Goal: Task Accomplishment & Management: Use online tool/utility

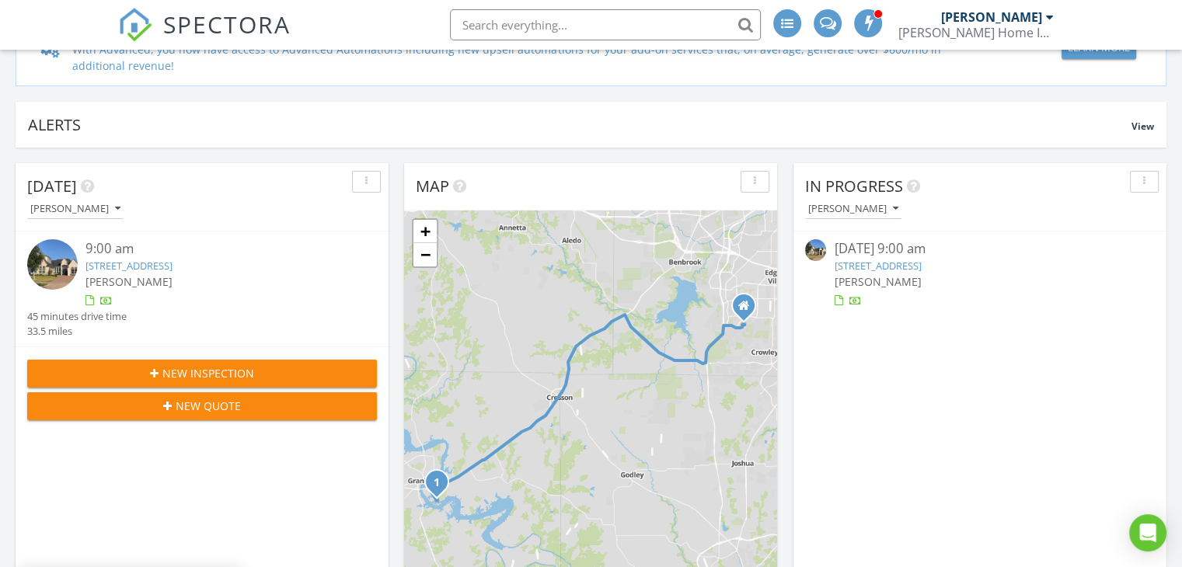
scroll to position [155, 0]
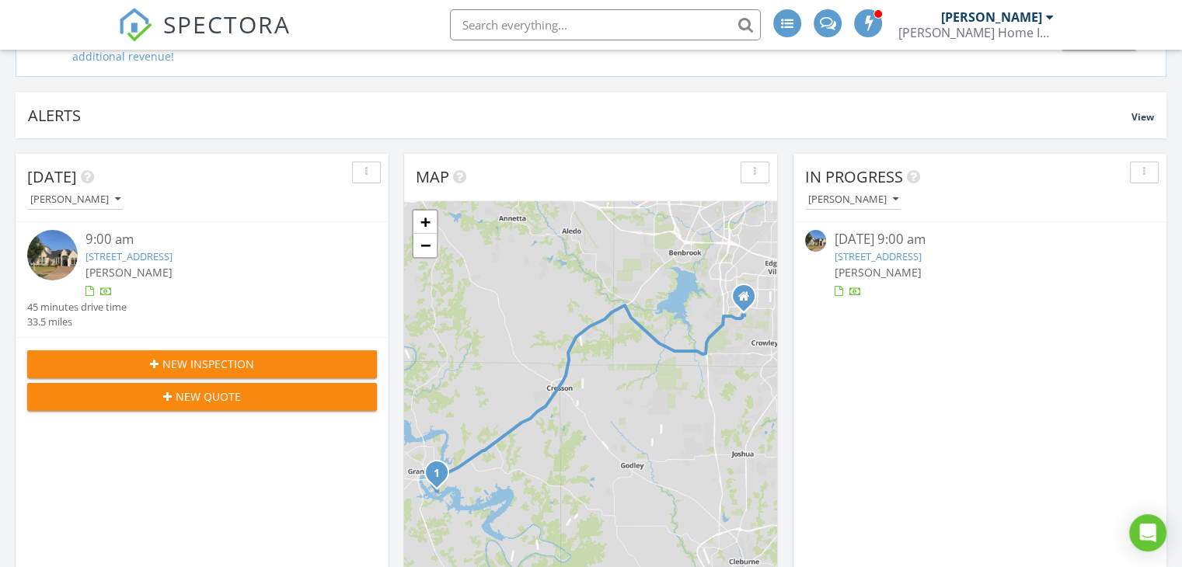
click at [869, 250] on link "1318 Amsterdam Ct, Granbury, TX 76048" at bounding box center [877, 256] width 87 height 14
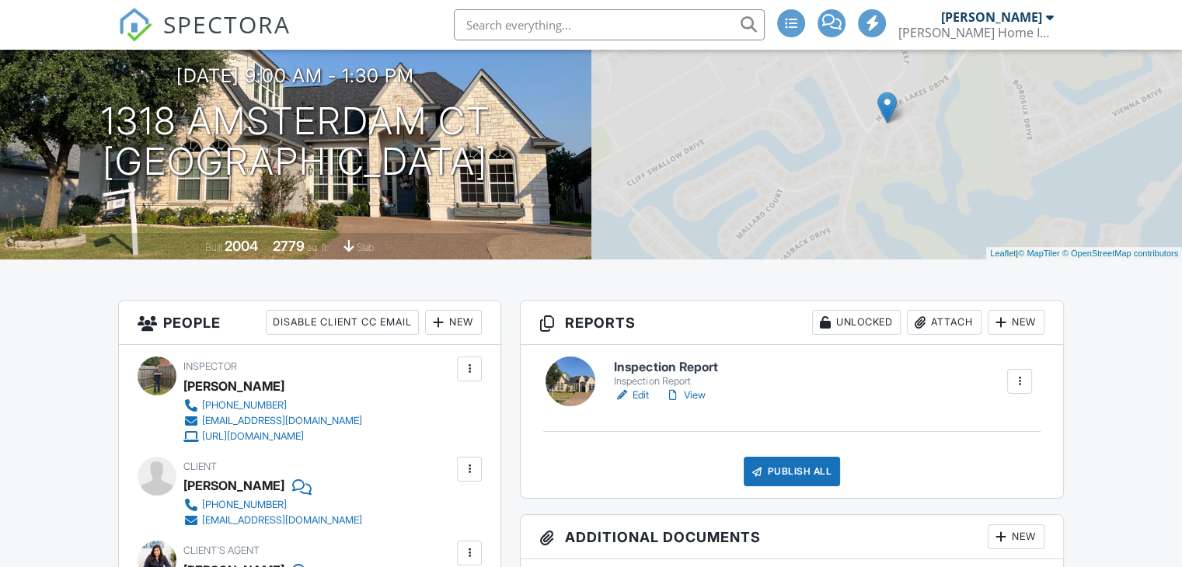
click at [632, 397] on link "Edit" at bounding box center [631, 396] width 35 height 16
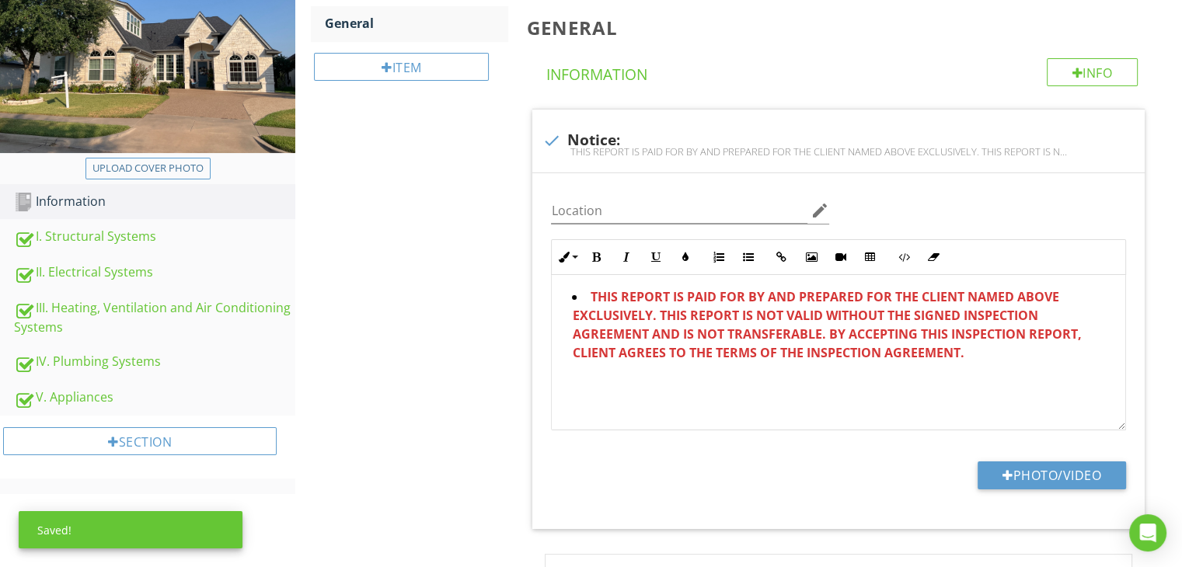
scroll to position [311, 0]
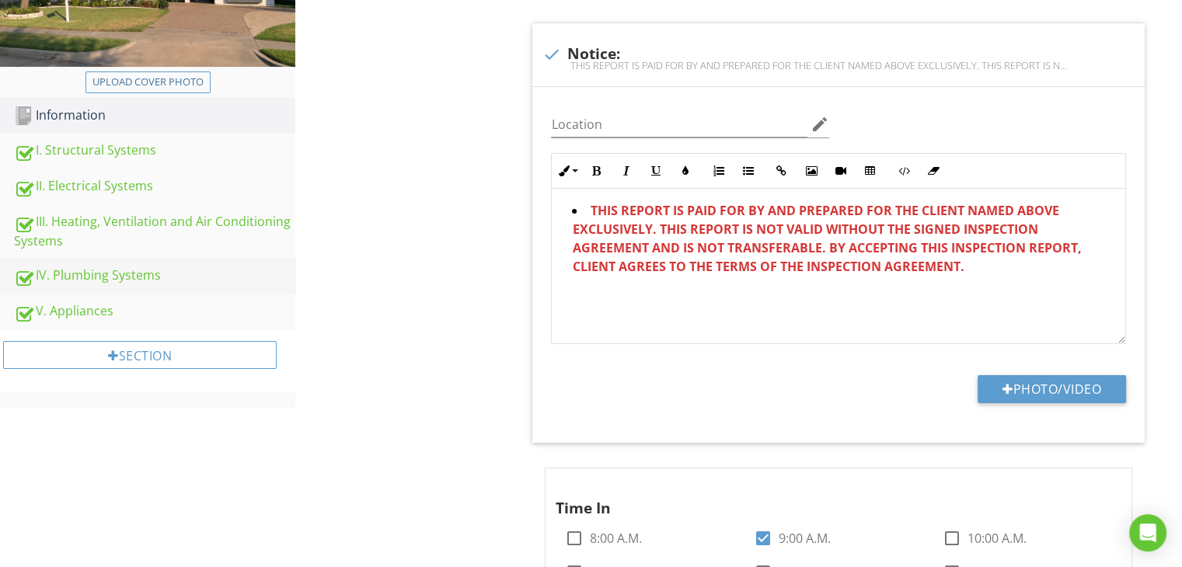
click at [154, 263] on link "IV. Plumbing Systems" at bounding box center [154, 276] width 281 height 36
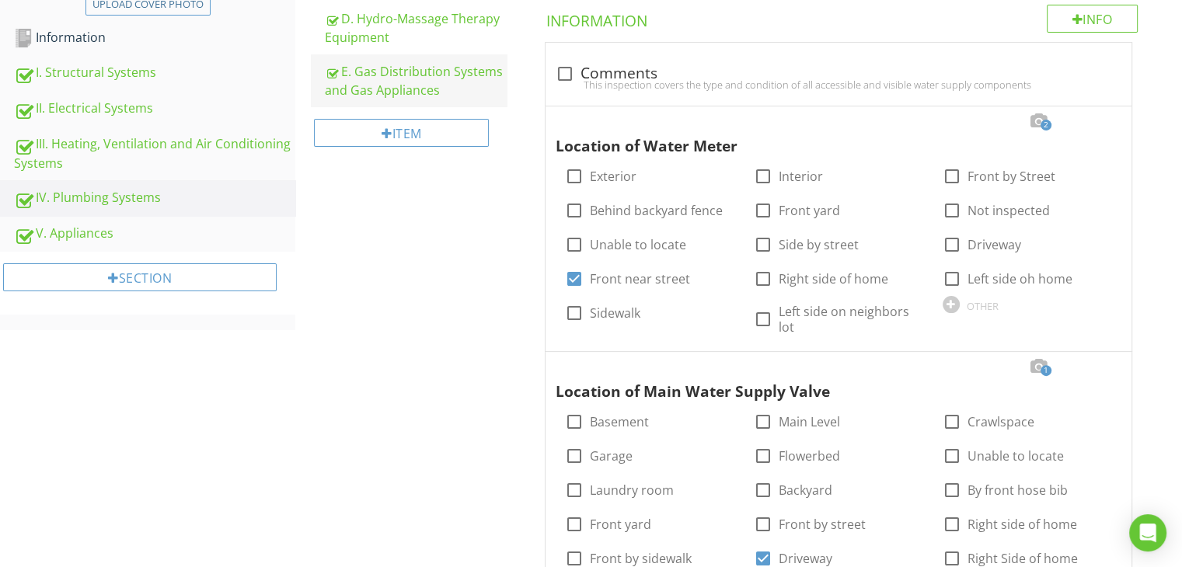
scroll to position [311, 0]
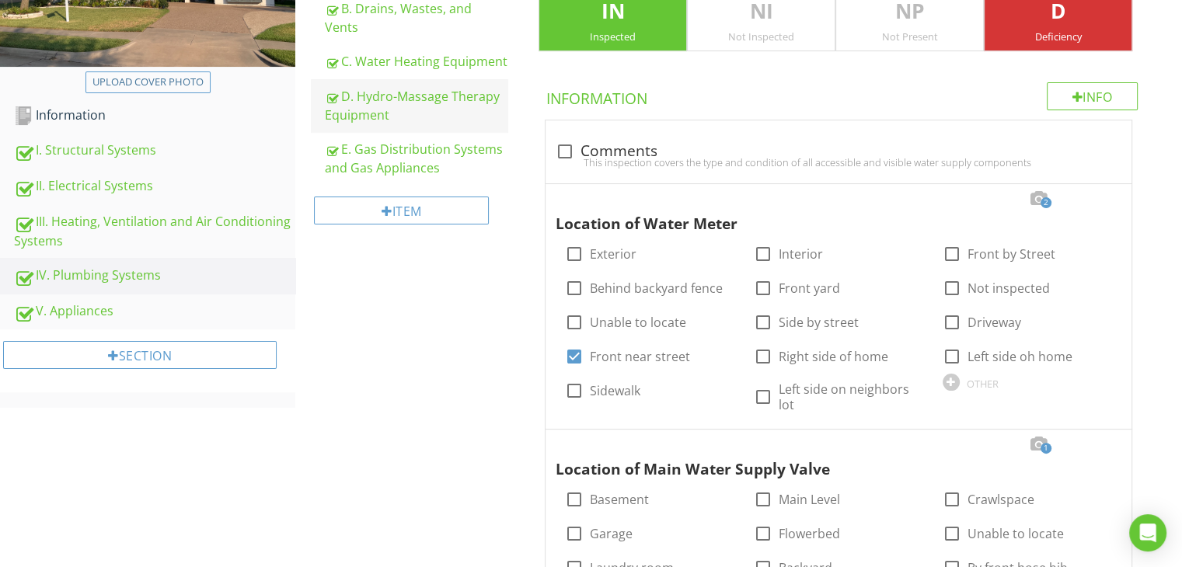
click at [435, 97] on div "D. Hydro-Massage Therapy Equipment" at bounding box center [416, 105] width 183 height 37
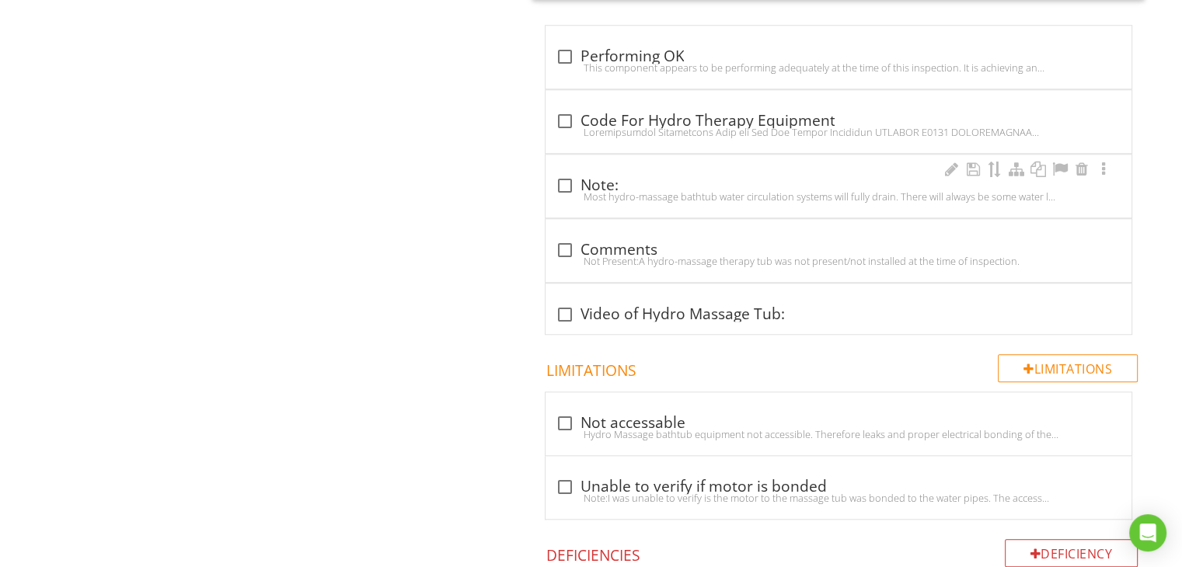
scroll to position [1477, 0]
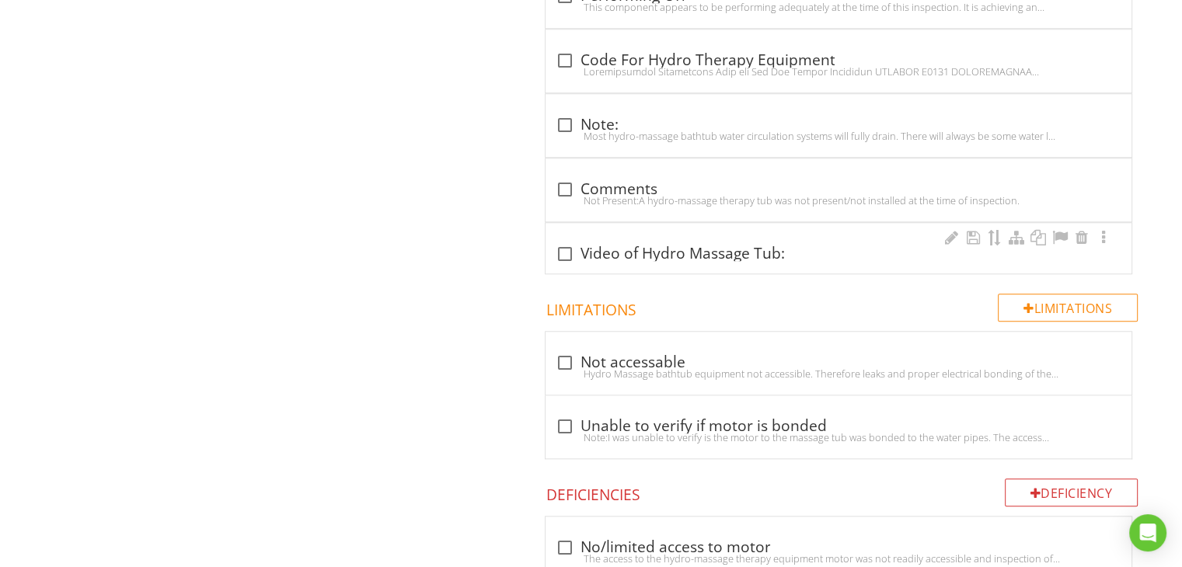
click at [577, 270] on div "check_box_outline_blank Video of Hydro Massage Tub:" at bounding box center [839, 248] width 588 height 52
click at [570, 252] on div at bounding box center [564, 254] width 26 height 26
checkbox input "true"
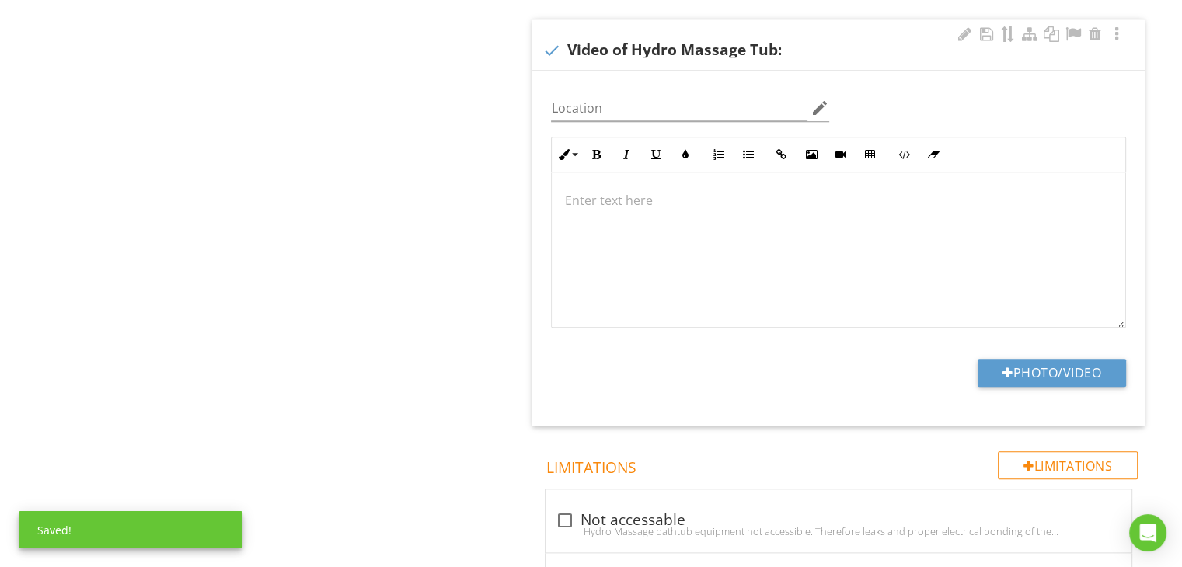
scroll to position [1710, 0]
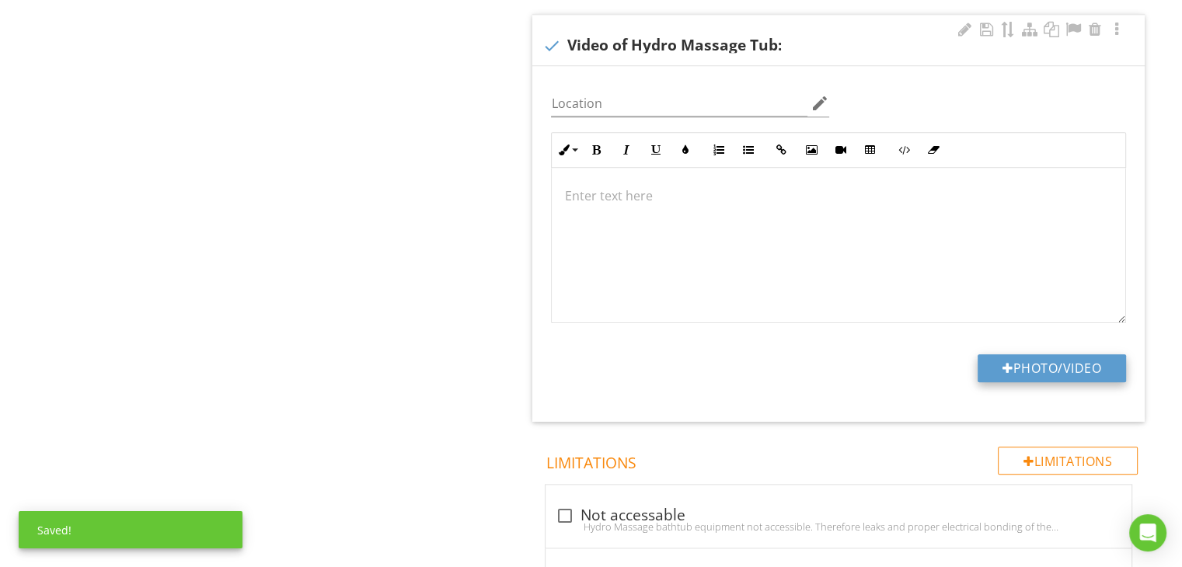
click at [1013, 354] on button "Photo/Video" at bounding box center [1052, 368] width 148 height 28
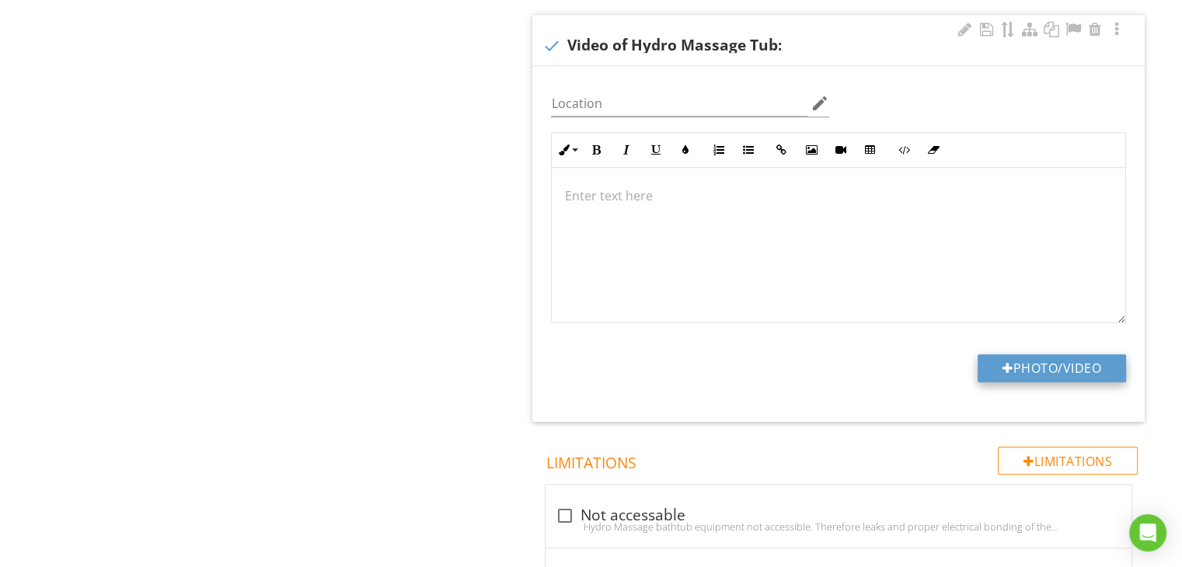
click at [1006, 362] on div at bounding box center [1008, 368] width 11 height 12
type input "C:\fakepath\IMG_3233.MOV"
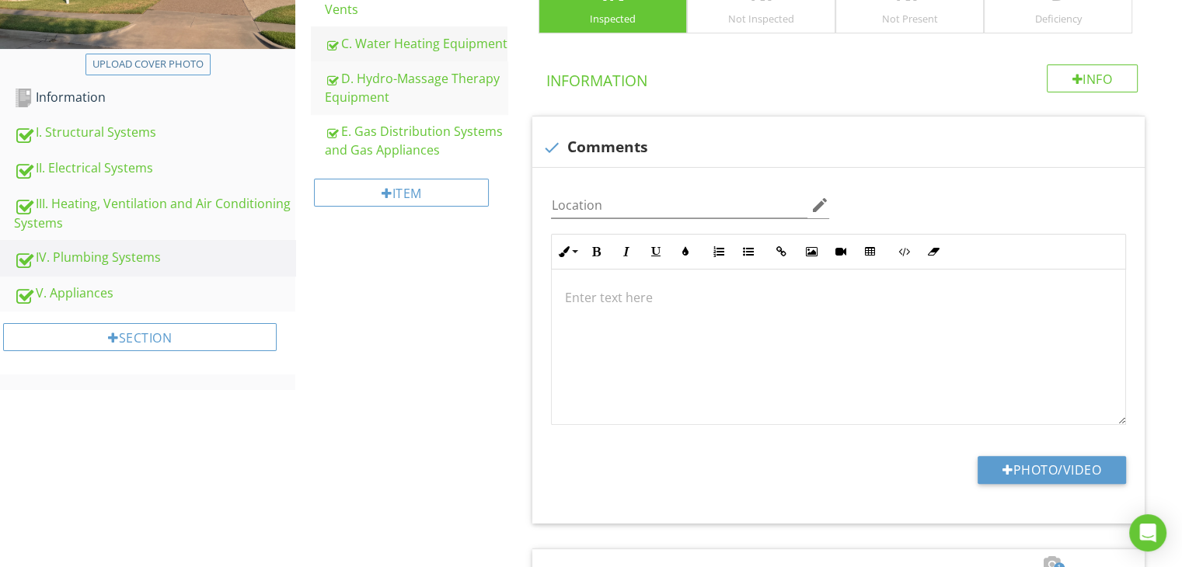
scroll to position [155, 0]
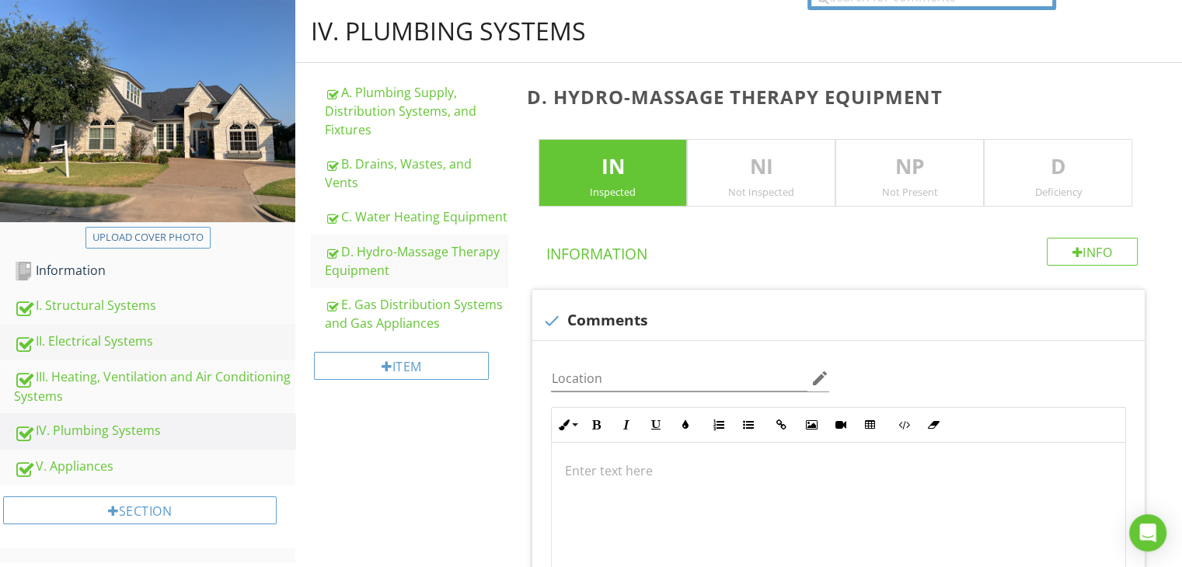
click at [146, 348] on div "II. Electrical Systems" at bounding box center [154, 342] width 281 height 20
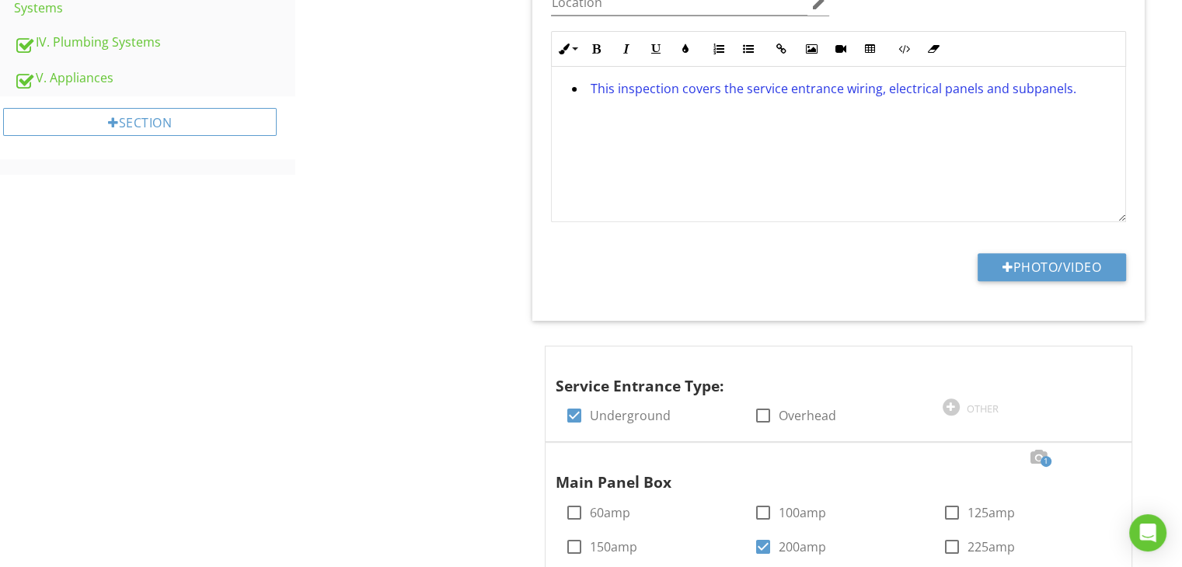
scroll to position [78, 0]
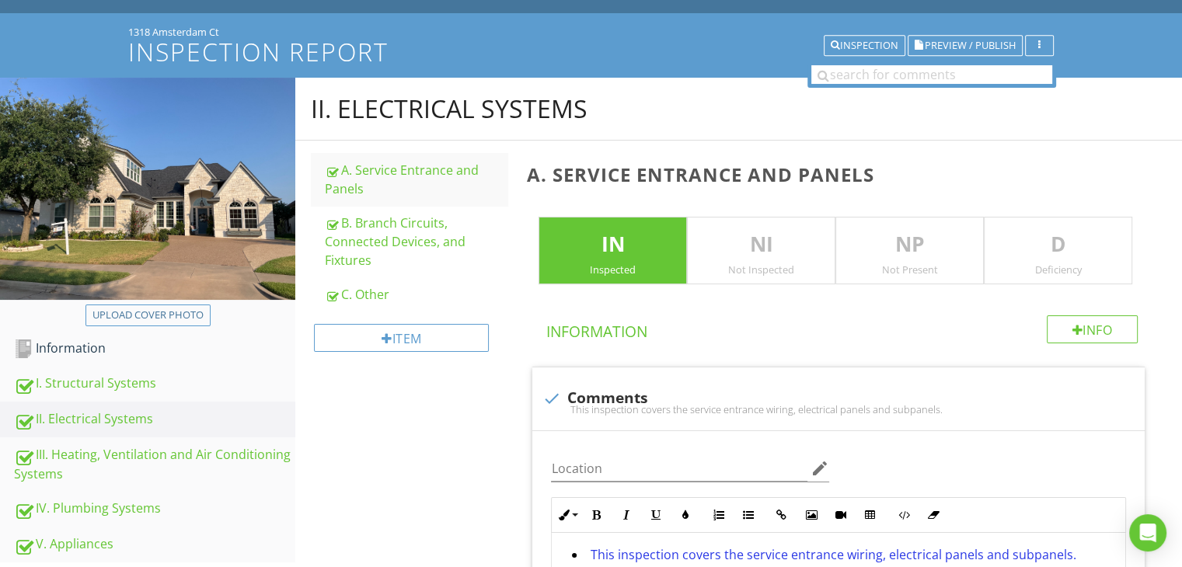
click at [1121, 256] on p "D" at bounding box center [1058, 244] width 147 height 31
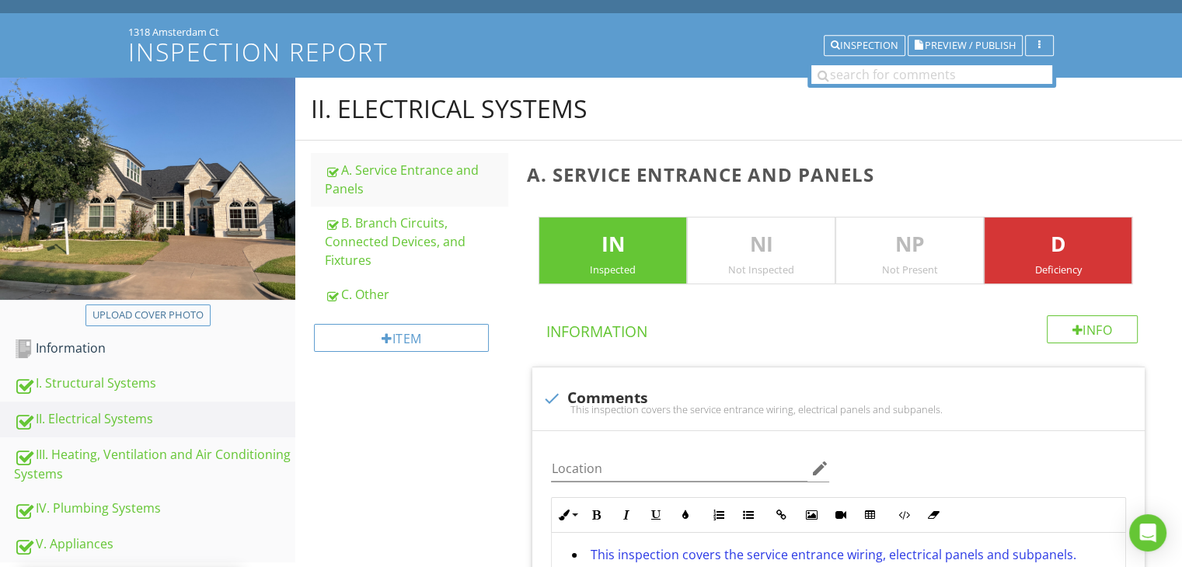
click at [368, 222] on div "B. Branch Circuits, Connected Devices, and Fixtures" at bounding box center [416, 242] width 183 height 56
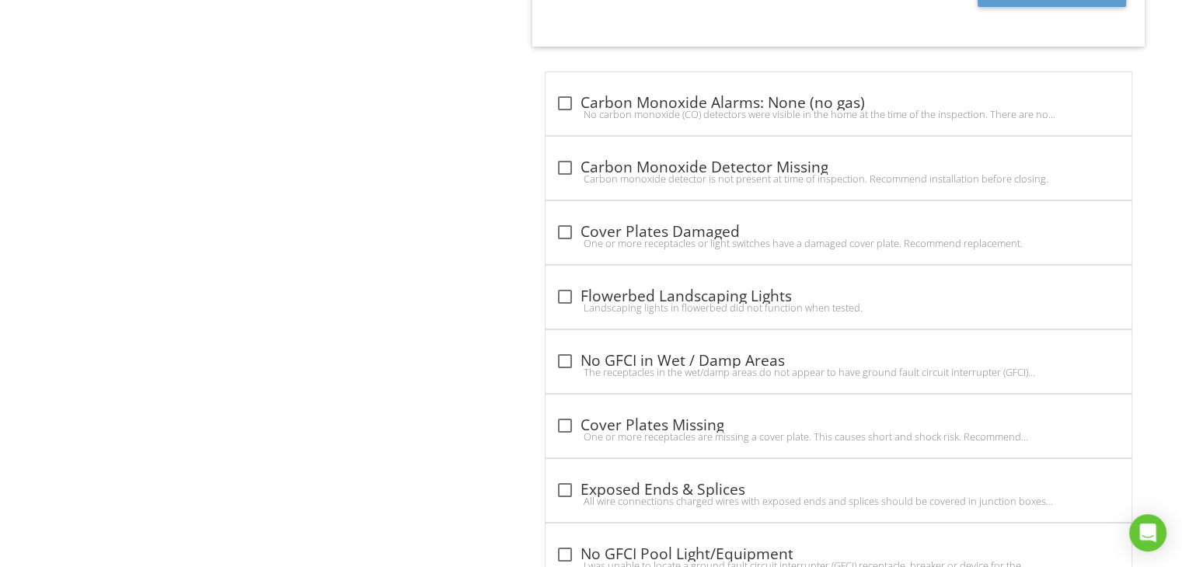
scroll to position [5355, 0]
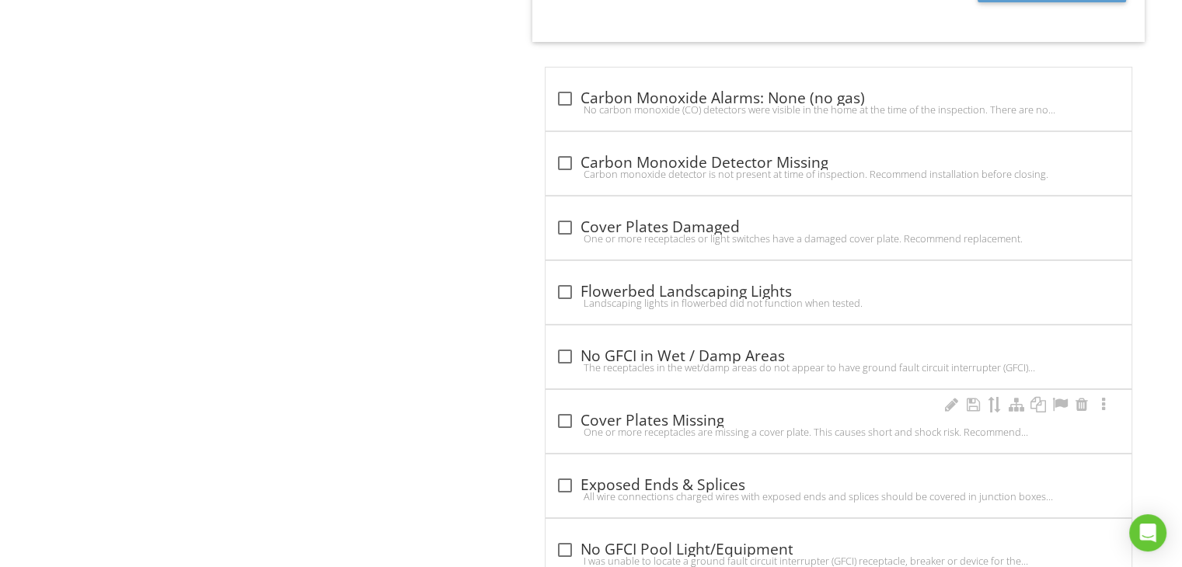
click at [566, 410] on div at bounding box center [564, 421] width 26 height 26
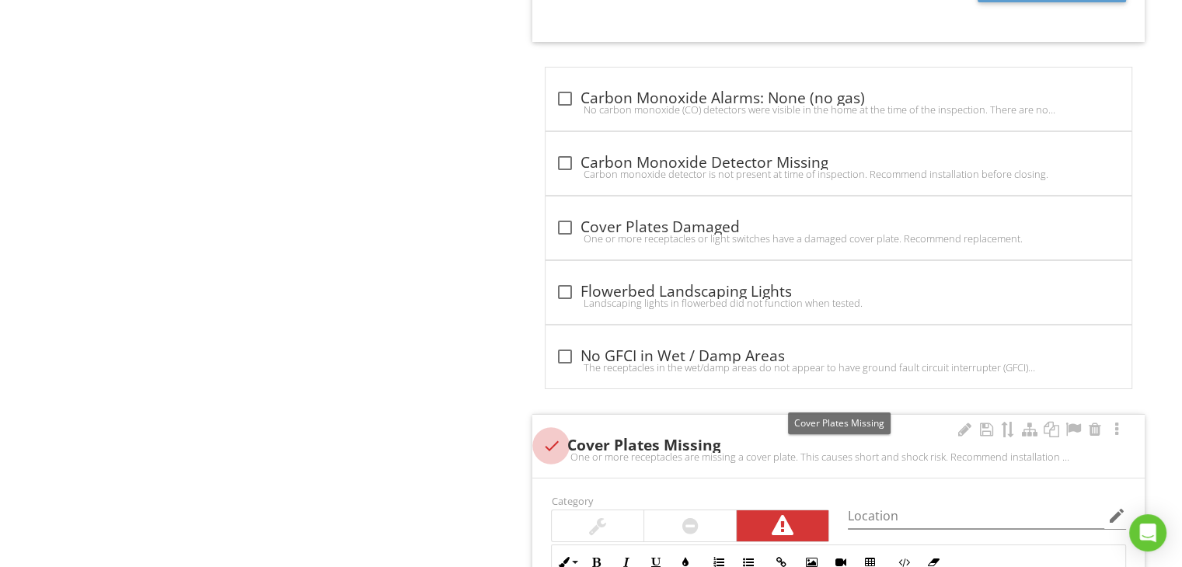
checkbox input "true"
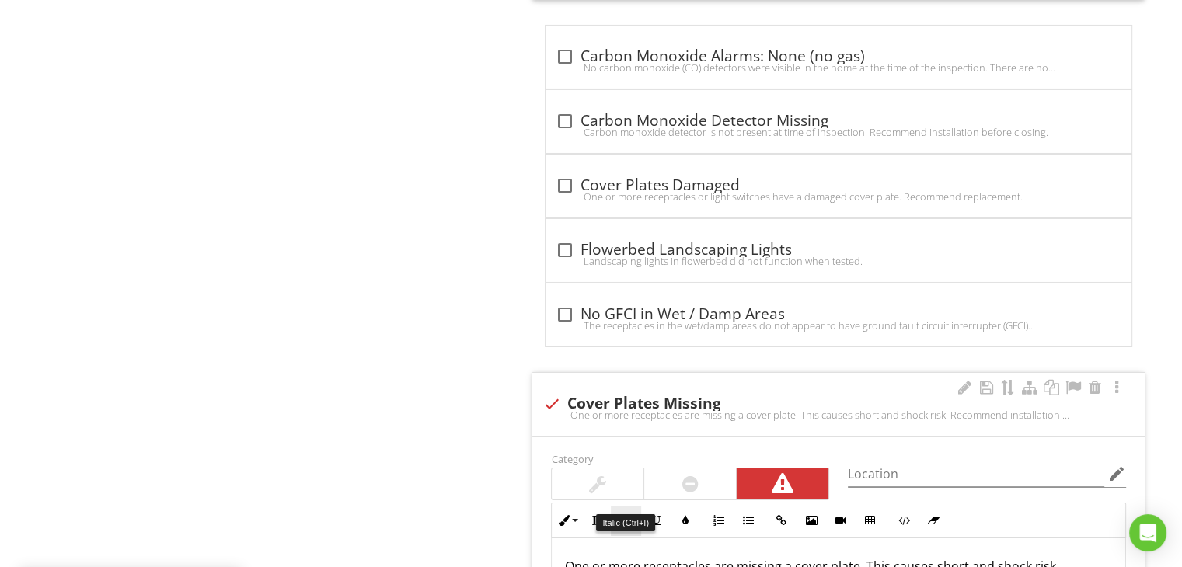
scroll to position [5510, 0]
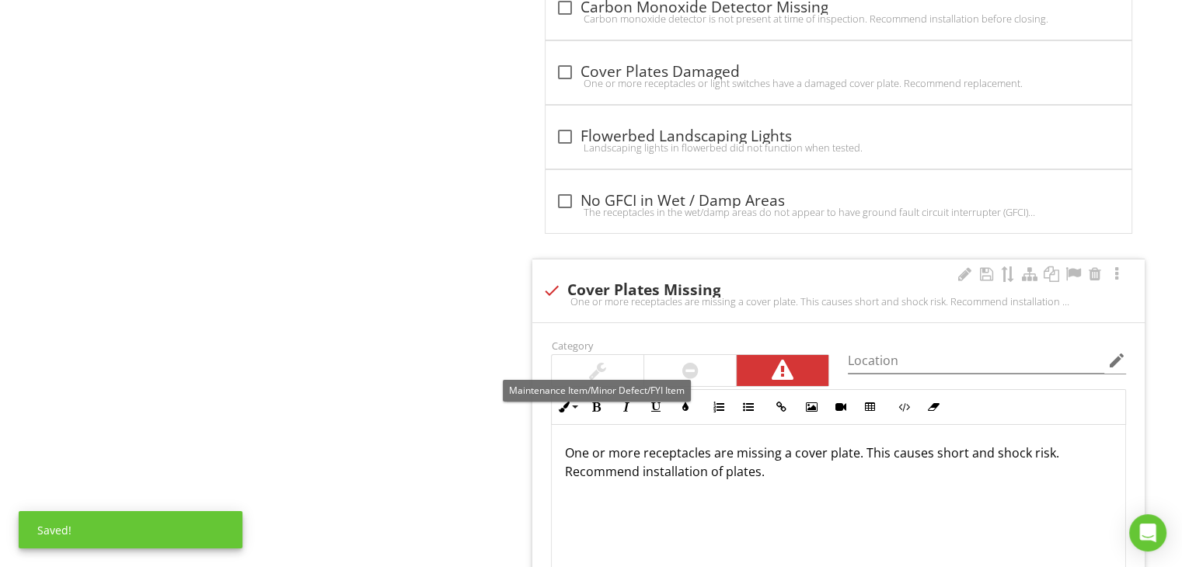
click at [623, 369] on div at bounding box center [598, 370] width 92 height 31
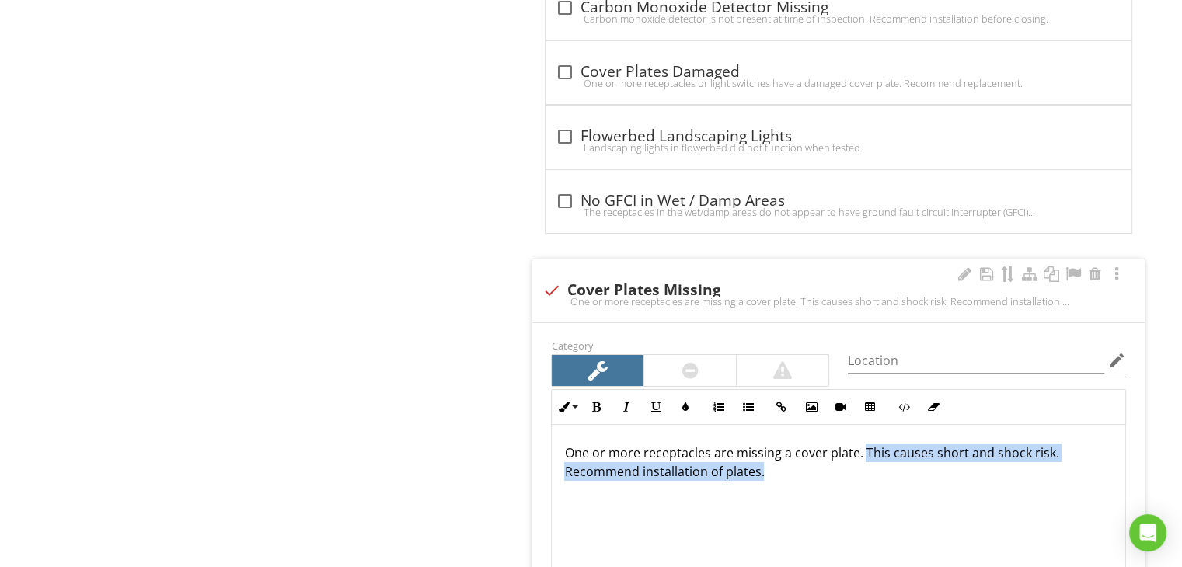
drag, startPoint x: 862, startPoint y: 437, endPoint x: 898, endPoint y: 462, distance: 44.6
click at [898, 462] on p "One or more receptacles are missing a cover plate. This causes short and shock …" at bounding box center [838, 462] width 549 height 37
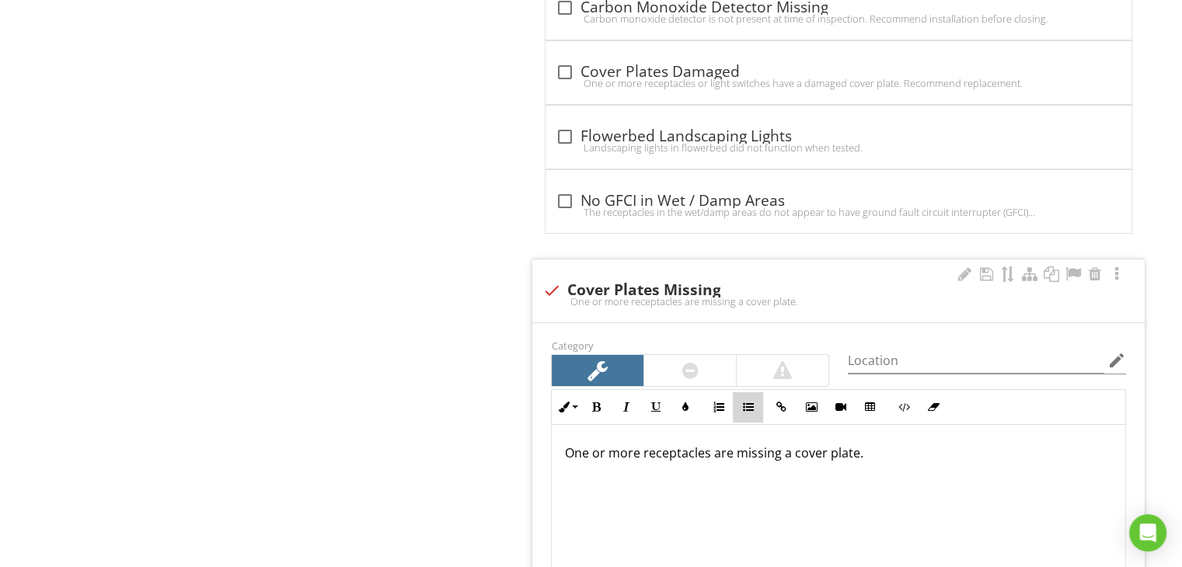
click at [747, 402] on icon "button" at bounding box center [747, 407] width 11 height 11
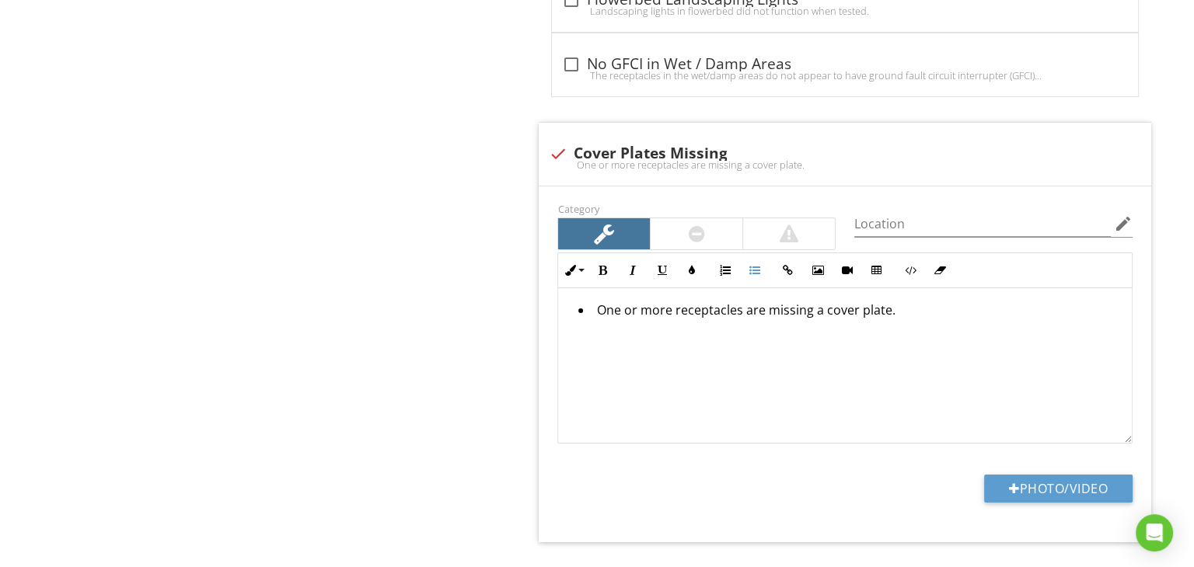
scroll to position [5743, 0]
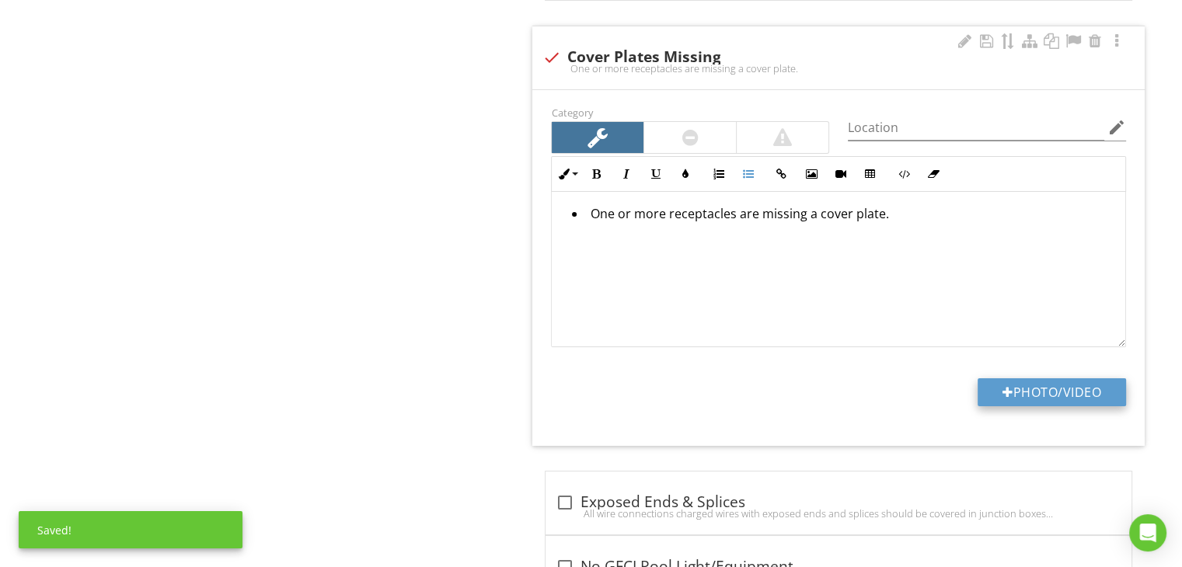
click at [998, 385] on button "Photo/Video" at bounding box center [1052, 392] width 148 height 28
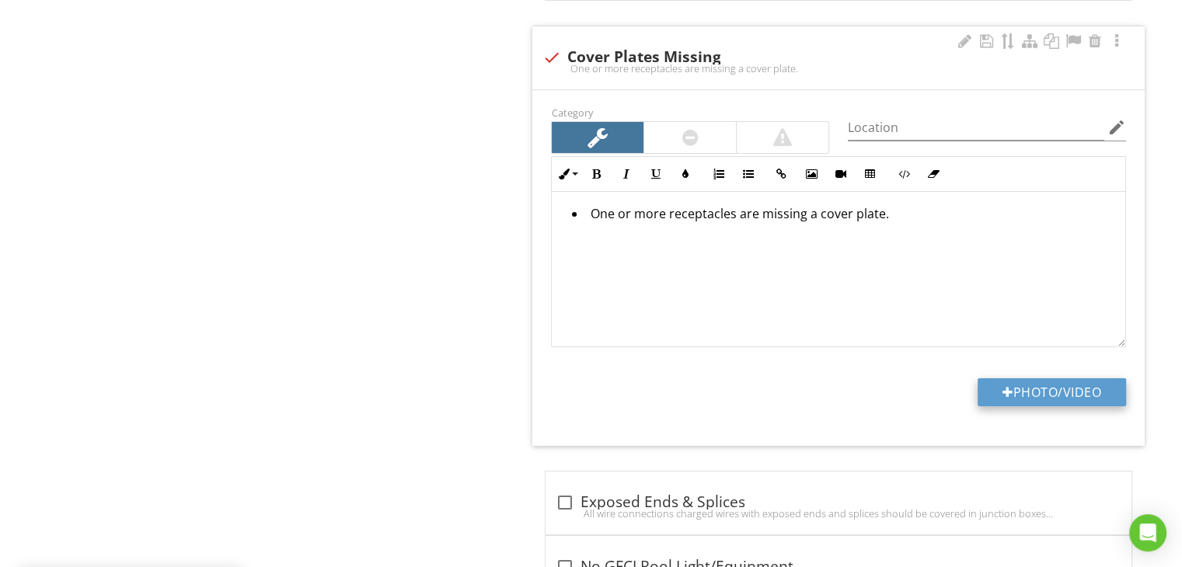
type input "C:\fakepath\PXL_20250827_174835292.MP.jpg"
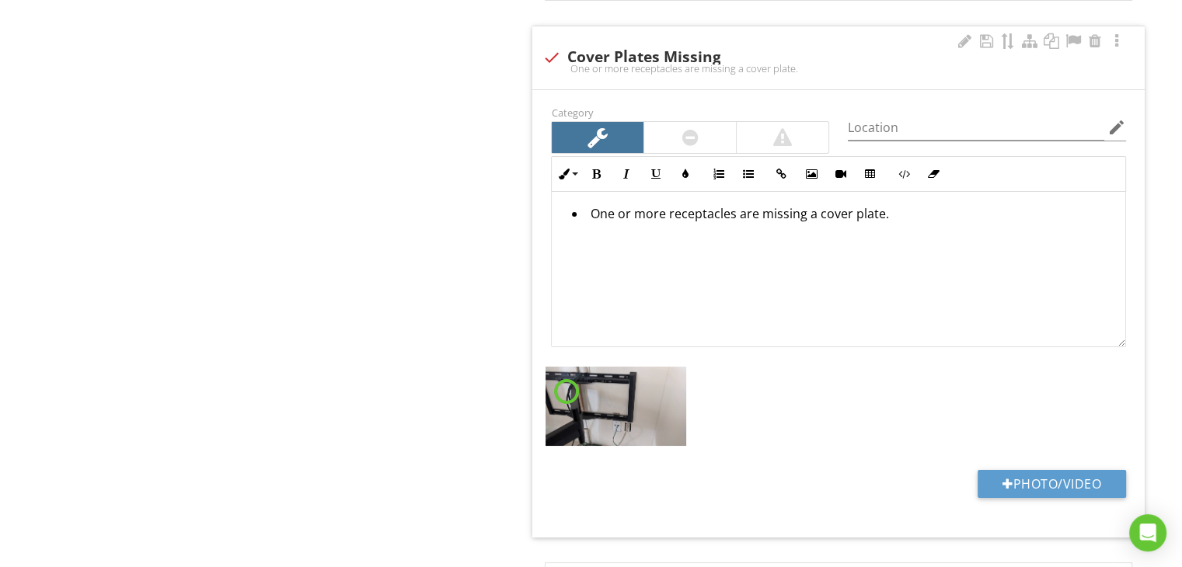
click at [648, 470] on div "Photo/Video" at bounding box center [839, 490] width 594 height 40
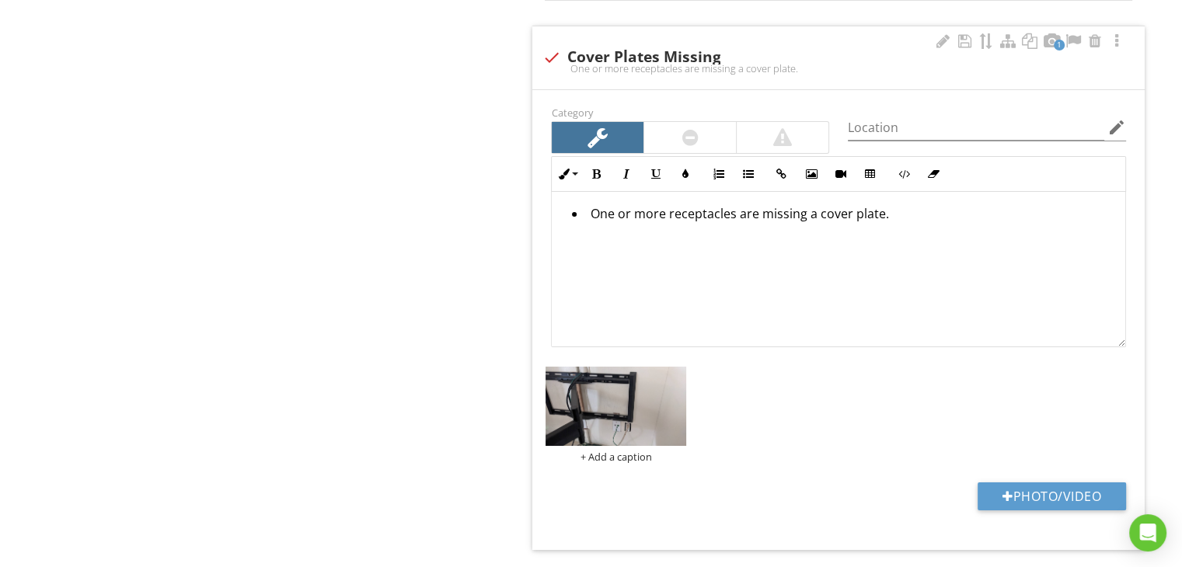
click at [648, 404] on img at bounding box center [616, 406] width 141 height 79
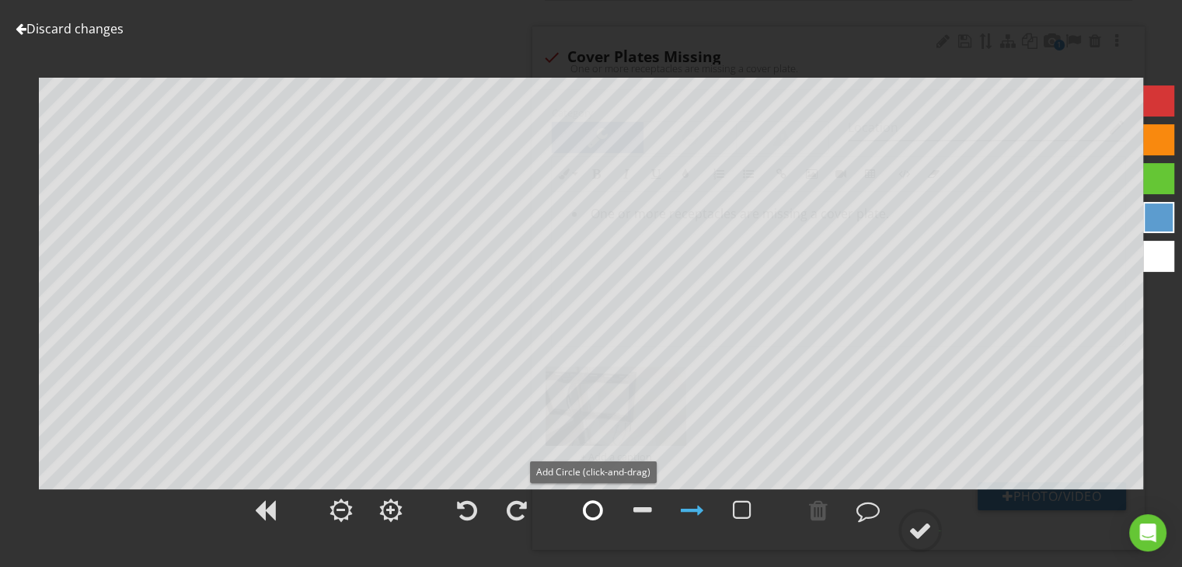
click at [588, 508] on div at bounding box center [593, 510] width 20 height 23
click at [907, 524] on circle at bounding box center [920, 531] width 40 height 40
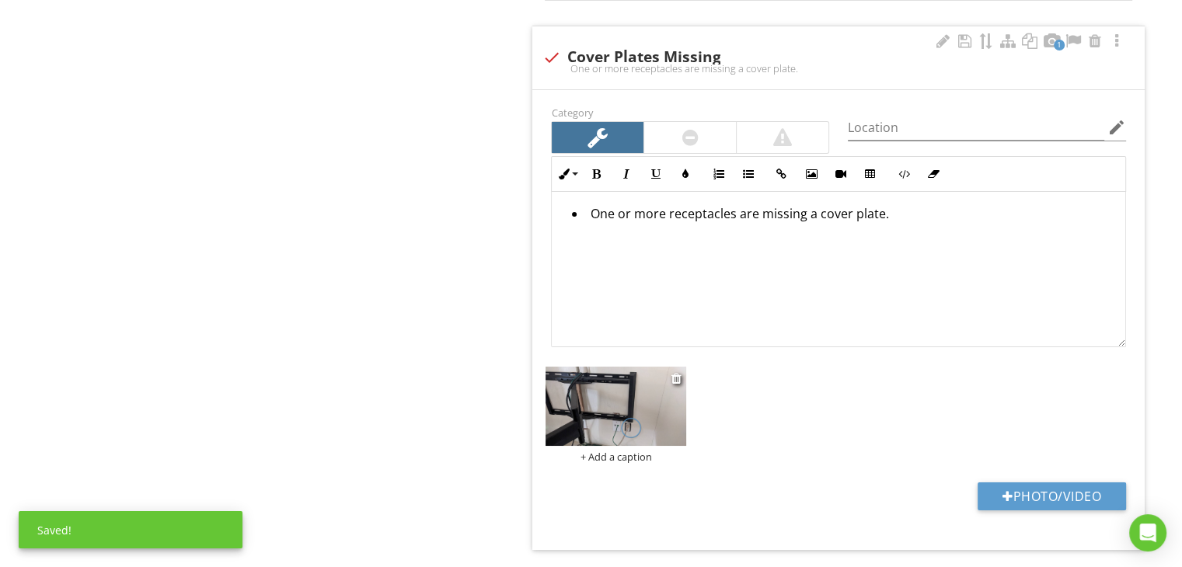
click at [658, 451] on div "+ Add a caption" at bounding box center [616, 457] width 141 height 12
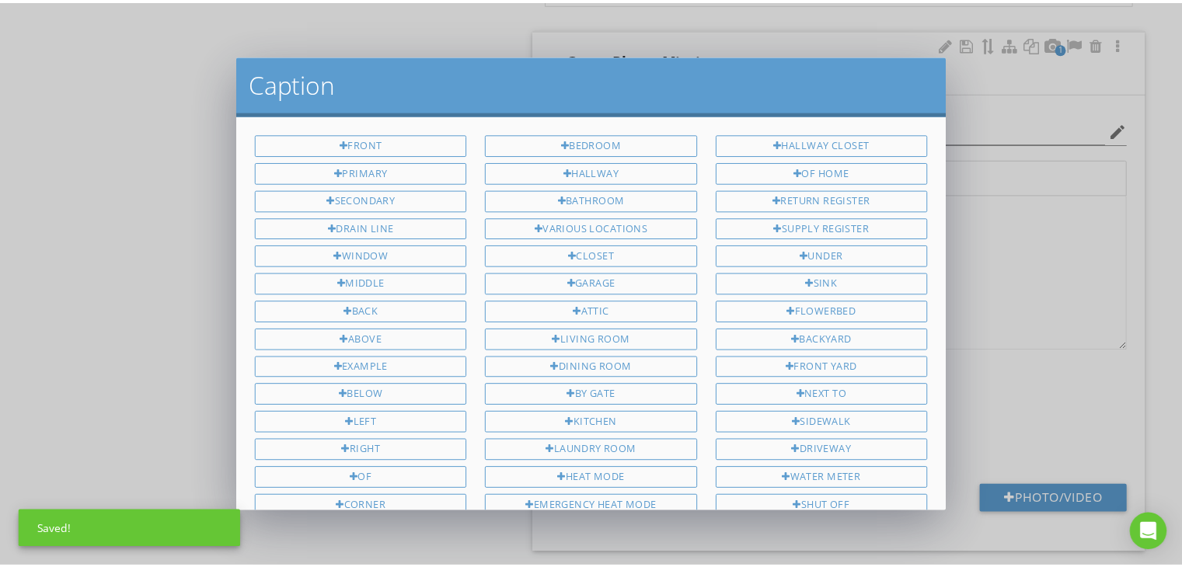
scroll to position [286, 0]
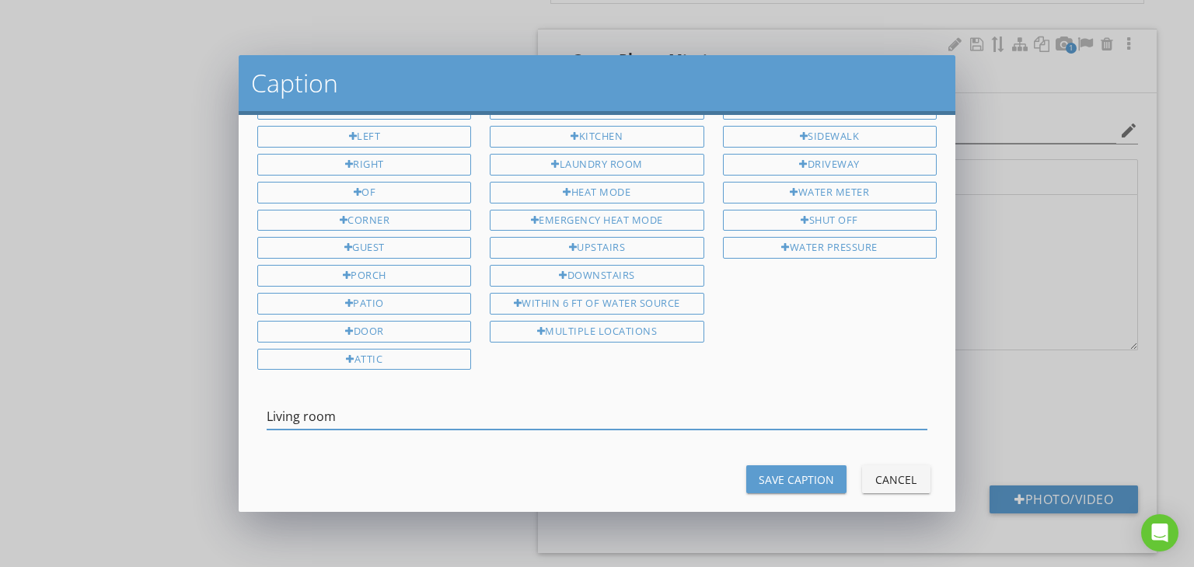
type input "Living room"
click at [755, 461] on div "Save Caption Cancel" at bounding box center [597, 479] width 698 height 37
click at [759, 472] on div "Save Caption" at bounding box center [796, 480] width 75 height 16
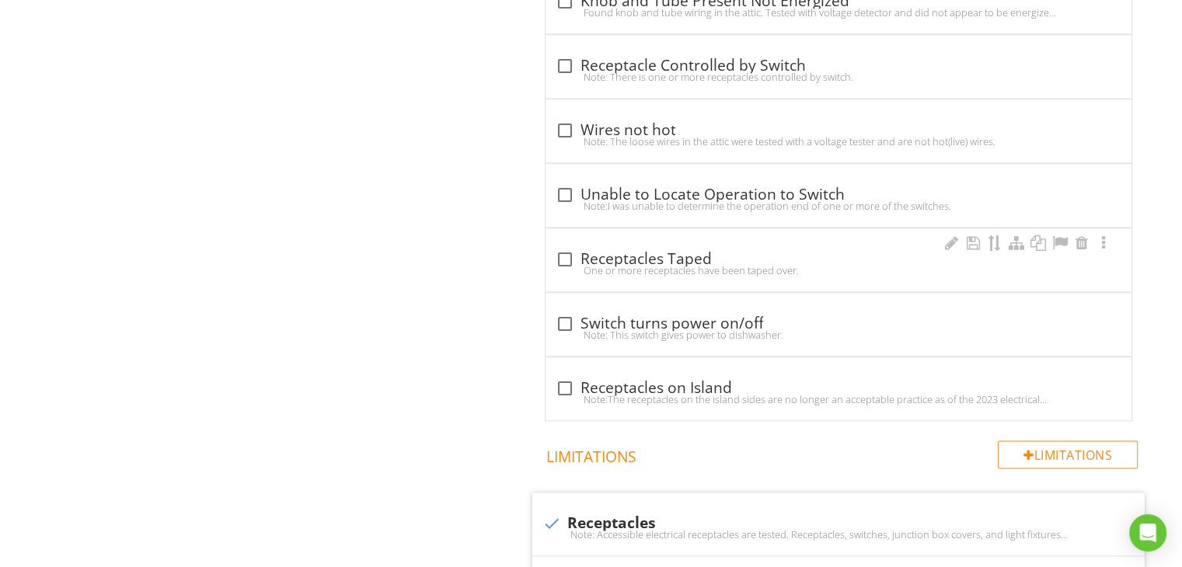
scroll to position [1743, 0]
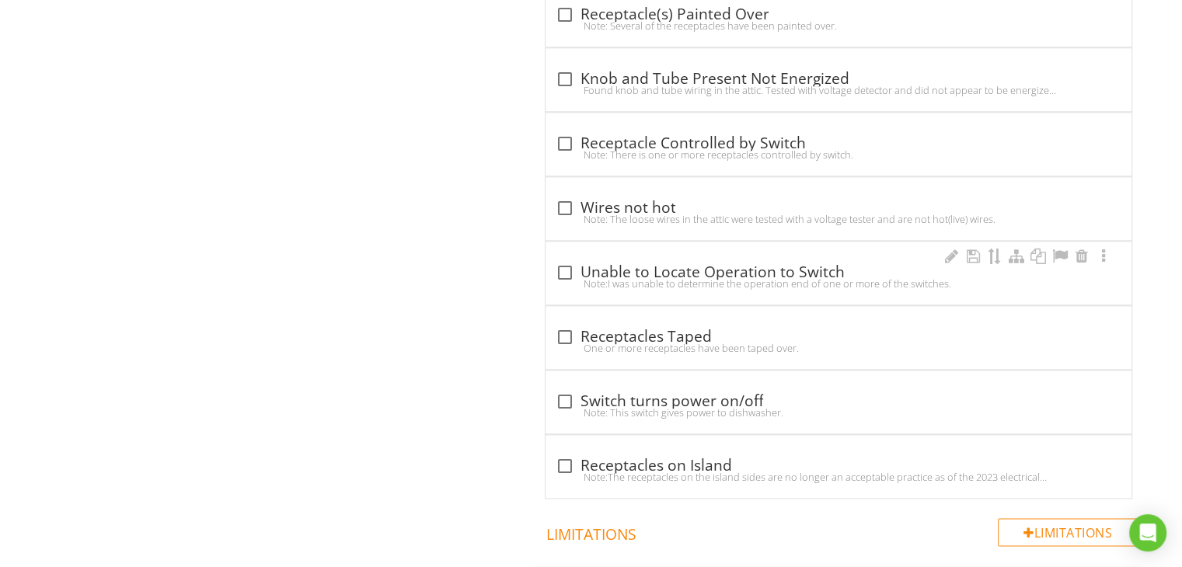
click at [561, 278] on div "Note:I was unable to determine the operation end of one or more of the switches." at bounding box center [838, 283] width 567 height 12
checkbox input "true"
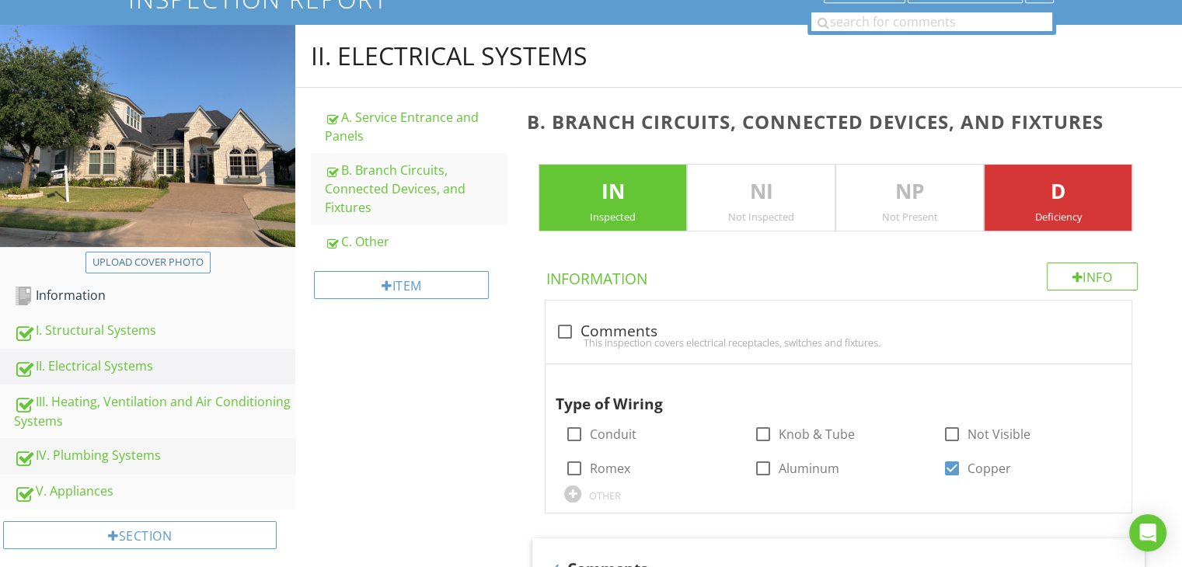
scroll to position [155, 0]
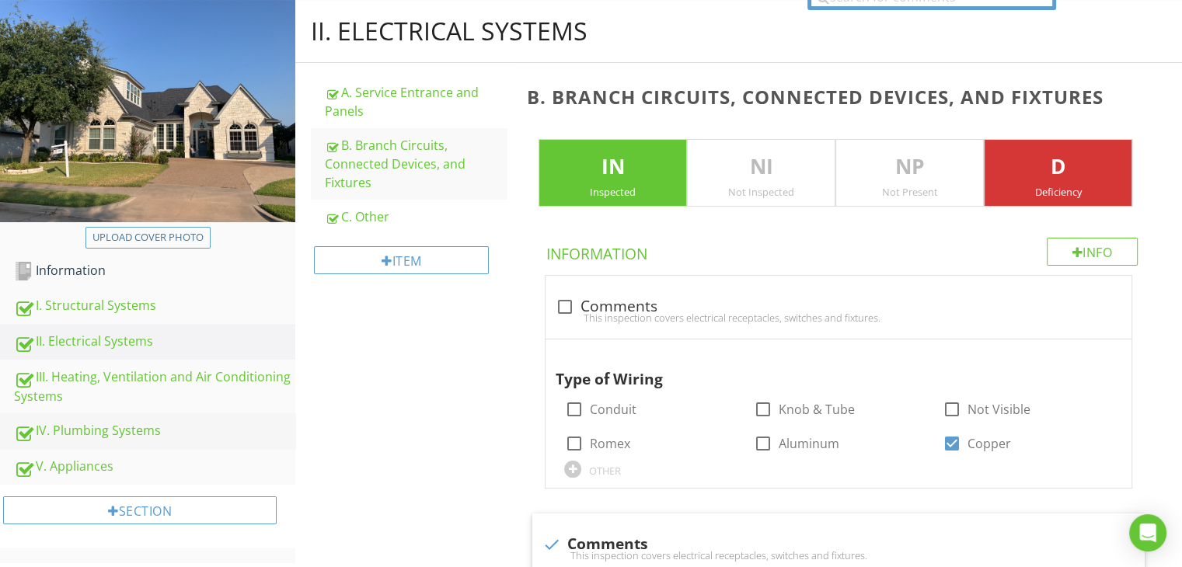
click at [142, 434] on div "IV. Plumbing Systems" at bounding box center [154, 431] width 281 height 20
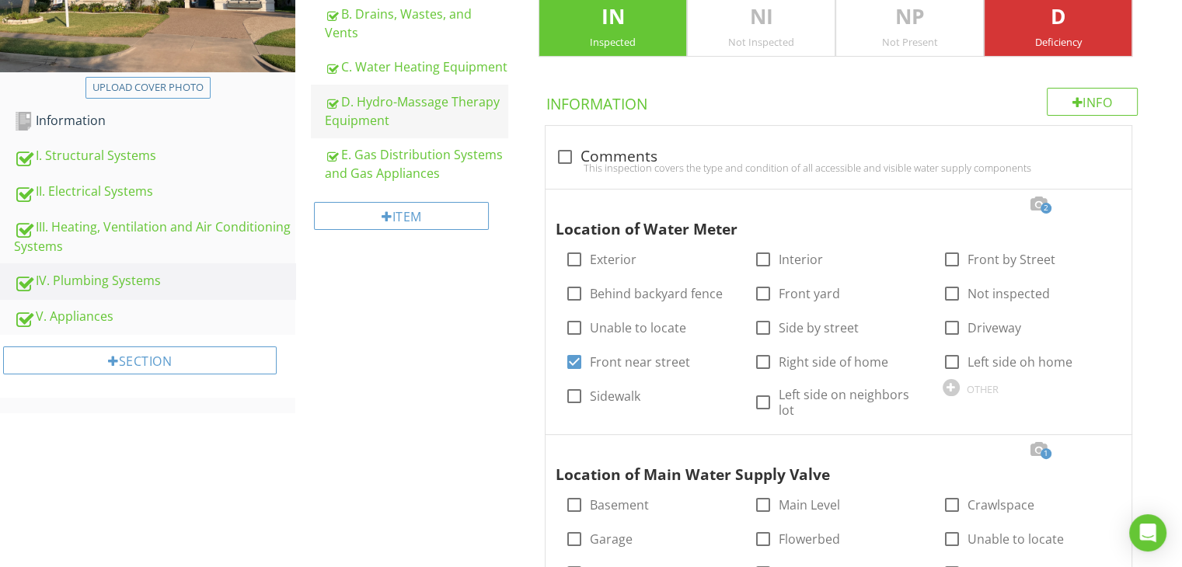
scroll to position [155, 0]
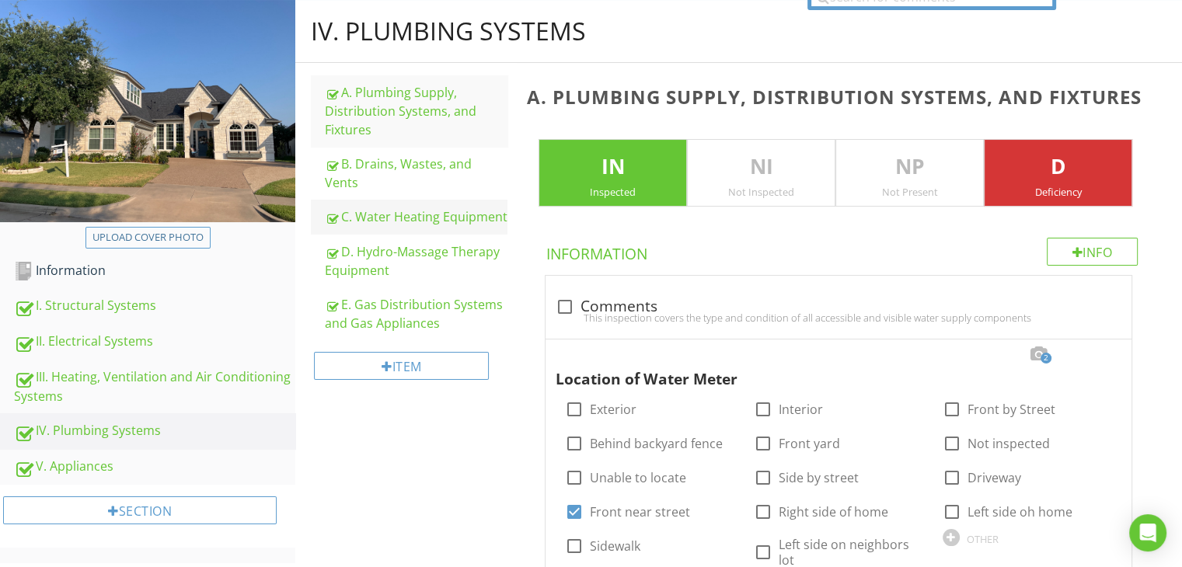
click at [452, 208] on div "C. Water Heating Equipment" at bounding box center [416, 217] width 183 height 19
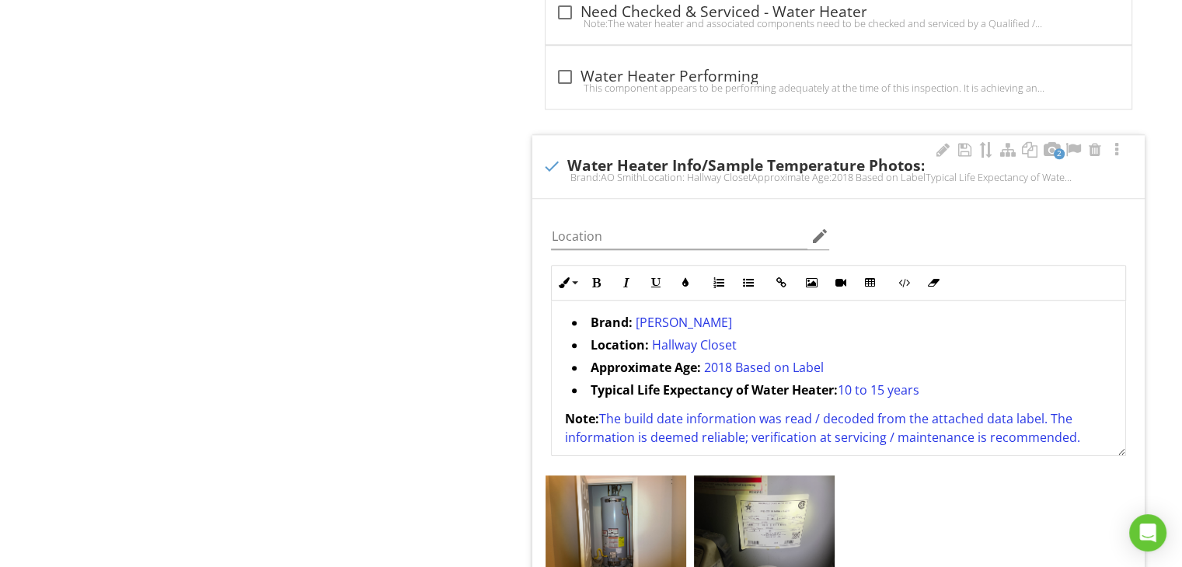
scroll to position [1321, 0]
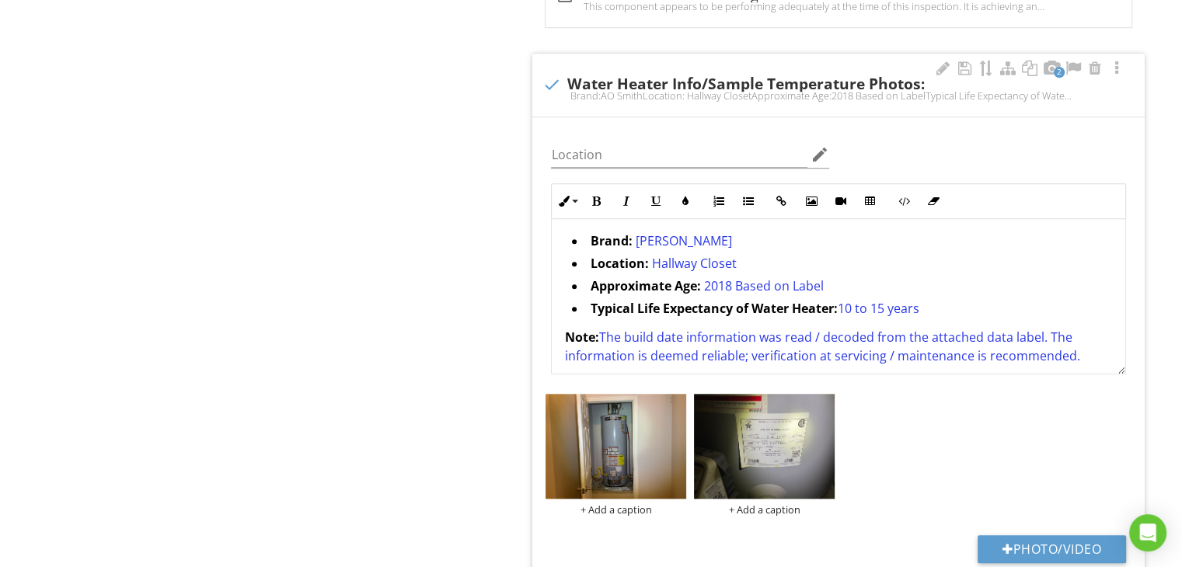
drag, startPoint x: 1078, startPoint y: 353, endPoint x: 582, endPoint y: 306, distance: 498.0
click at [582, 306] on div "Brand: [PERSON_NAME] Location: Hallway Closet Approximate Age: 2018 Based on La…" at bounding box center [839, 301] width 574 height 165
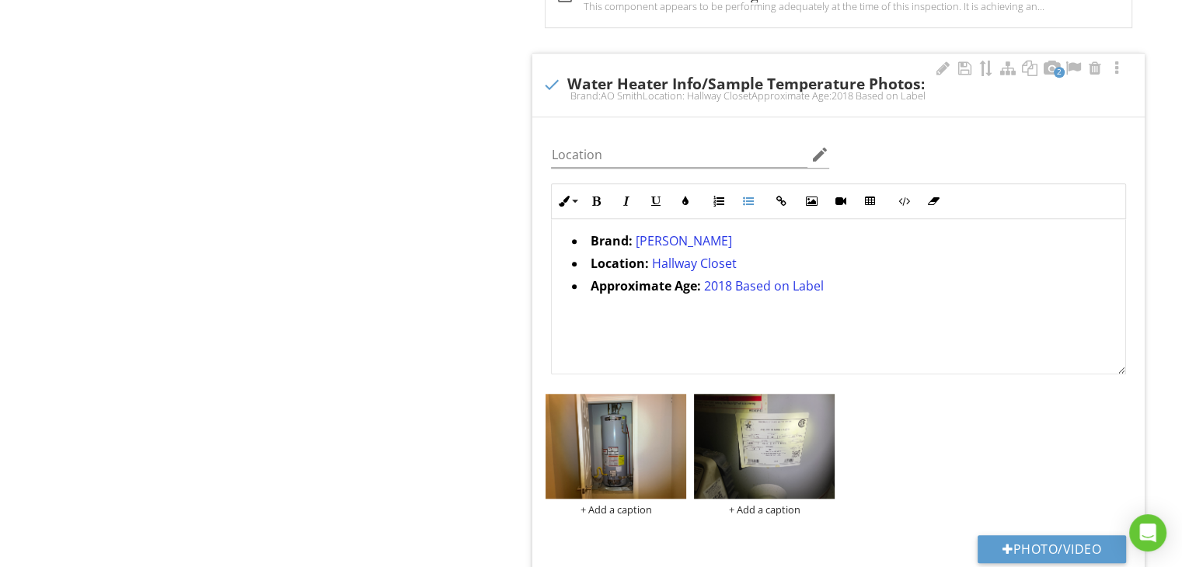
scroll to position [0, 0]
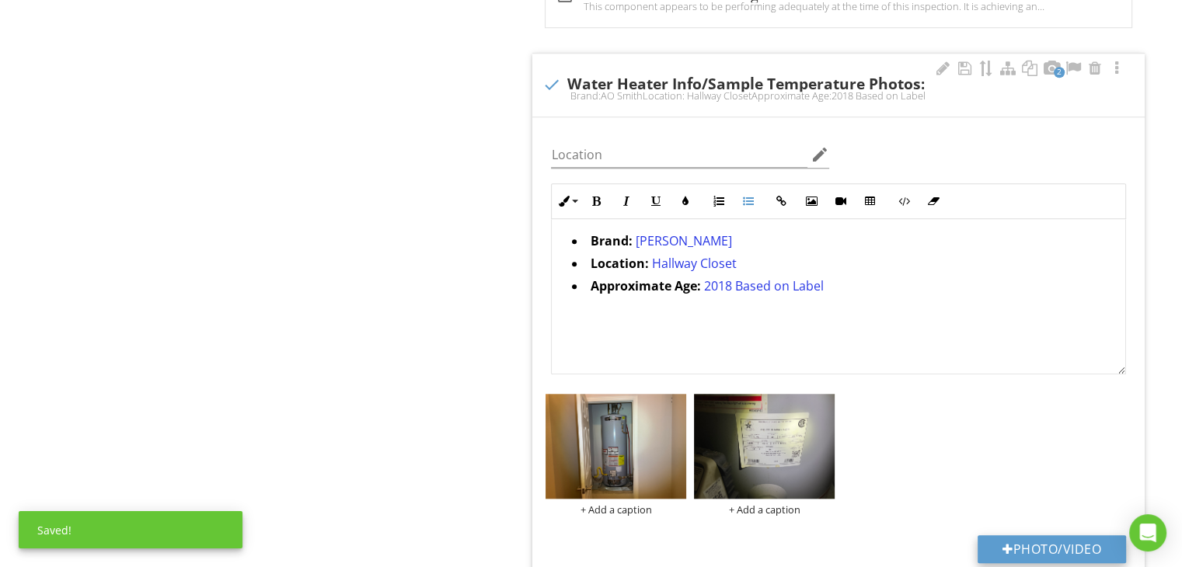
click at [1039, 536] on button "Photo/Video" at bounding box center [1052, 549] width 148 height 28
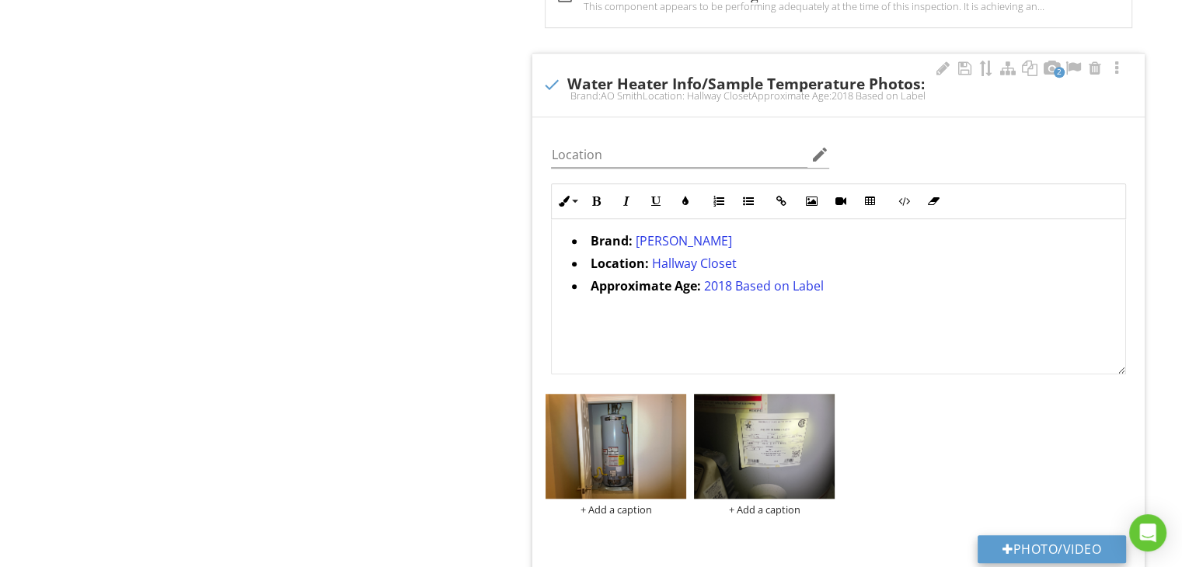
type input "C:\fakepath\FLIR3123.jpg"
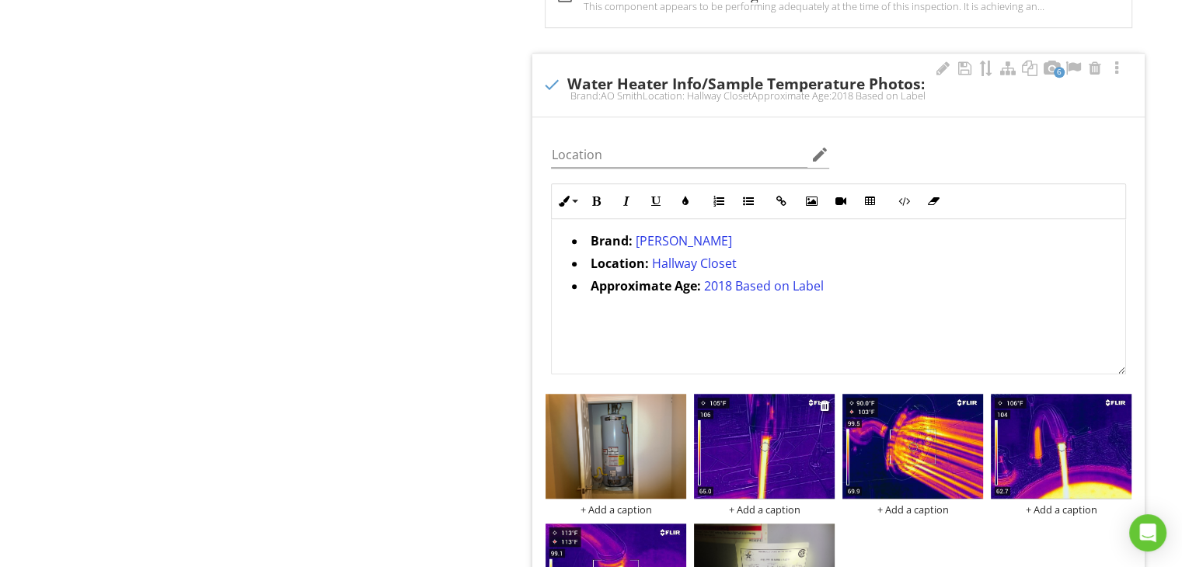
drag, startPoint x: 630, startPoint y: 542, endPoint x: 738, endPoint y: 420, distance: 163.0
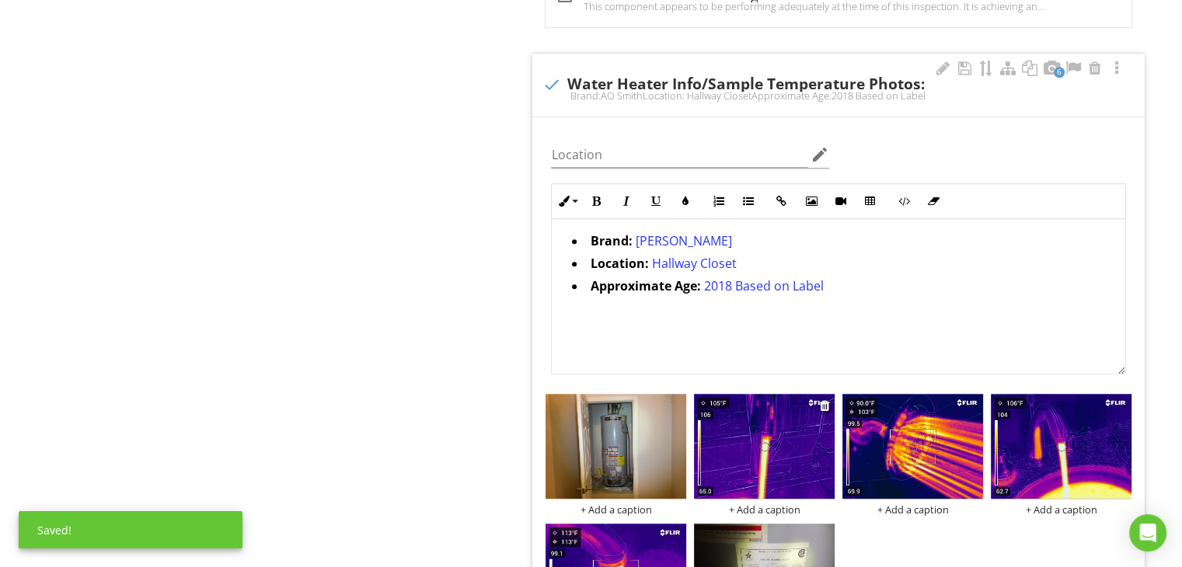
click at [835, 433] on img at bounding box center [764, 447] width 141 height 106
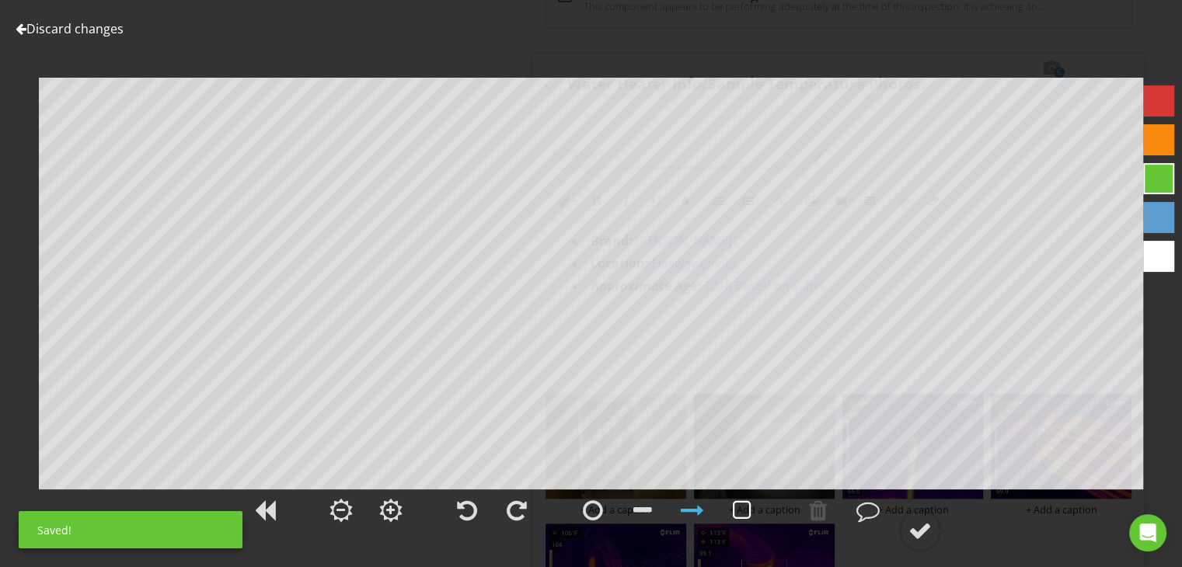
click at [752, 502] on div at bounding box center [742, 510] width 39 height 39
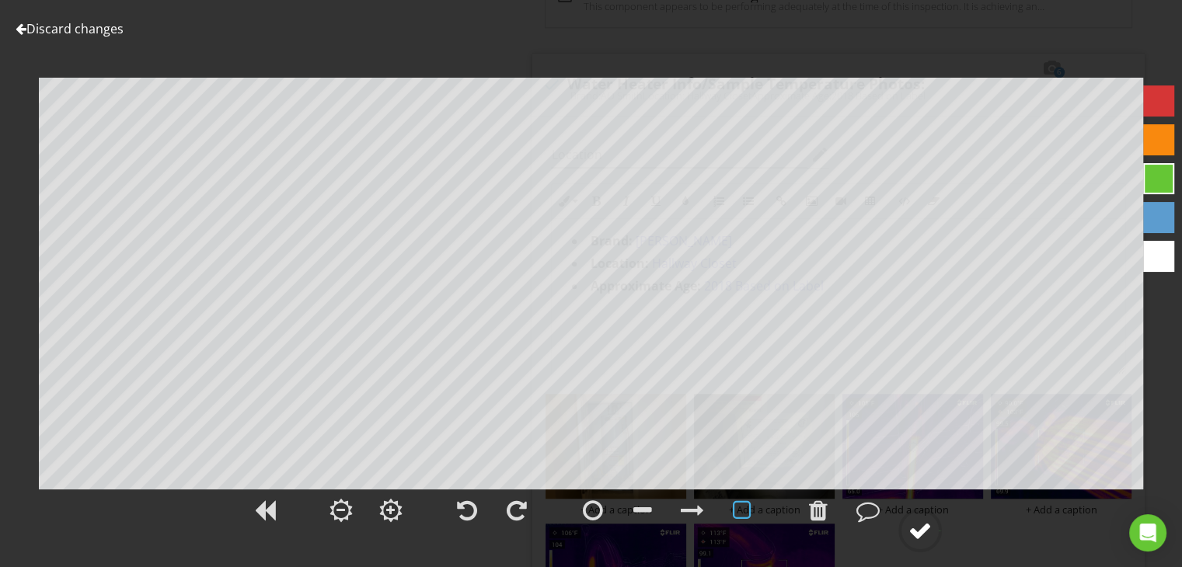
click at [933, 527] on circle at bounding box center [920, 531] width 40 height 40
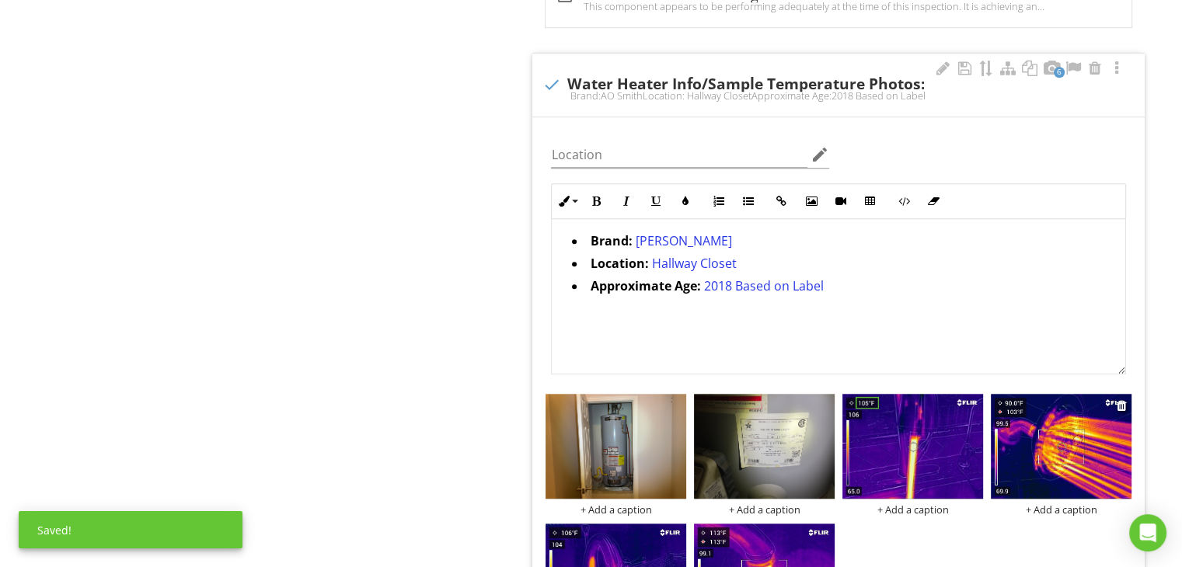
click at [1063, 469] on img at bounding box center [1061, 447] width 141 height 106
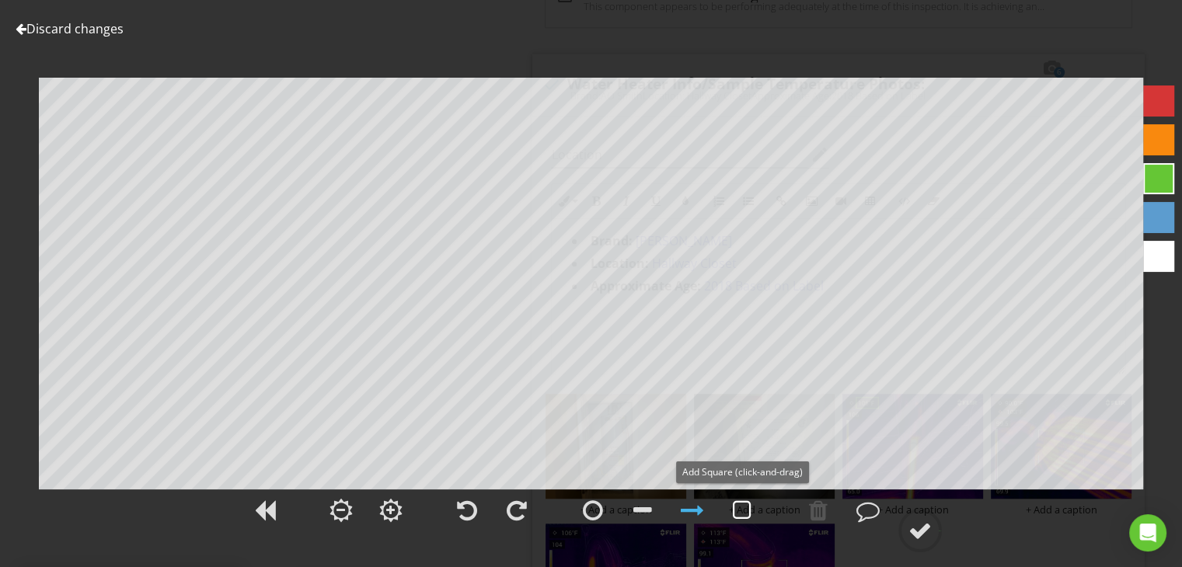
click at [749, 511] on div at bounding box center [742, 510] width 19 height 23
click at [931, 538] on div at bounding box center [920, 530] width 23 height 23
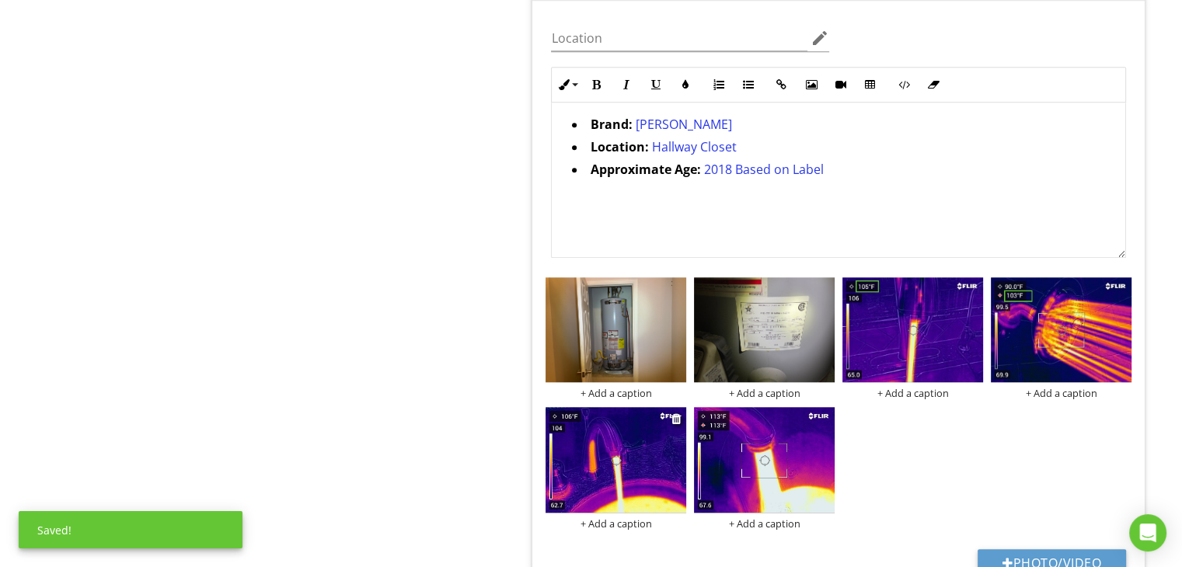
scroll to position [1477, 0]
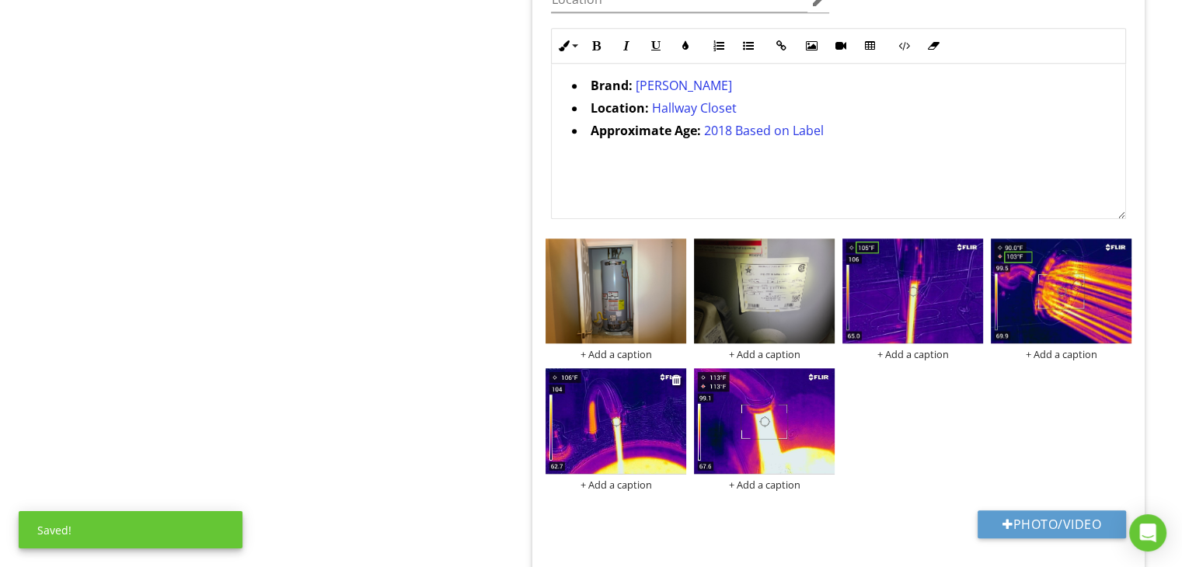
click at [622, 411] on img at bounding box center [616, 421] width 141 height 106
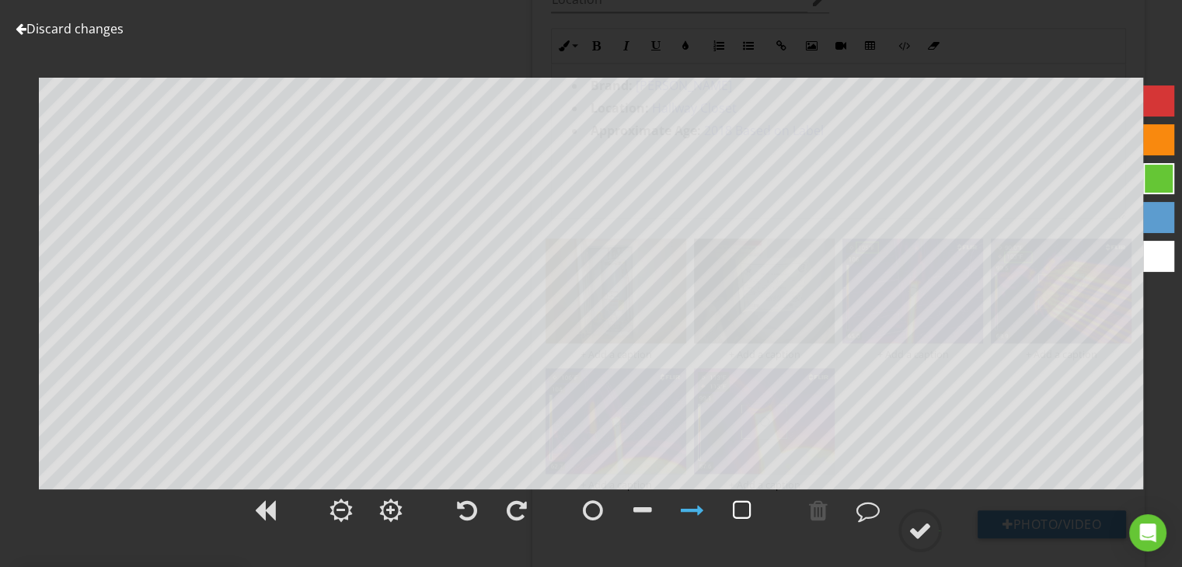
click at [733, 511] on div at bounding box center [742, 510] width 19 height 23
click at [916, 519] on div at bounding box center [920, 530] width 23 height 23
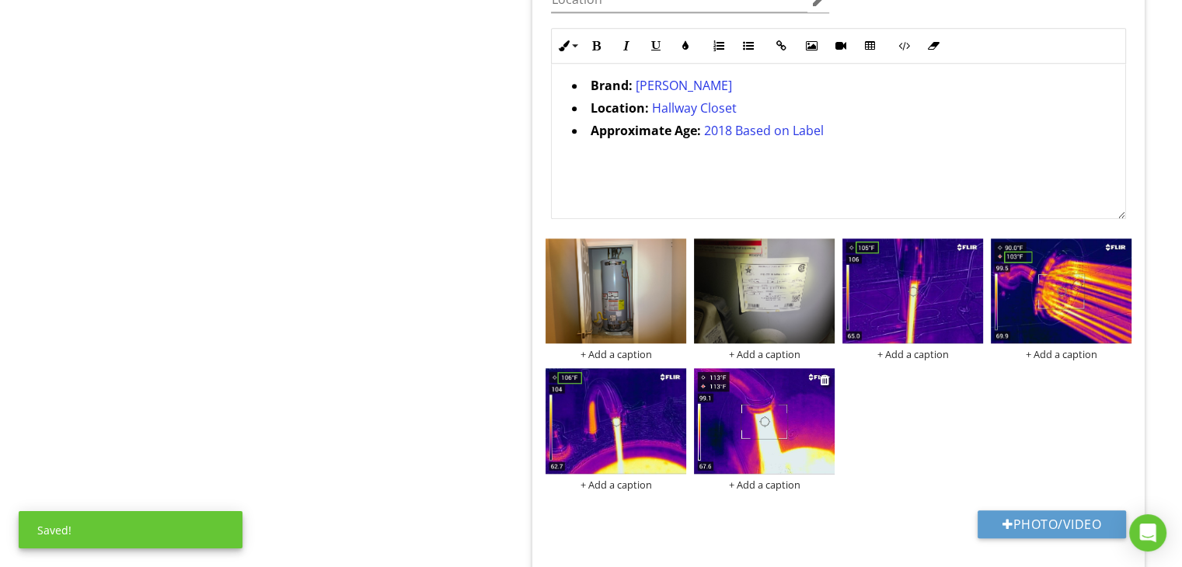
click at [783, 432] on img at bounding box center [764, 421] width 141 height 106
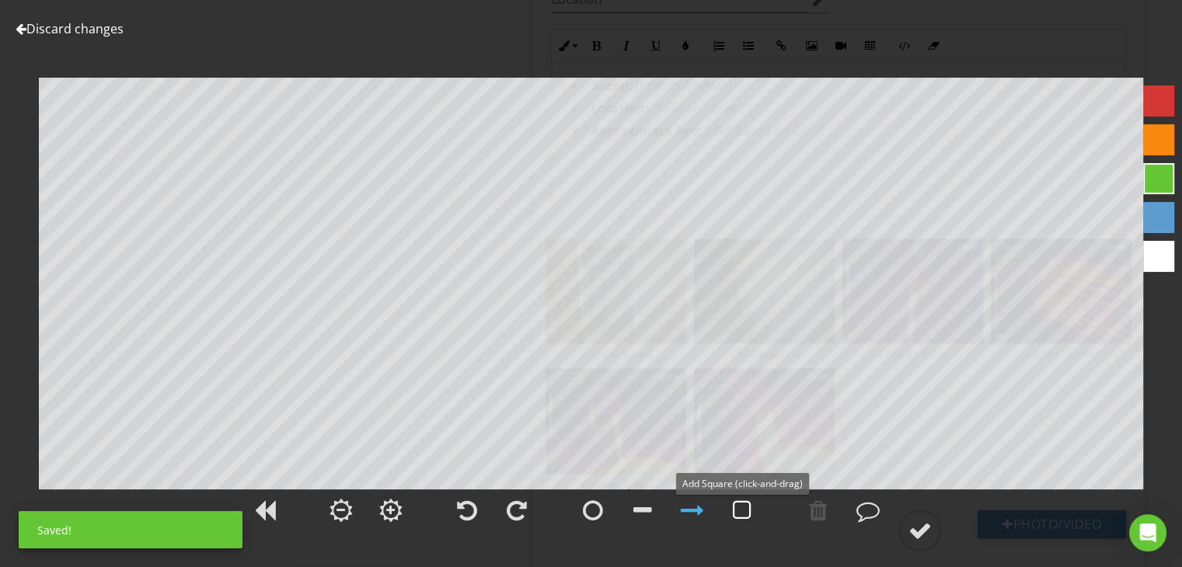
click at [734, 505] on div at bounding box center [742, 510] width 19 height 23
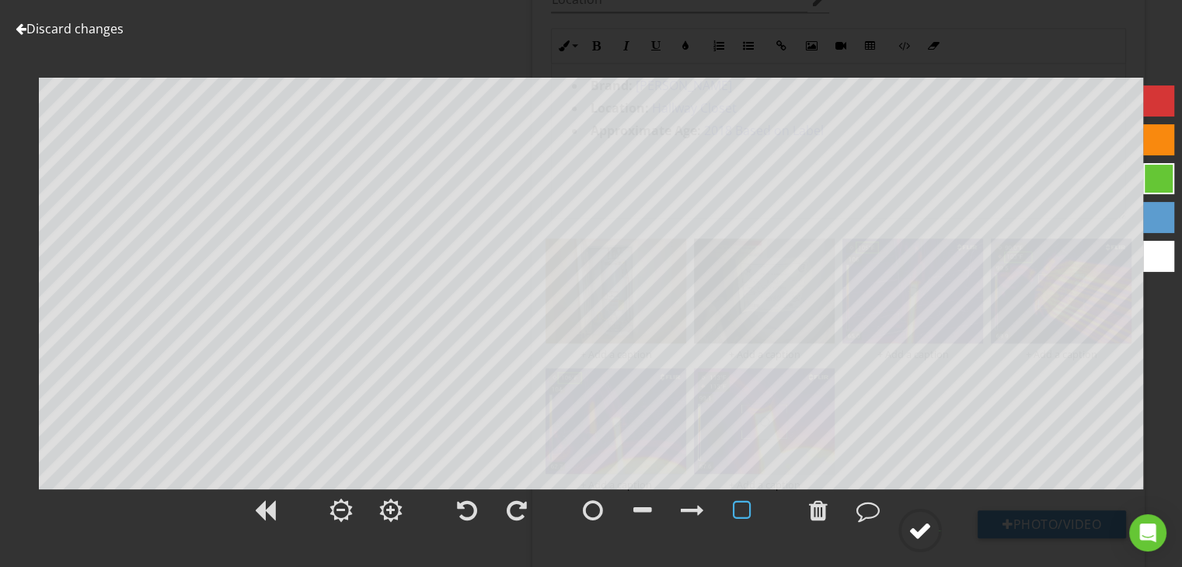
click at [923, 515] on circle at bounding box center [920, 531] width 40 height 40
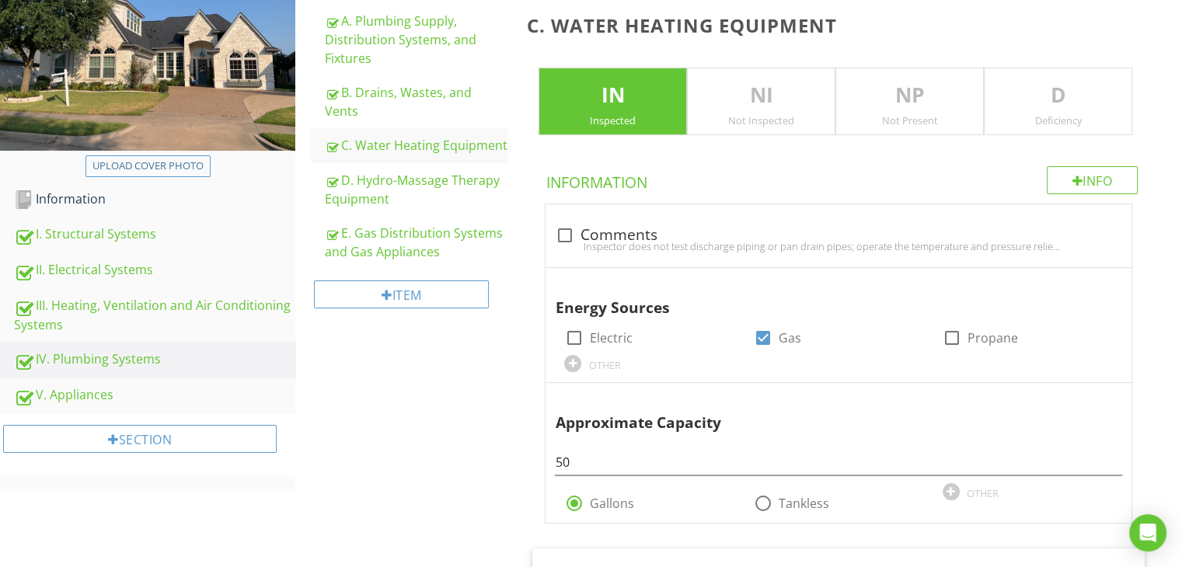
scroll to position [233, 0]
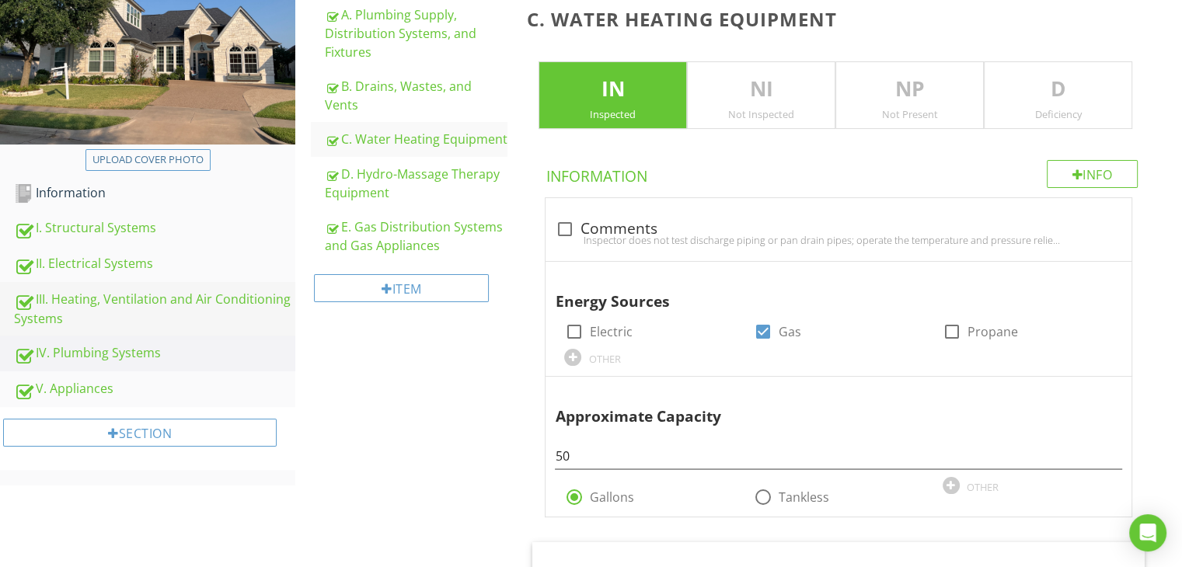
click at [110, 302] on div "III. Heating, Ventilation and Air Conditioning Systems" at bounding box center [154, 309] width 281 height 39
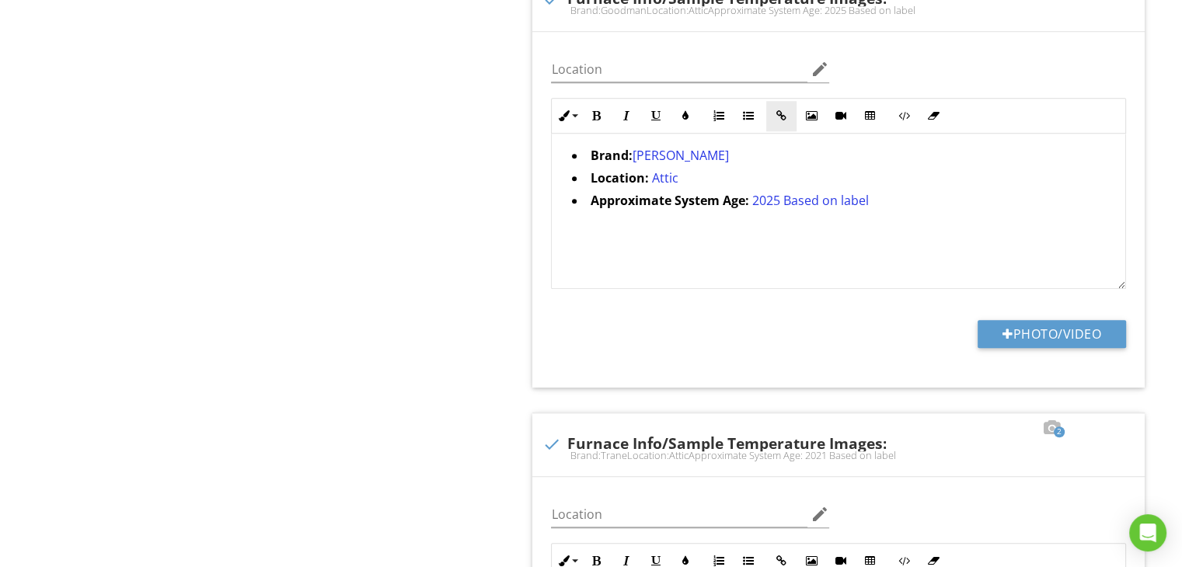
scroll to position [1321, 0]
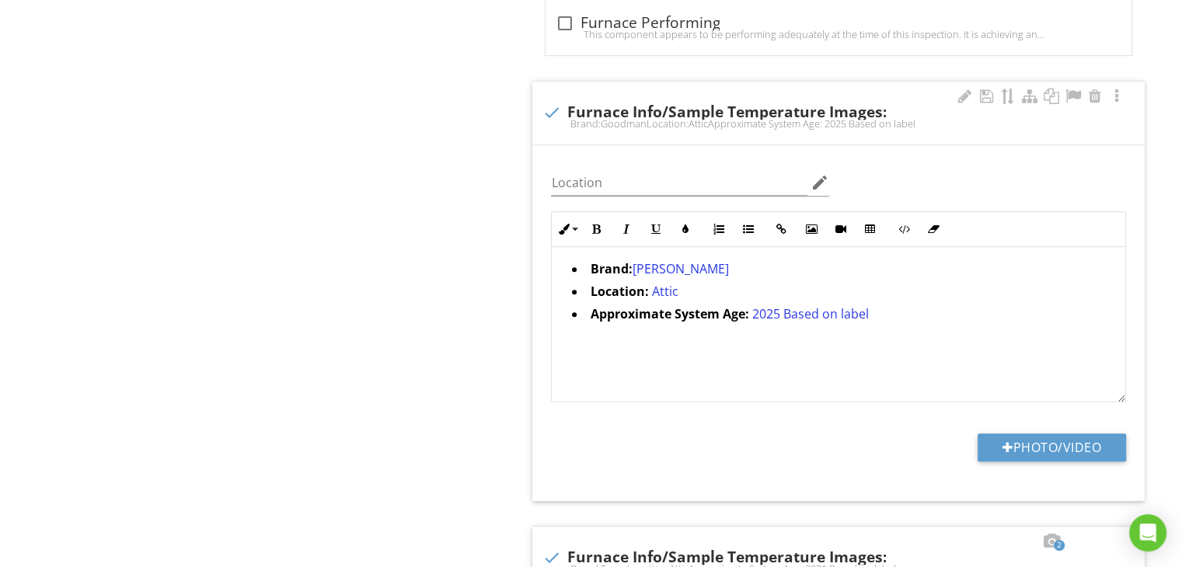
click at [706, 263] on li "Brand: [PERSON_NAME]" at bounding box center [842, 271] width 541 height 23
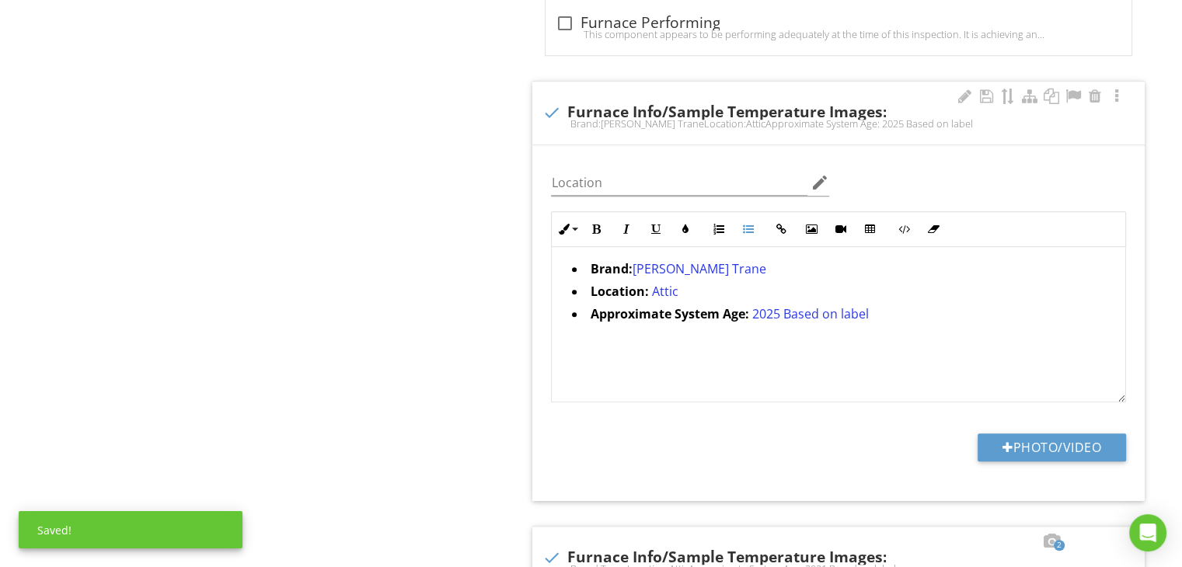
click at [696, 265] on span "[PERSON_NAME] Trane" at bounding box center [699, 268] width 134 height 17
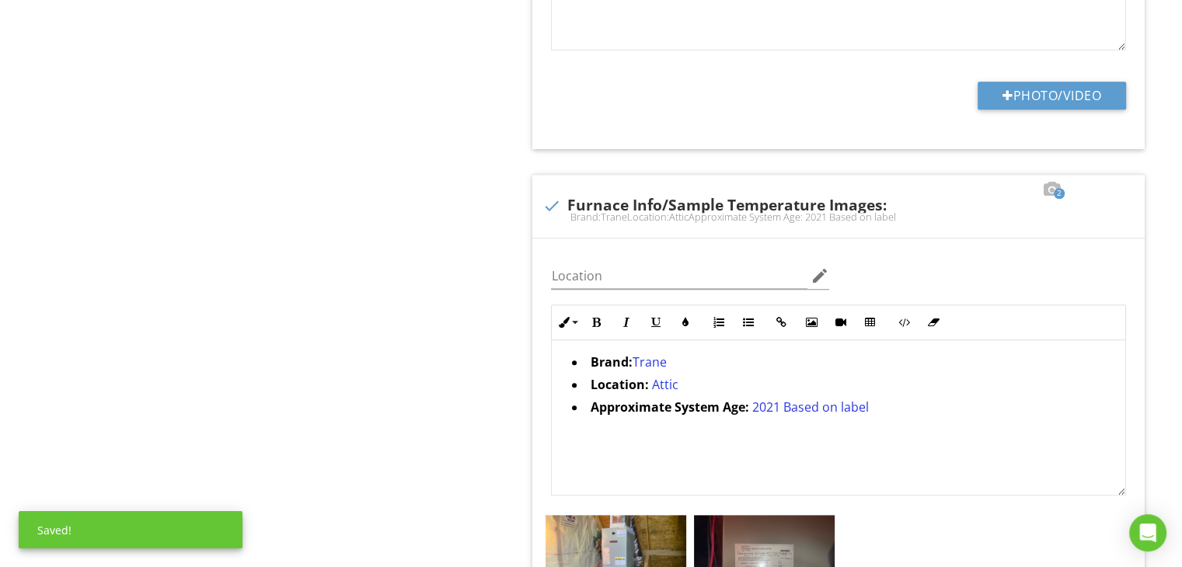
scroll to position [1399, 0]
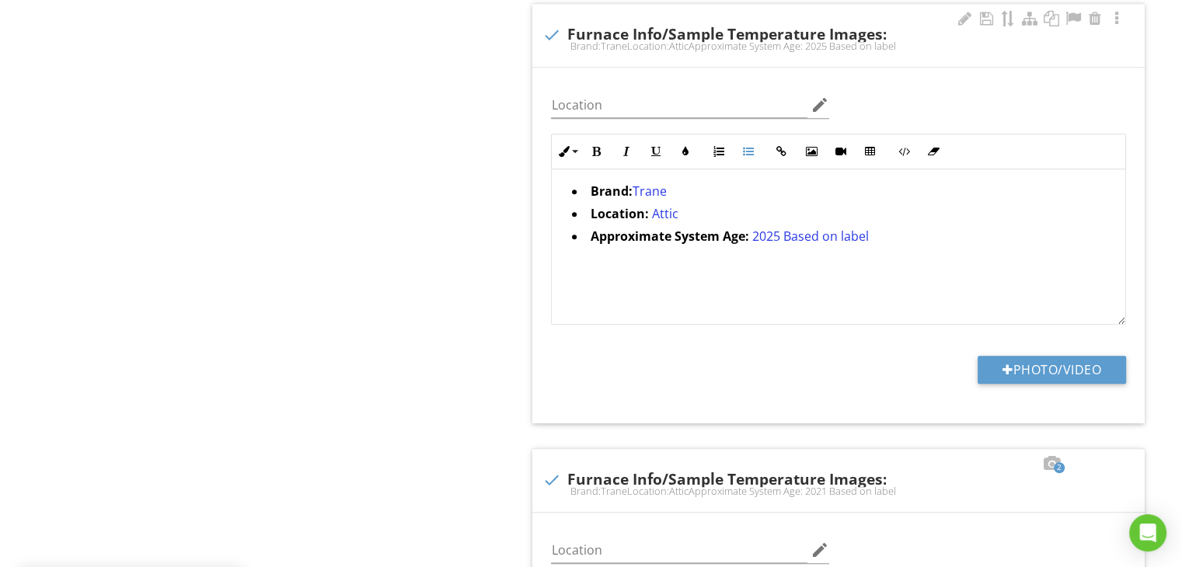
click at [777, 239] on span "2025 Based on label" at bounding box center [810, 236] width 117 height 17
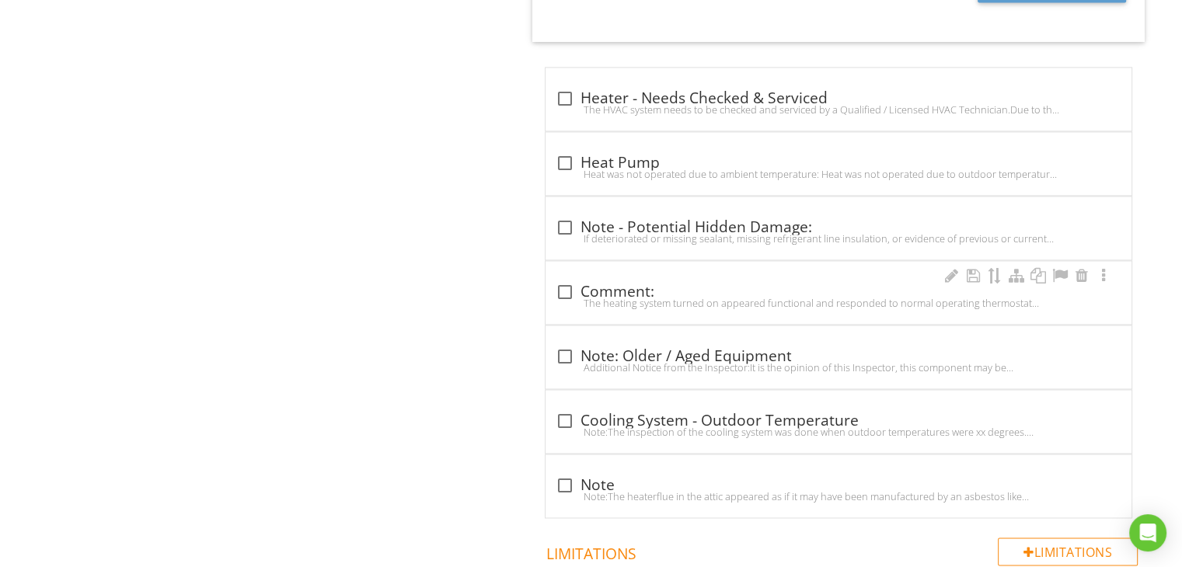
scroll to position [2328, 0]
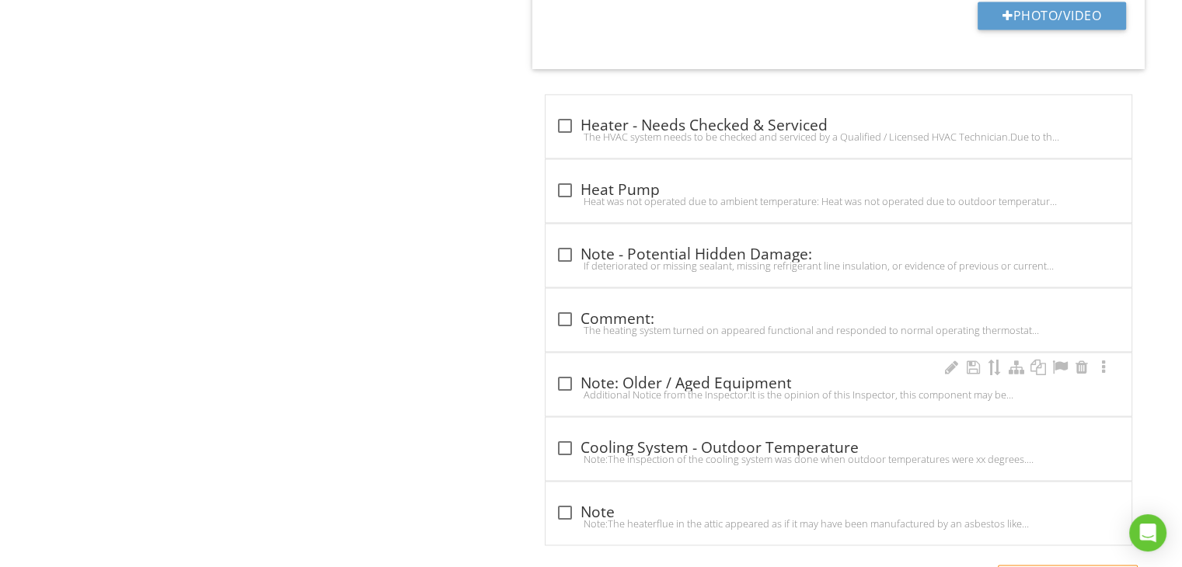
click at [567, 364] on div "check_box_outline_blank Note: Older / Aged Equipment Additional Notice from the…" at bounding box center [839, 384] width 586 height 63
checkbox input "true"
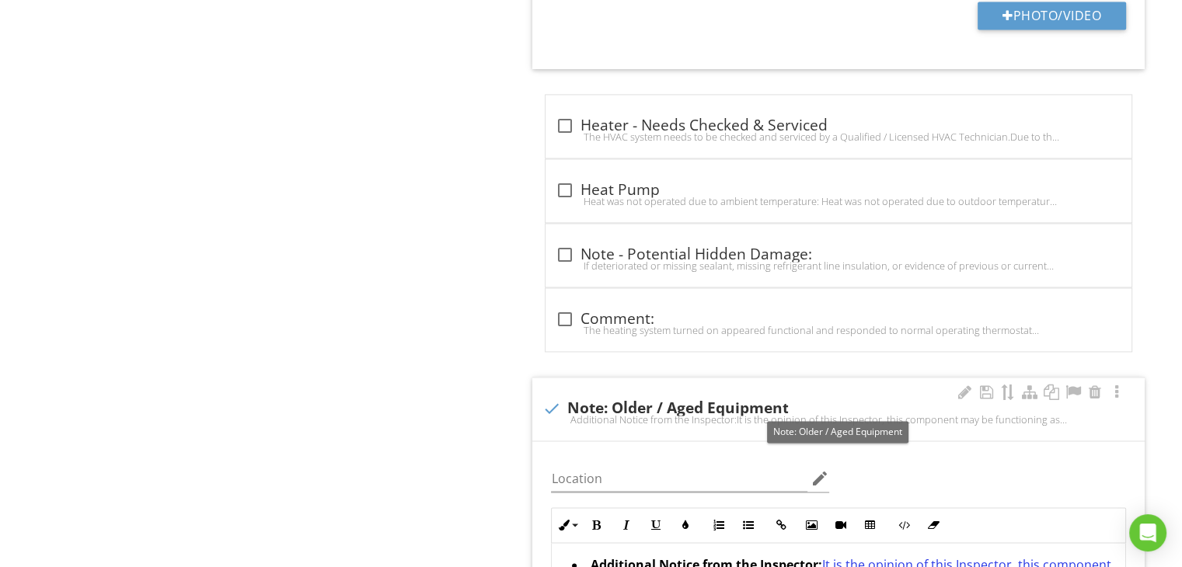
scroll to position [2484, 0]
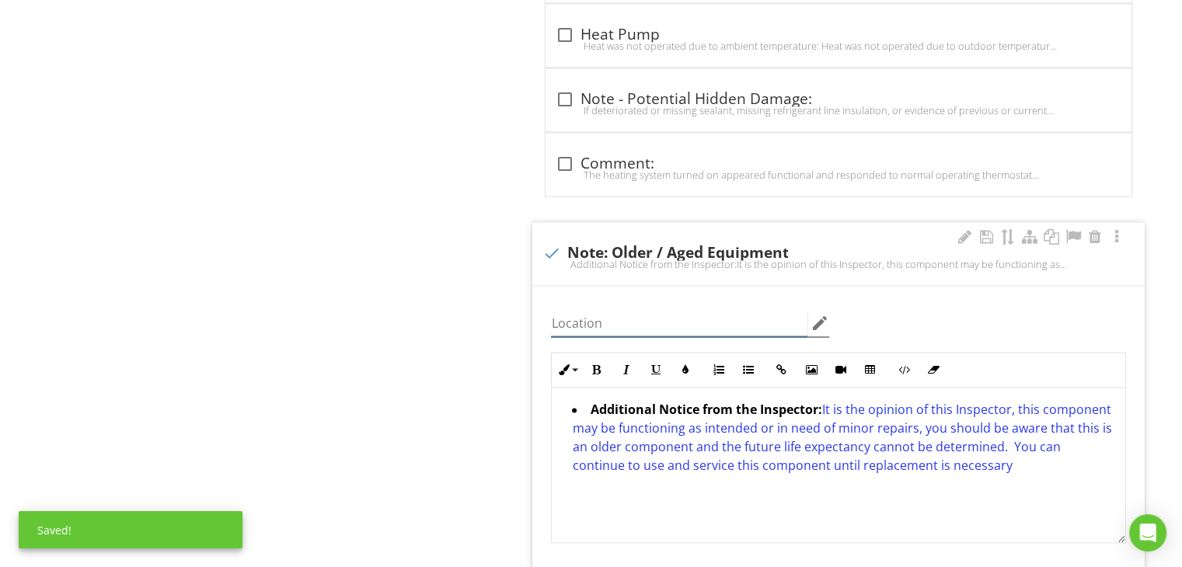
click at [625, 313] on input "Location" at bounding box center [679, 324] width 256 height 26
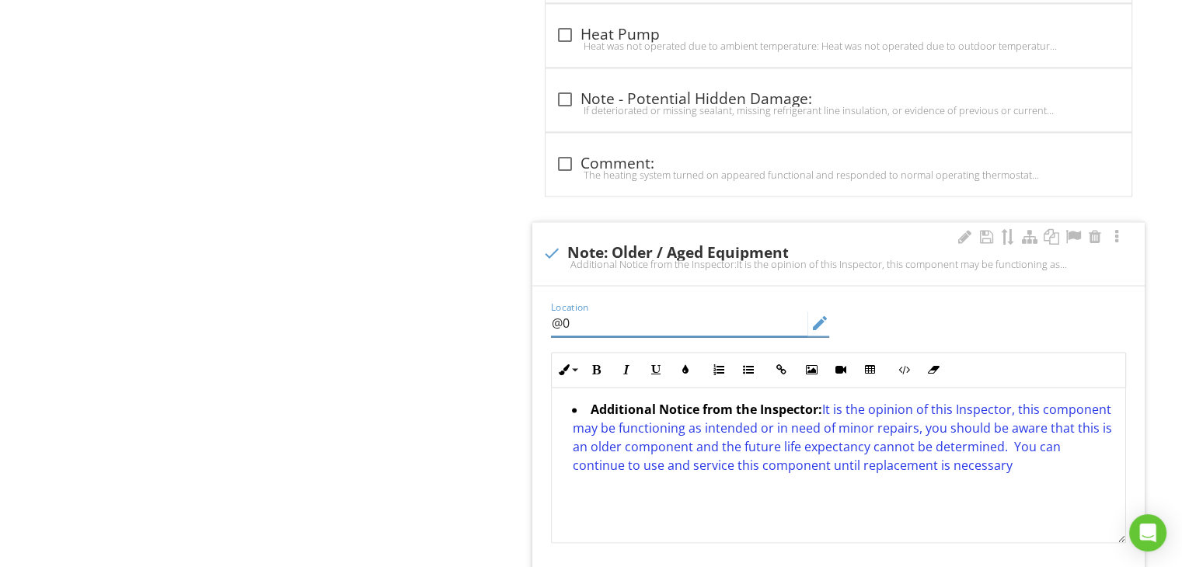
type input "@"
type input "2"
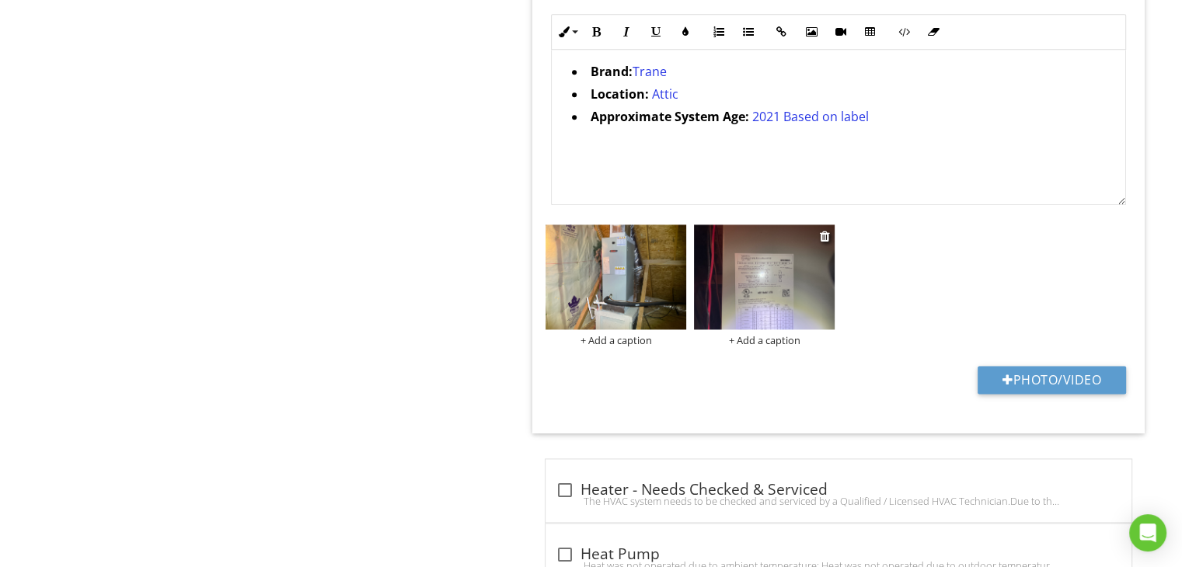
scroll to position [1940, 0]
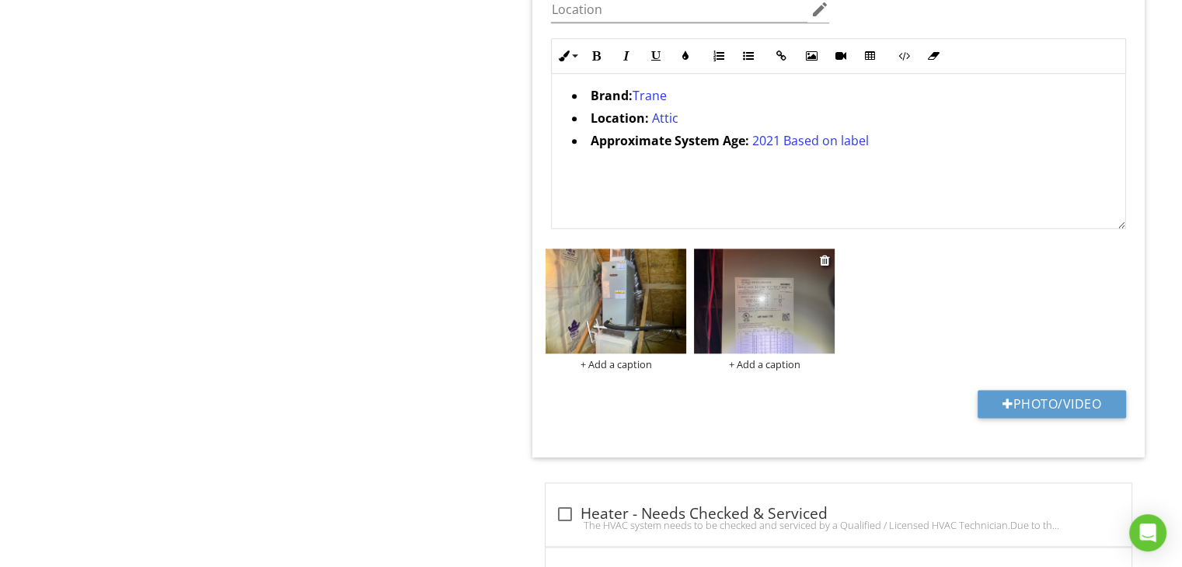
type input "Downstairs unit"
click at [783, 298] on img at bounding box center [764, 302] width 141 height 106
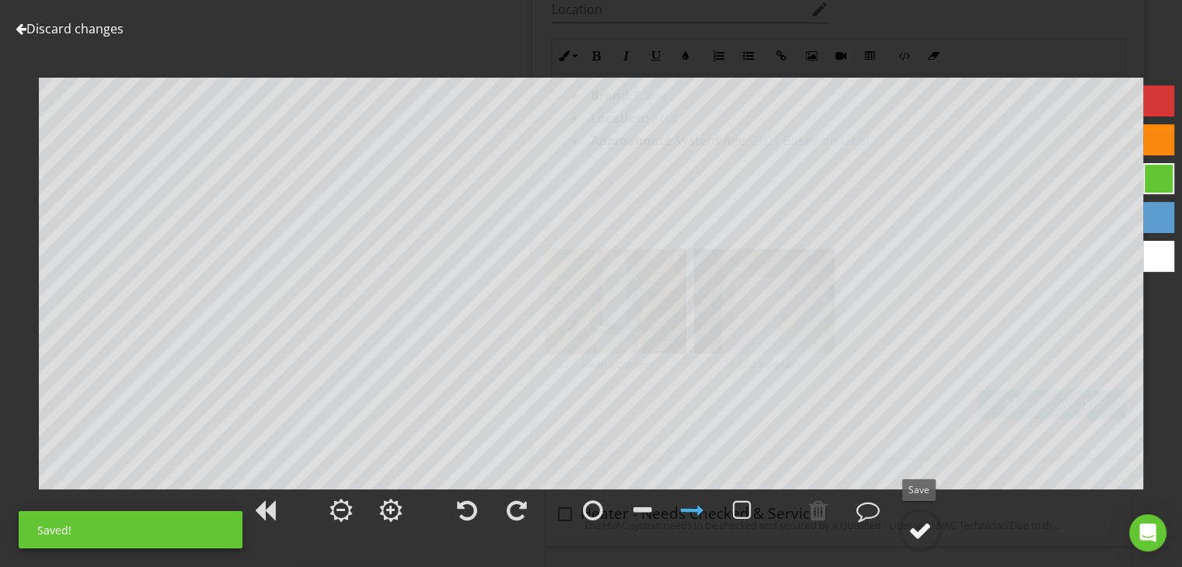
click at [912, 525] on div at bounding box center [920, 530] width 23 height 23
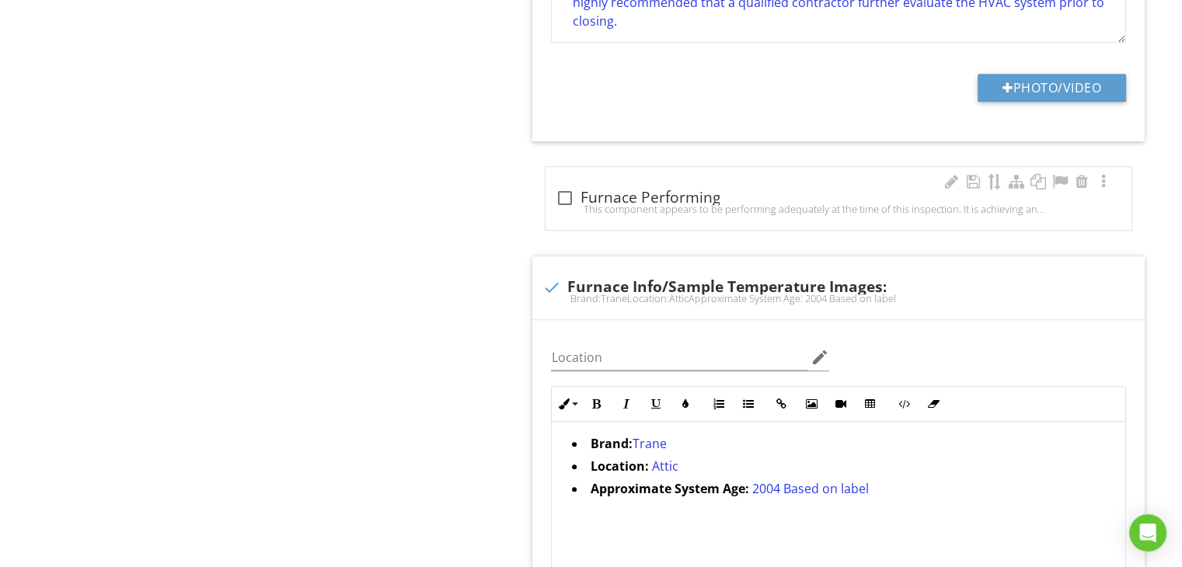
scroll to position [1244, 0]
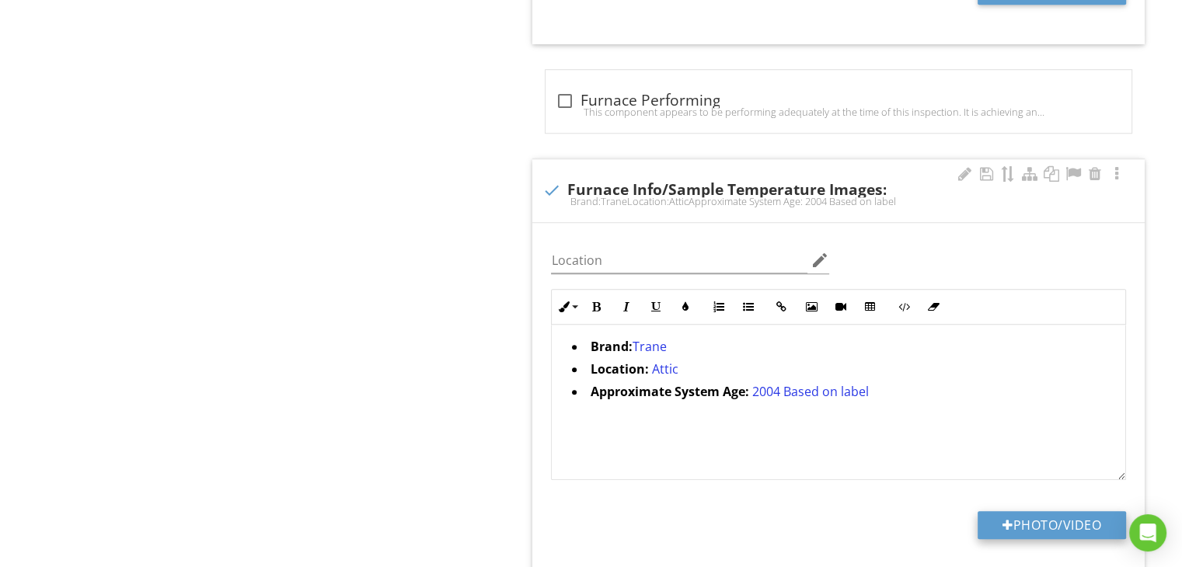
click at [1015, 526] on button "Photo/Video" at bounding box center [1052, 525] width 148 height 28
type input "C:\fakepath\FLIR3265.jpg"
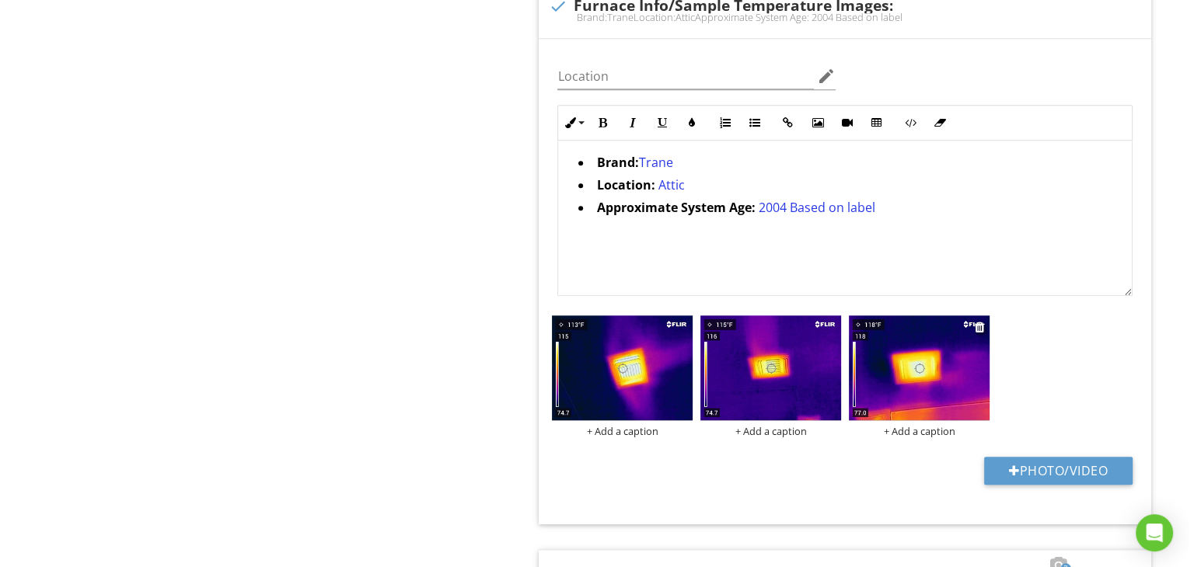
scroll to position [1399, 0]
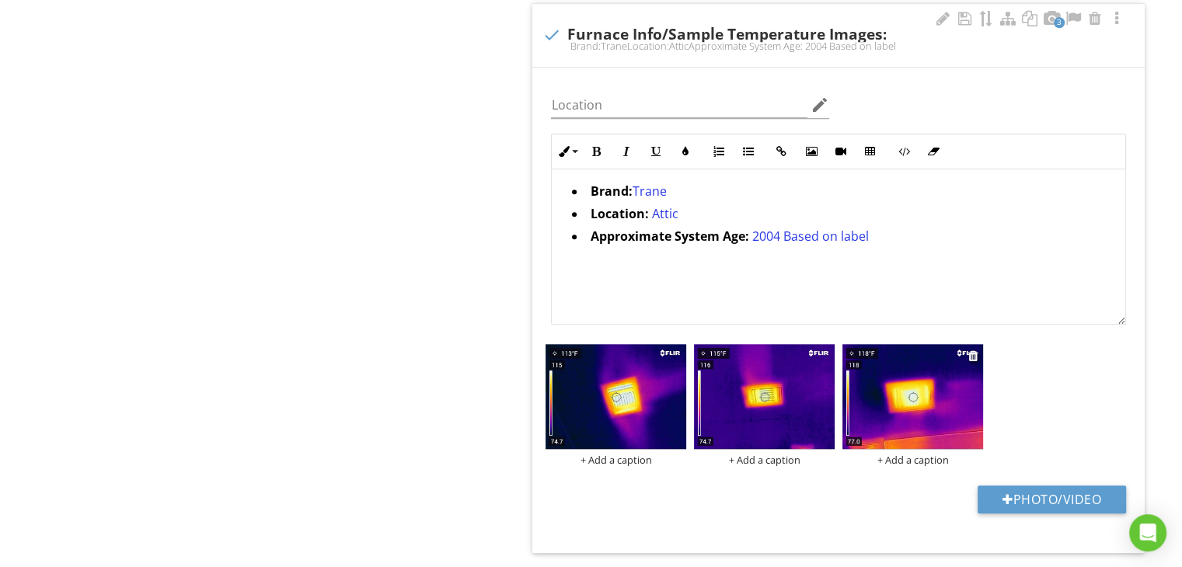
click at [902, 461] on div "+ Add a caption" at bounding box center [912, 460] width 141 height 12
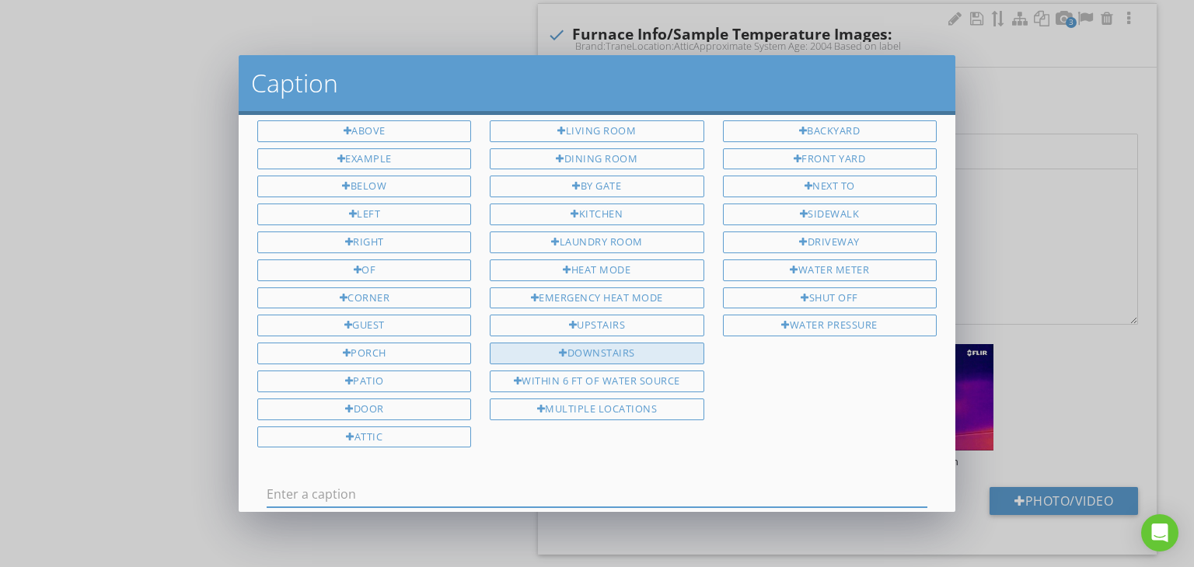
click at [626, 343] on div "Downstairs" at bounding box center [597, 354] width 214 height 22
type input "Downstairs"
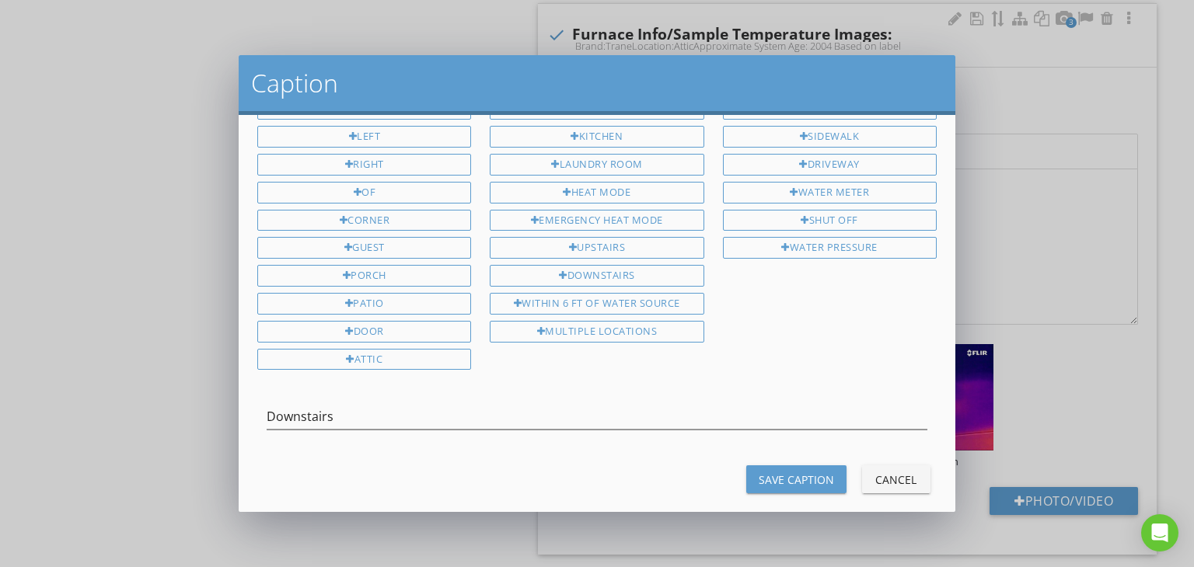
click at [790, 461] on div "Save Caption Cancel" at bounding box center [597, 479] width 698 height 37
click at [787, 472] on div "Save Caption" at bounding box center [796, 480] width 75 height 16
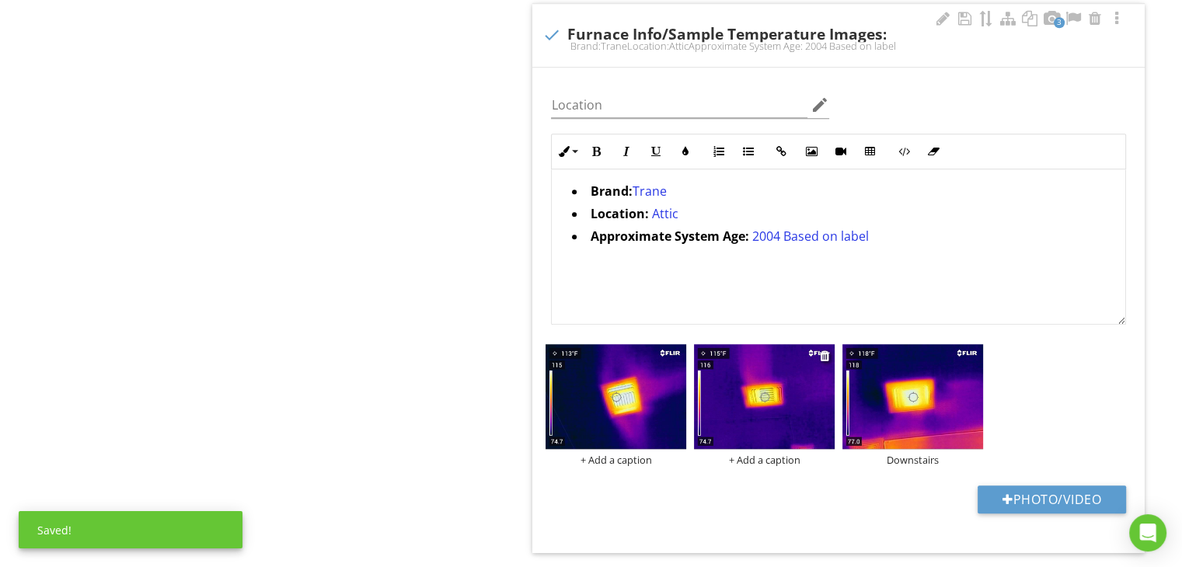
click at [777, 454] on div "+ Add a caption" at bounding box center [764, 460] width 141 height 12
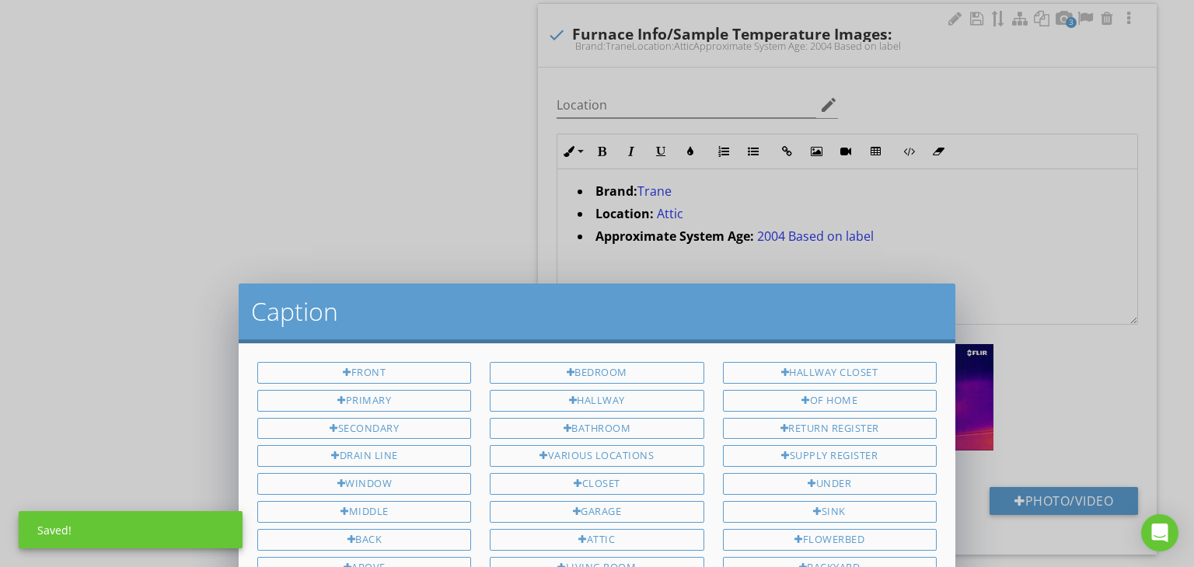
scroll to position [0, 0]
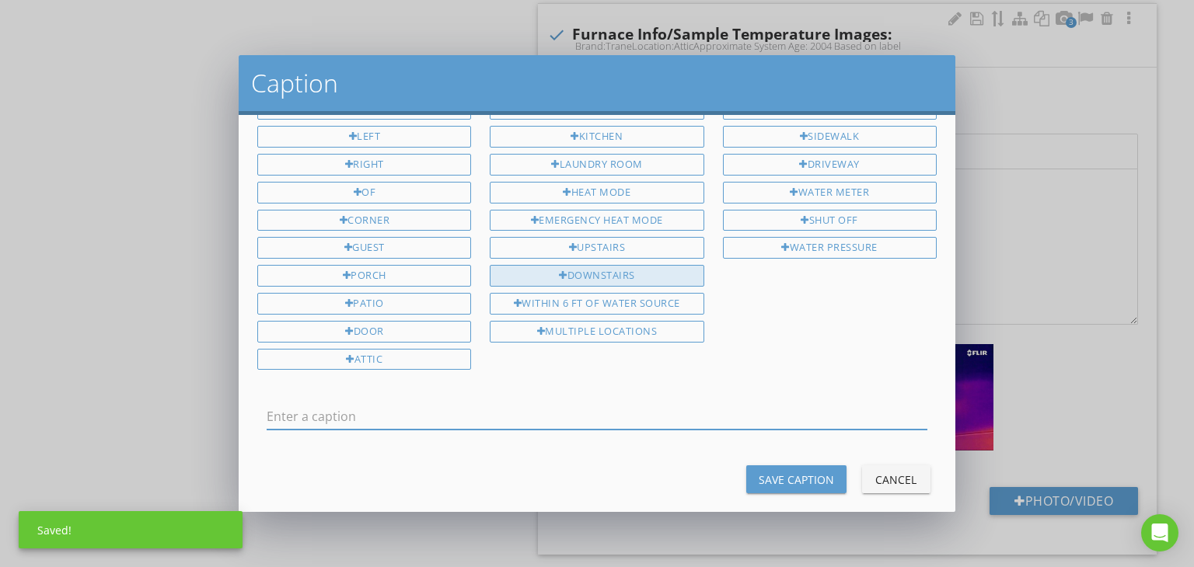
click at [594, 265] on div "Downstairs" at bounding box center [597, 276] width 214 height 22
type input "Downstairs"
click at [804, 472] on div "Save Caption" at bounding box center [796, 480] width 75 height 16
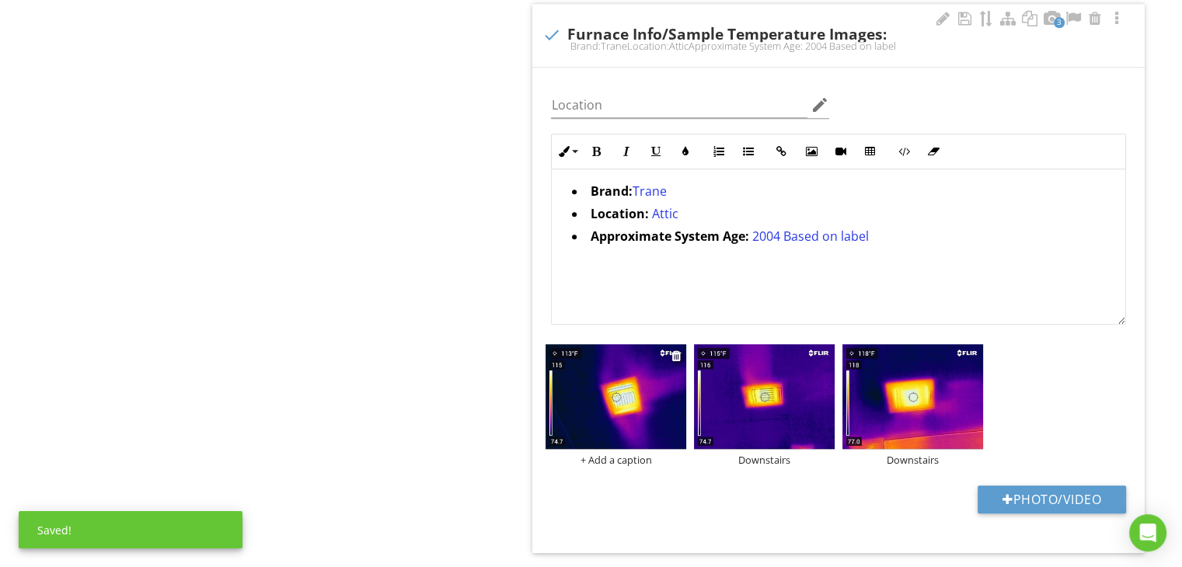
click at [640, 455] on div "+ Add a caption" at bounding box center [616, 460] width 141 height 12
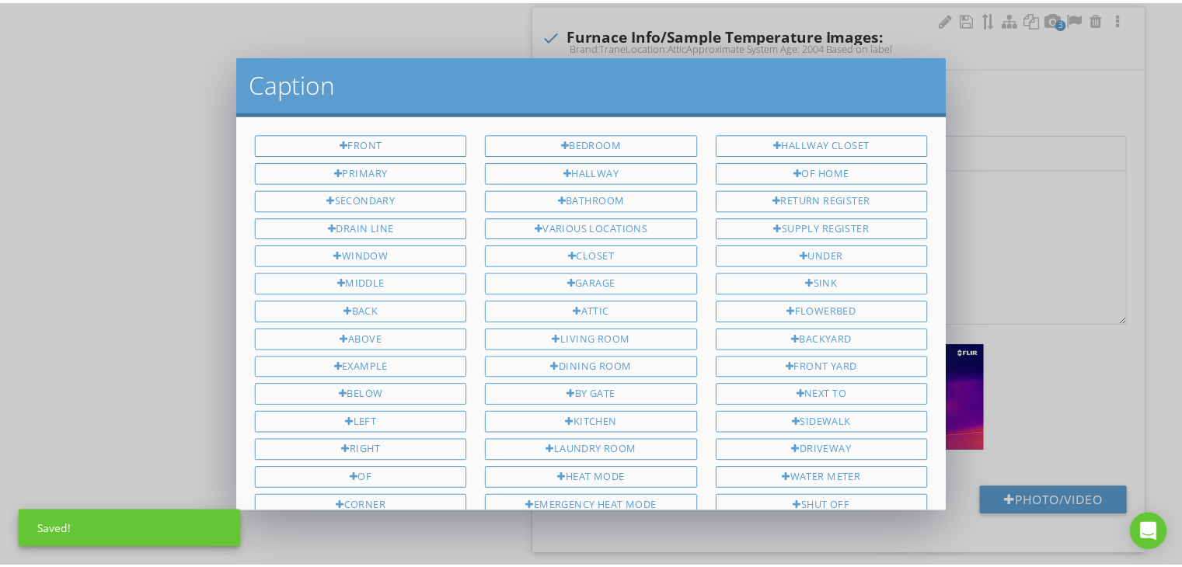
scroll to position [286, 0]
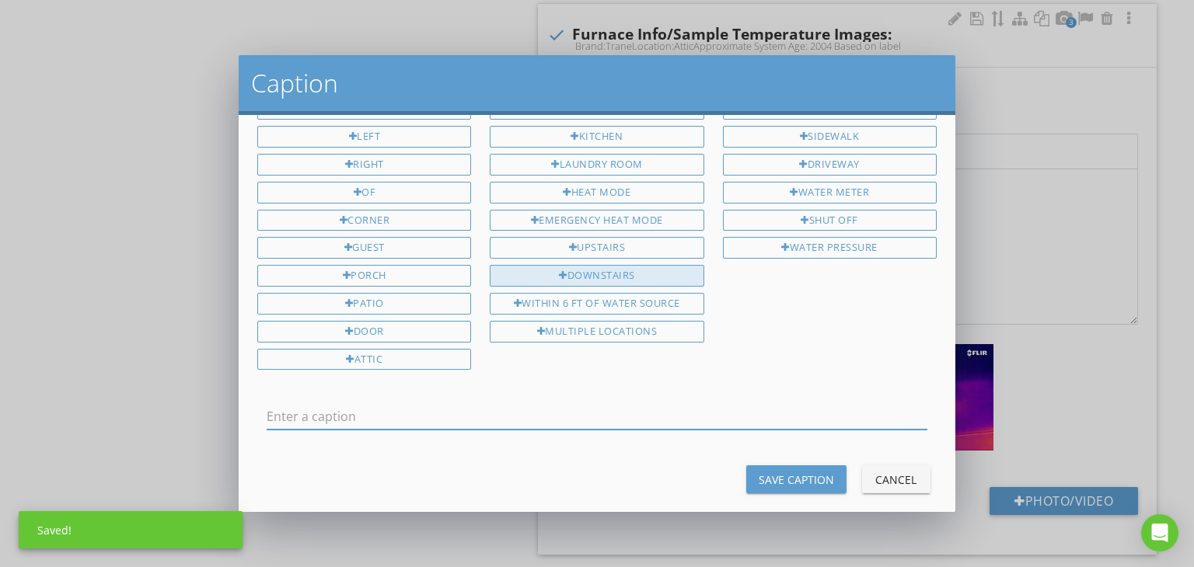
click at [577, 265] on div "Downstairs" at bounding box center [597, 276] width 214 height 22
type input "Downstairs"
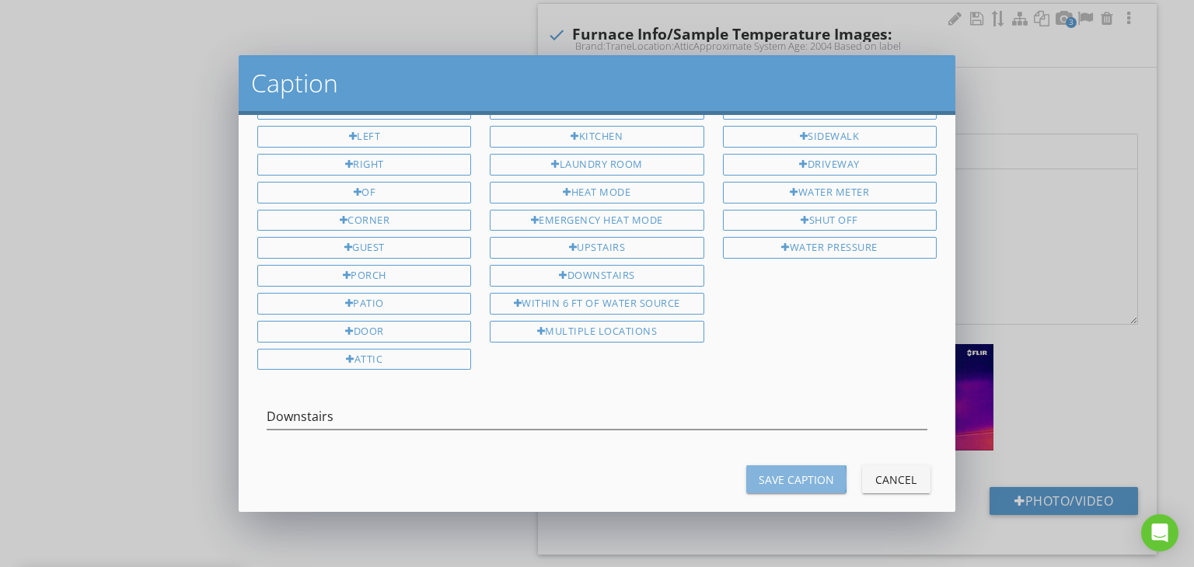
click at [794, 472] on div "Save Caption" at bounding box center [796, 480] width 75 height 16
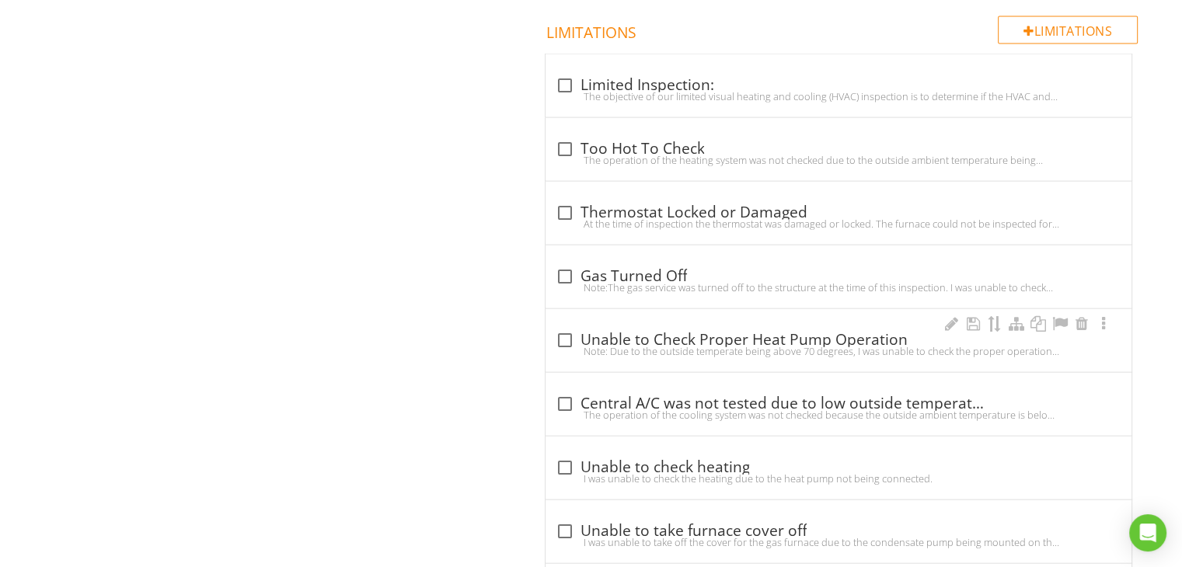
scroll to position [3440, 0]
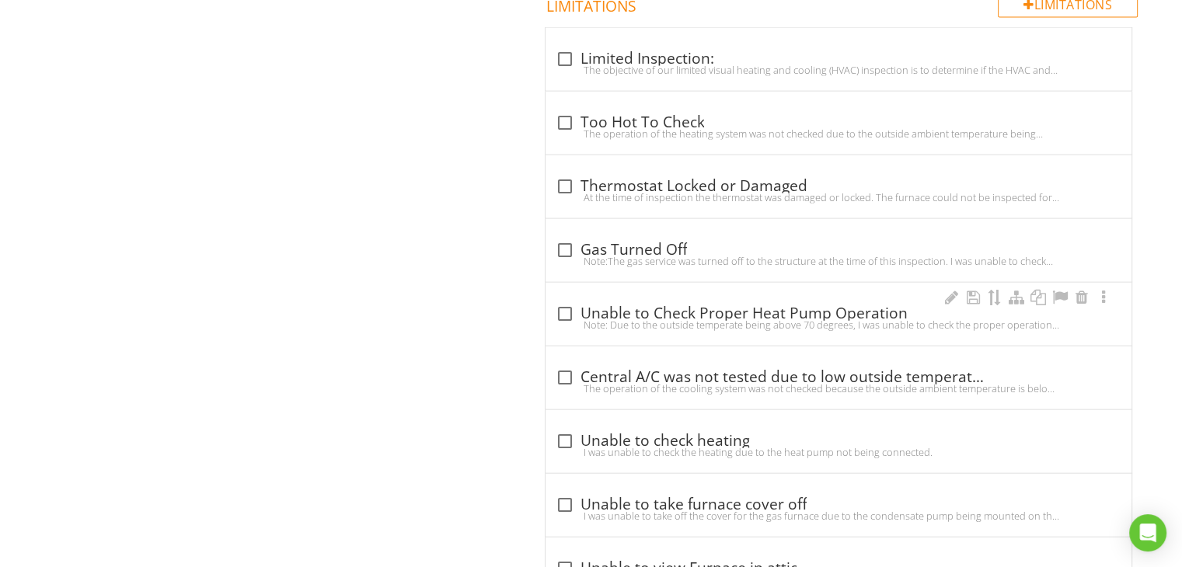
click at [561, 308] on div at bounding box center [564, 314] width 26 height 26
checkbox input "true"
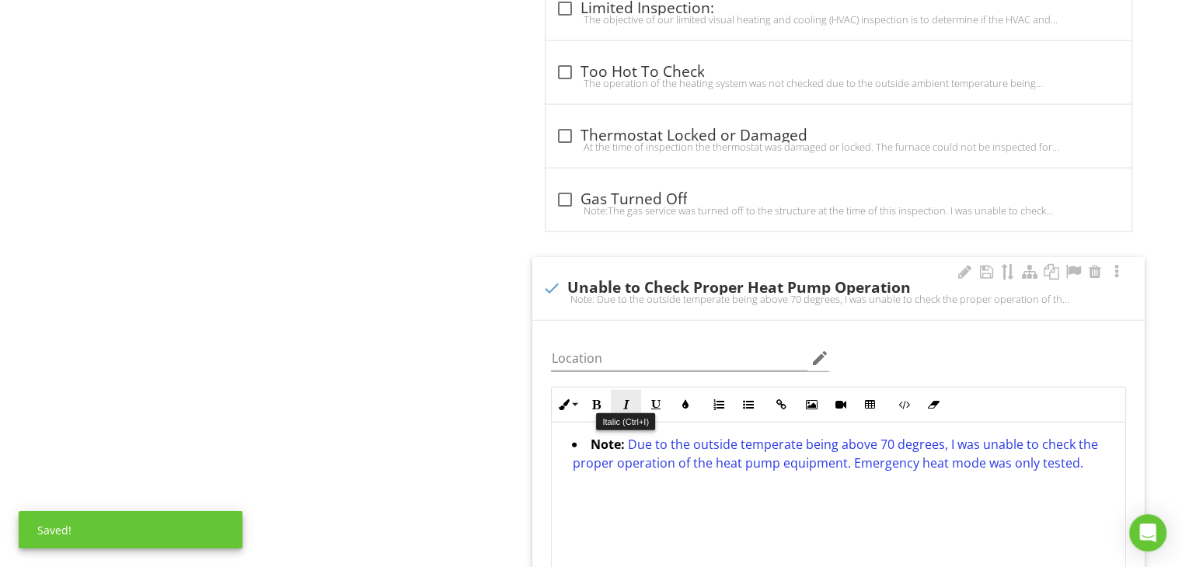
scroll to position [3518, 0]
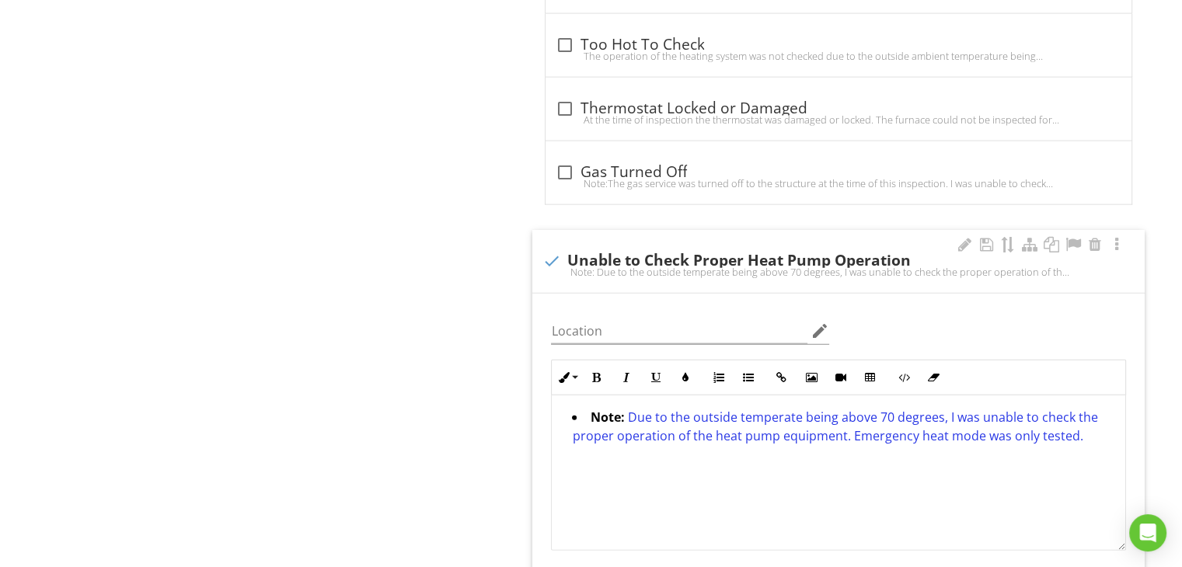
click at [841, 427] on span "Due to the outside temperate being above 70 degrees, I was unable to check the …" at bounding box center [834, 427] width 525 height 36
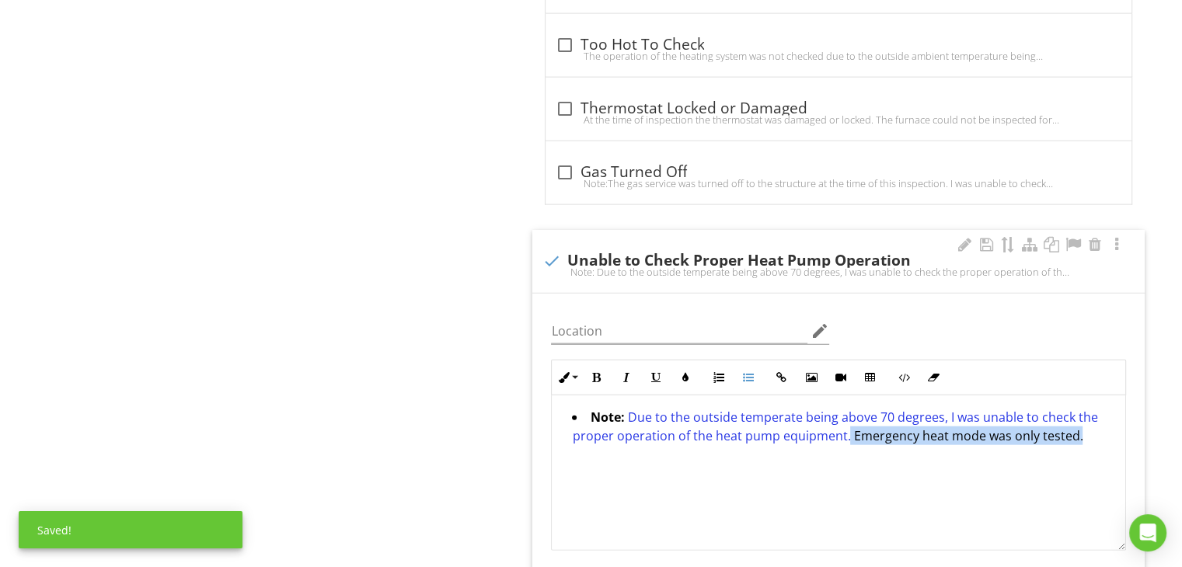
drag, startPoint x: 1083, startPoint y: 424, endPoint x: 846, endPoint y: 446, distance: 238.1
click at [846, 446] on div "Note: Due to the outside temperate being above 70 degrees, I was unable to chec…" at bounding box center [839, 473] width 574 height 155
click at [844, 433] on span "Due to the outside temperate being above 70 degrees, I was unable to check the …" at bounding box center [834, 427] width 525 height 36
click at [722, 324] on input "Location" at bounding box center [679, 332] width 256 height 26
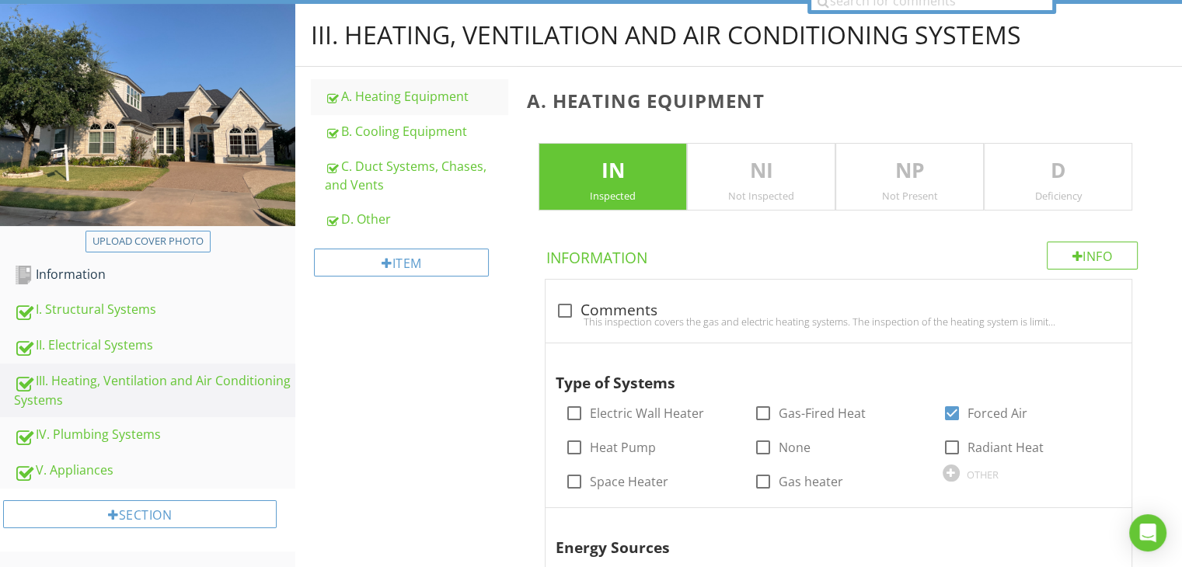
scroll to position [103, 0]
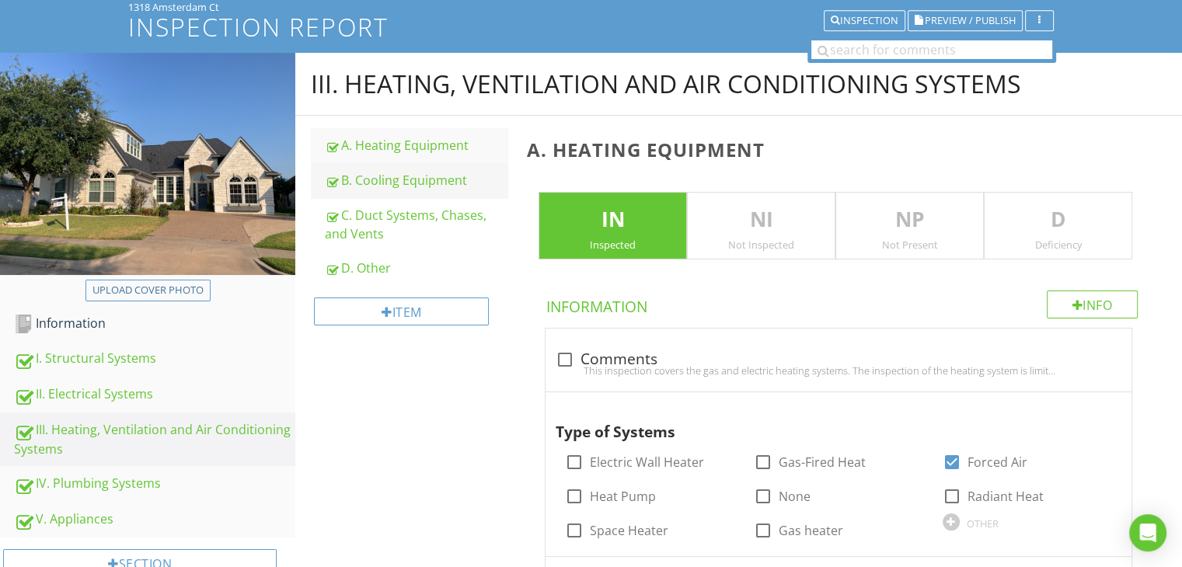
type input "Upstairs unit"
click at [379, 187] on div "B. Cooling Equipment" at bounding box center [416, 180] width 183 height 19
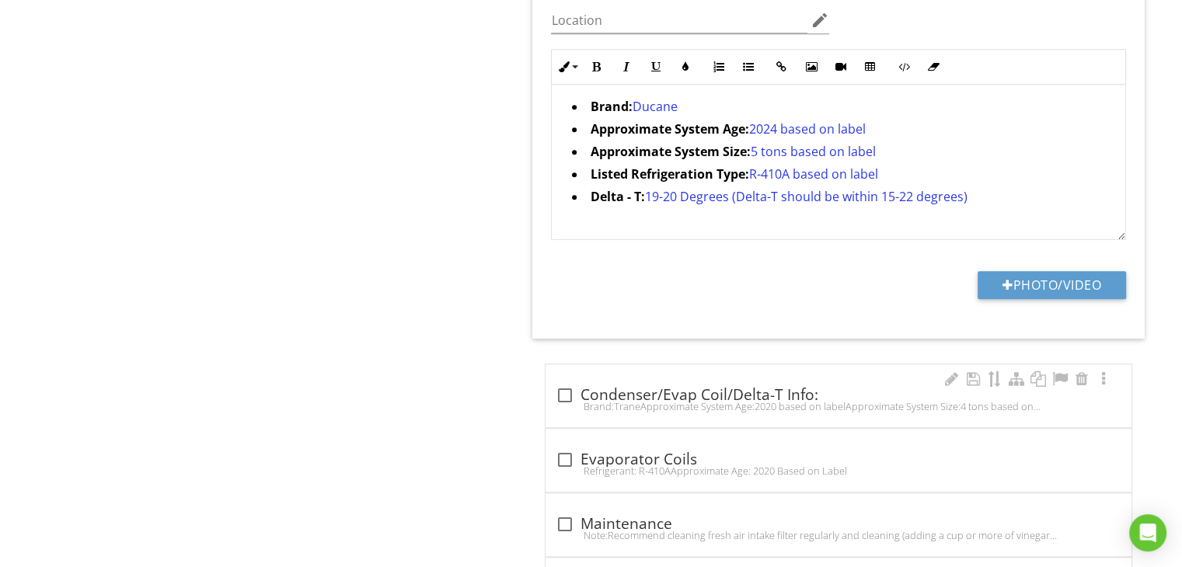
scroll to position [1424, 0]
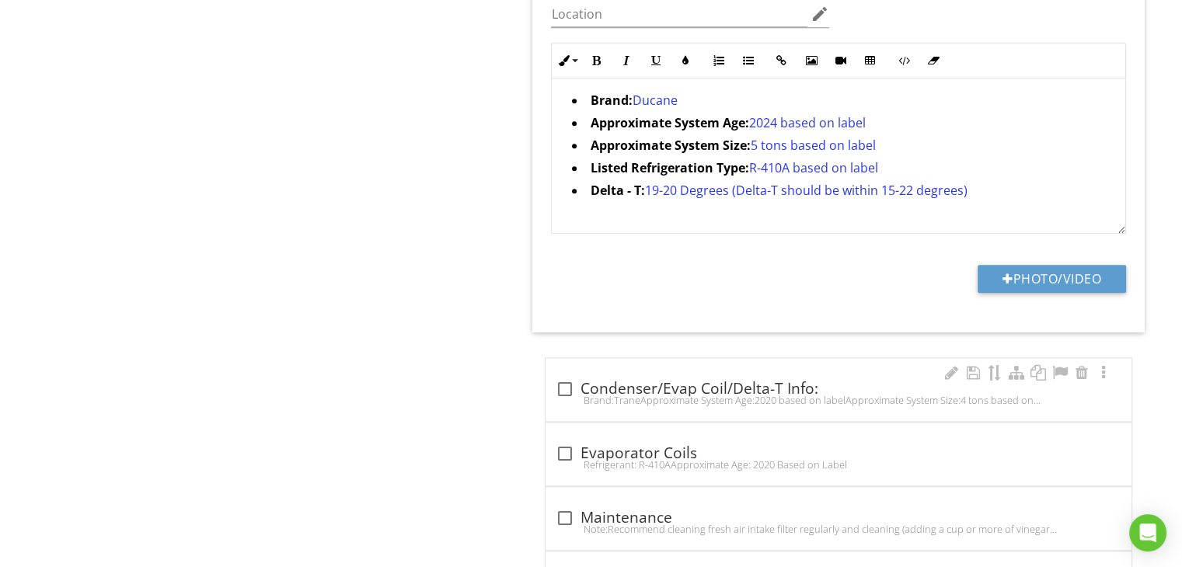
click at [570, 389] on div at bounding box center [564, 389] width 26 height 26
checkbox input "true"
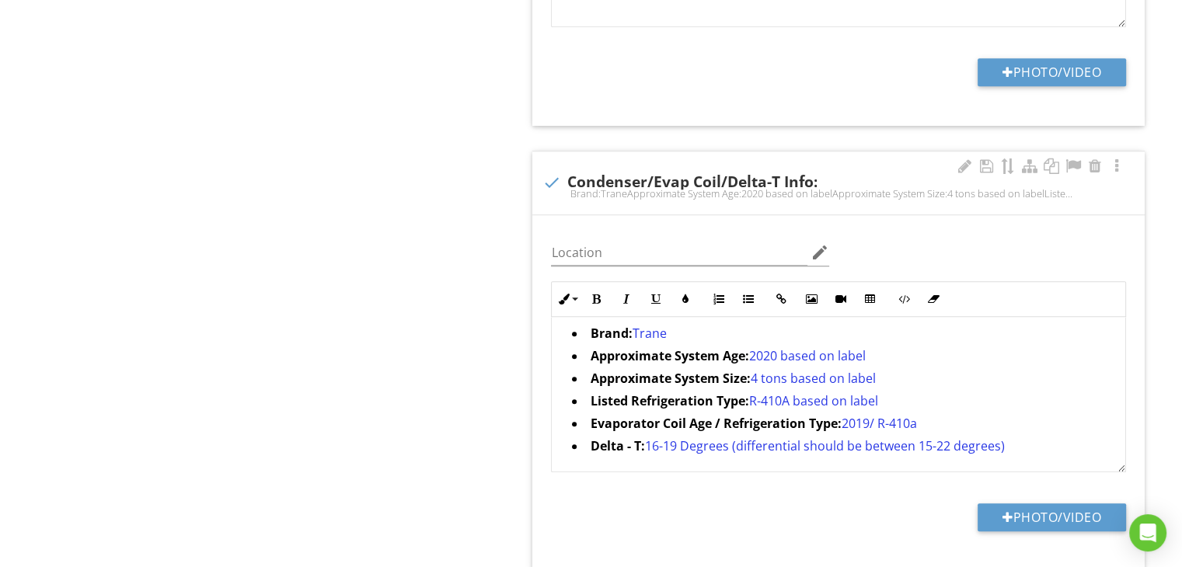
scroll to position [1657, 0]
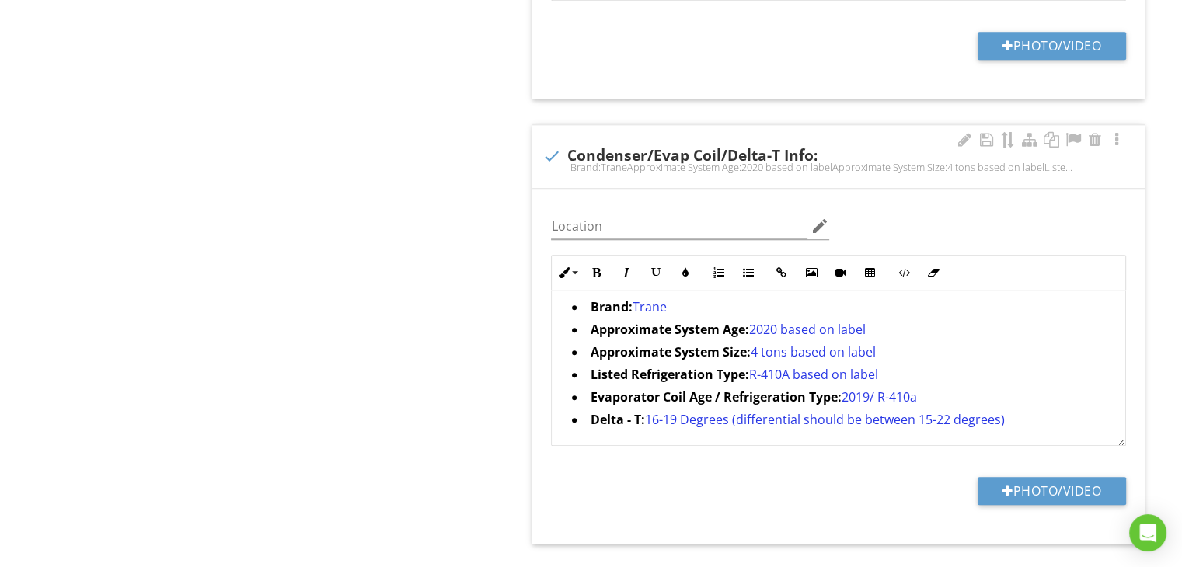
click at [761, 352] on span "4 tons based on label" at bounding box center [812, 352] width 125 height 17
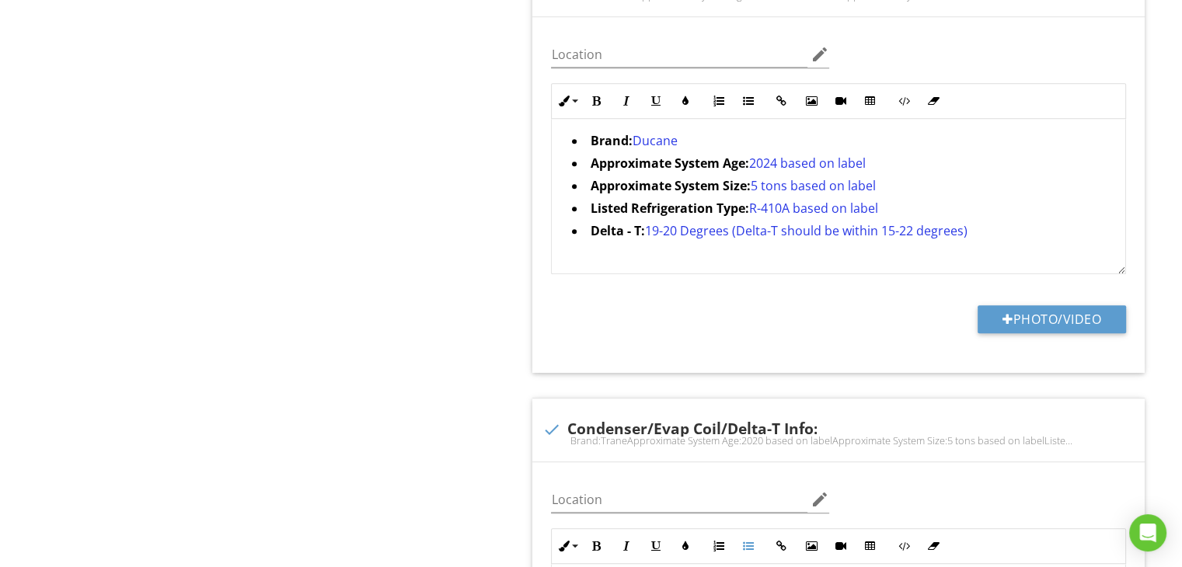
scroll to position [1268, 0]
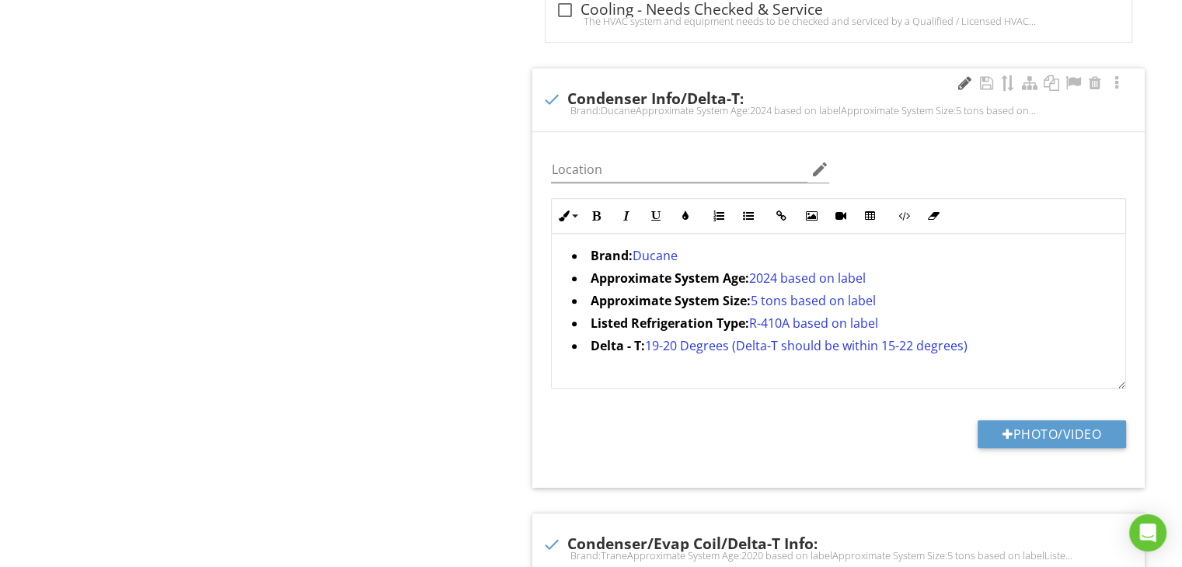
click at [968, 82] on div at bounding box center [964, 83] width 19 height 16
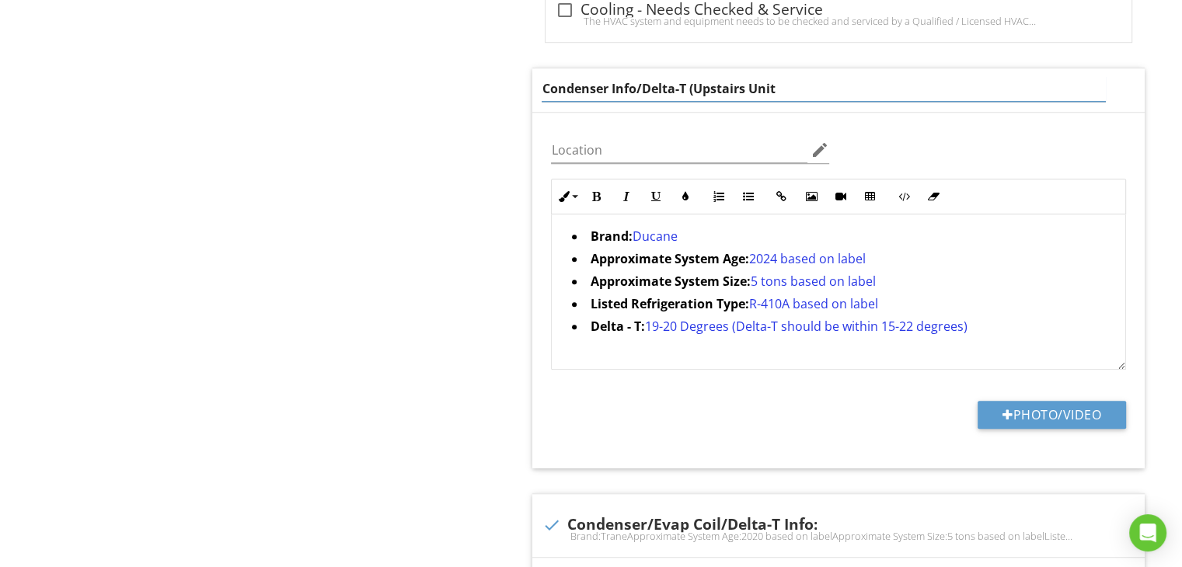
type input "Condenser Info/Delta-T (Upstairs Unit)"
click at [719, 235] on div "Brand: Ducane Approximate System Age: 2024 based on label Approximate System Si…" at bounding box center [839, 292] width 574 height 155
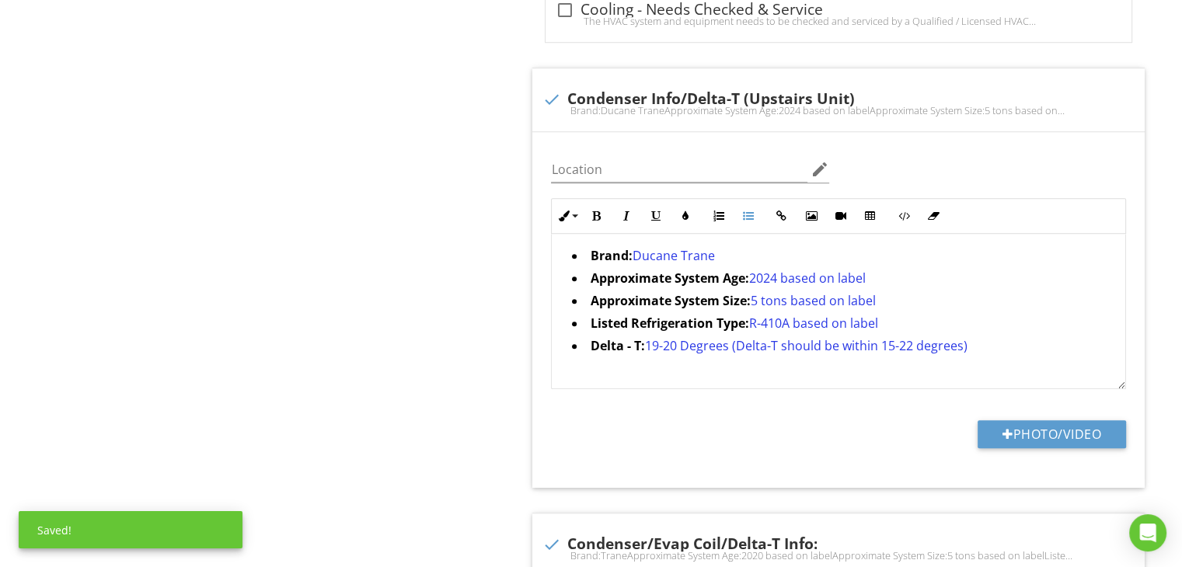
click at [682, 255] on span "Ducane Trane" at bounding box center [673, 255] width 82 height 17
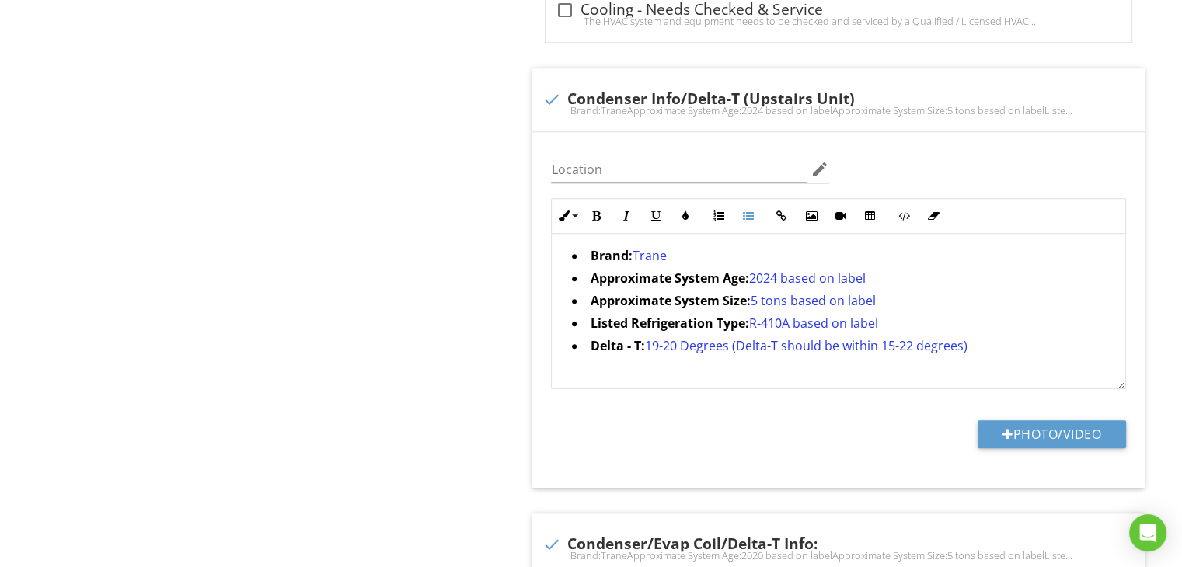
click at [783, 278] on span "2024 based on label" at bounding box center [806, 278] width 117 height 17
click at [769, 302] on span "5 tons based on label" at bounding box center [812, 300] width 125 height 17
drag, startPoint x: 680, startPoint y: 344, endPoint x: 654, endPoint y: 343, distance: 25.7
click at [654, 343] on span "19-20 Degrees (Delta-T should be within 15-22 degrees)" at bounding box center [805, 345] width 323 height 17
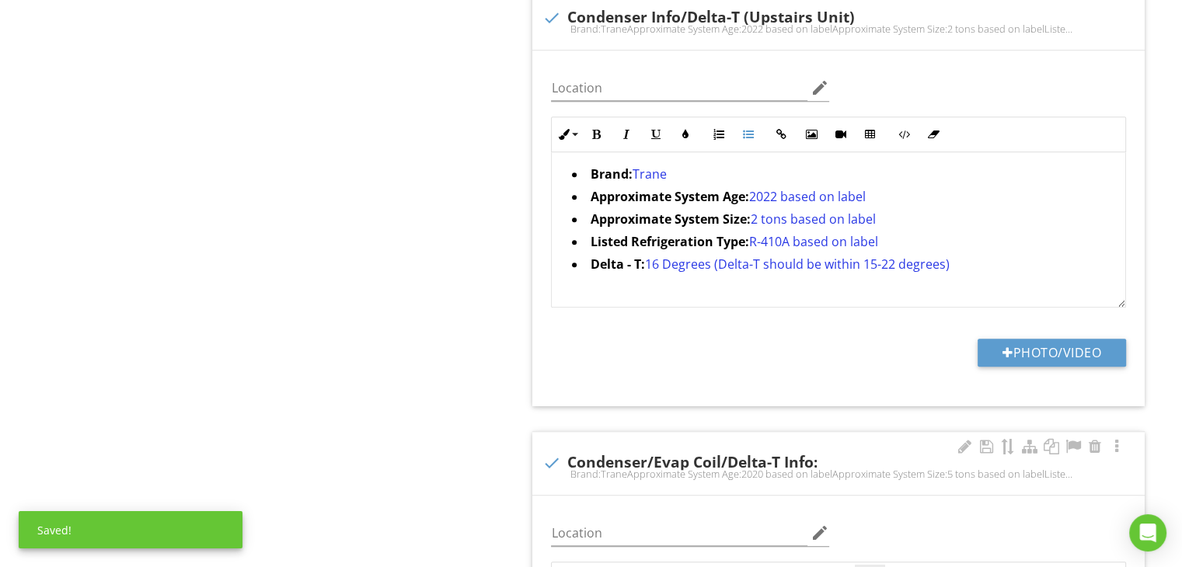
scroll to position [1502, 0]
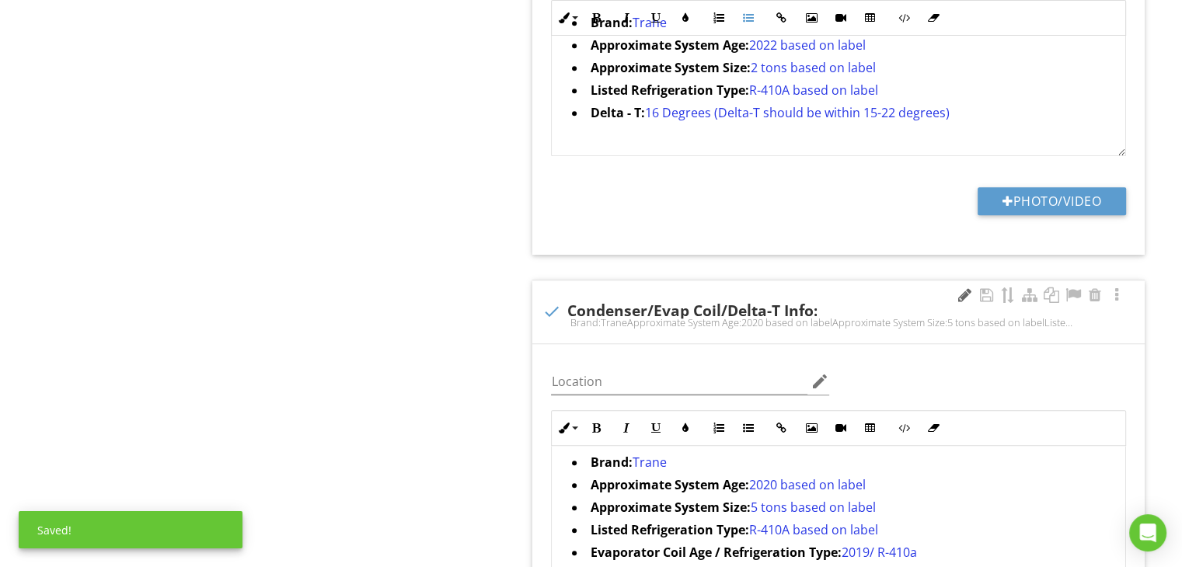
click at [955, 298] on div at bounding box center [964, 296] width 19 height 16
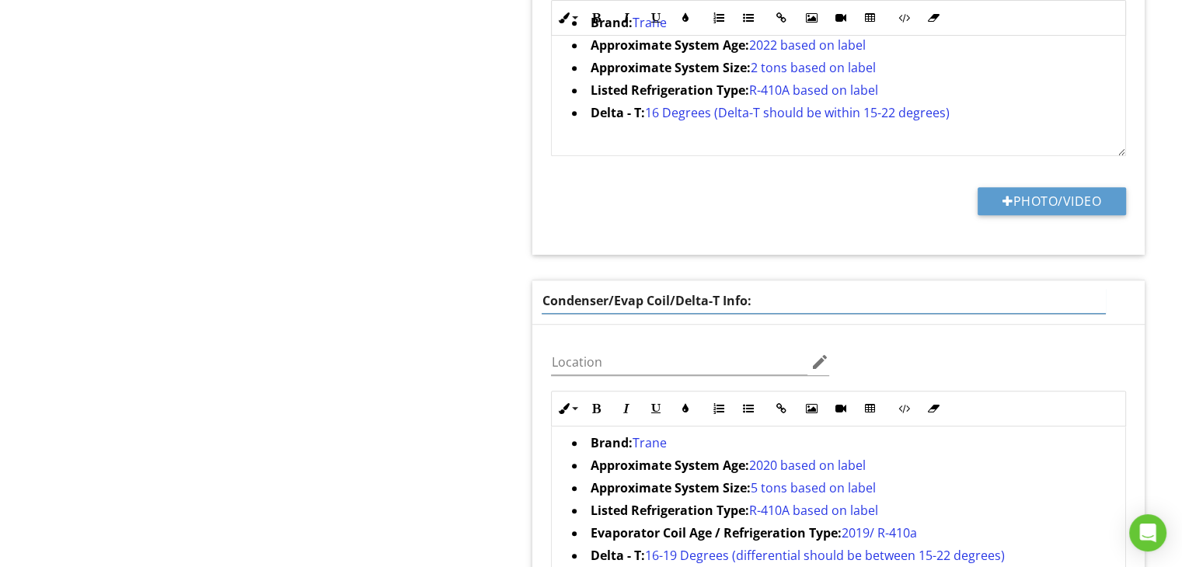
click at [744, 296] on input "Condenser/Evap Coil/Delta-T Info:" at bounding box center [823, 301] width 563 height 26
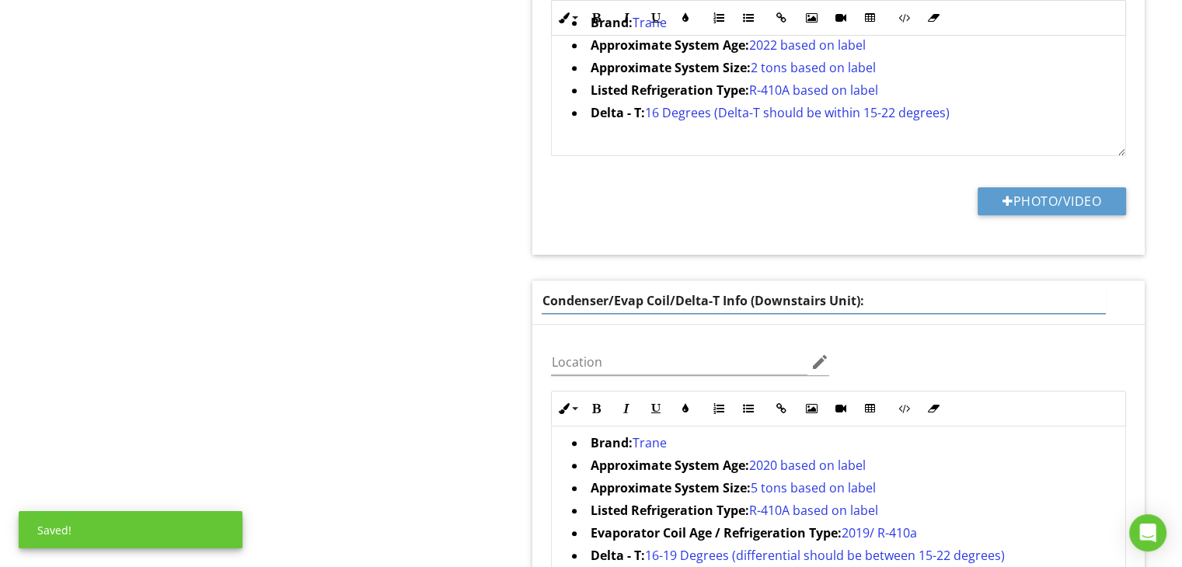
type input "Condenser/Evap Coil/Delta-T Info (Downstairs Unit)"
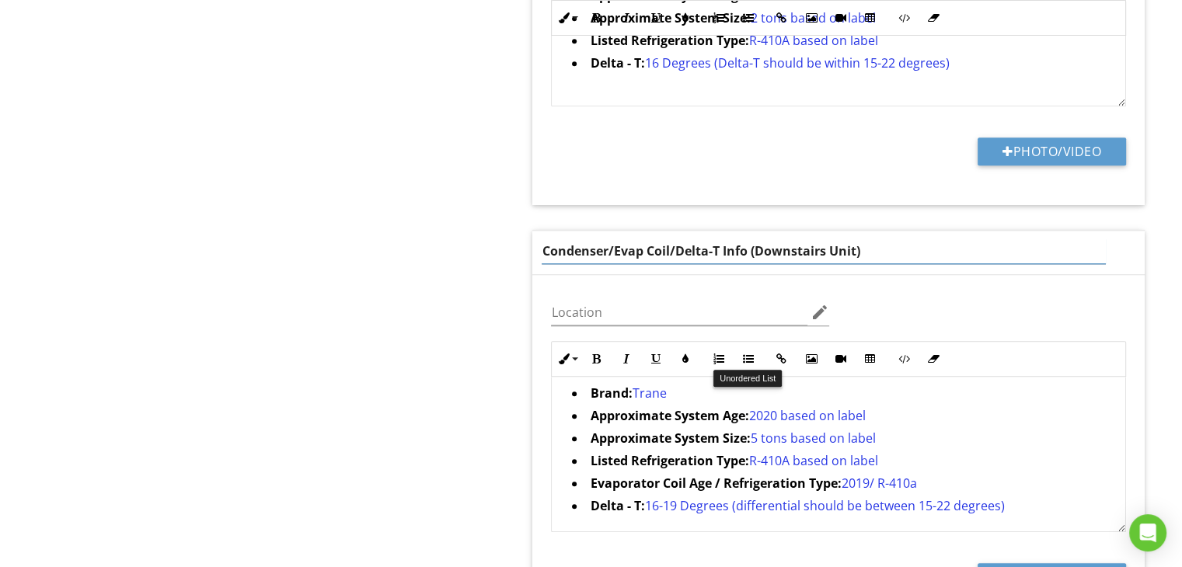
scroll to position [1579, 0]
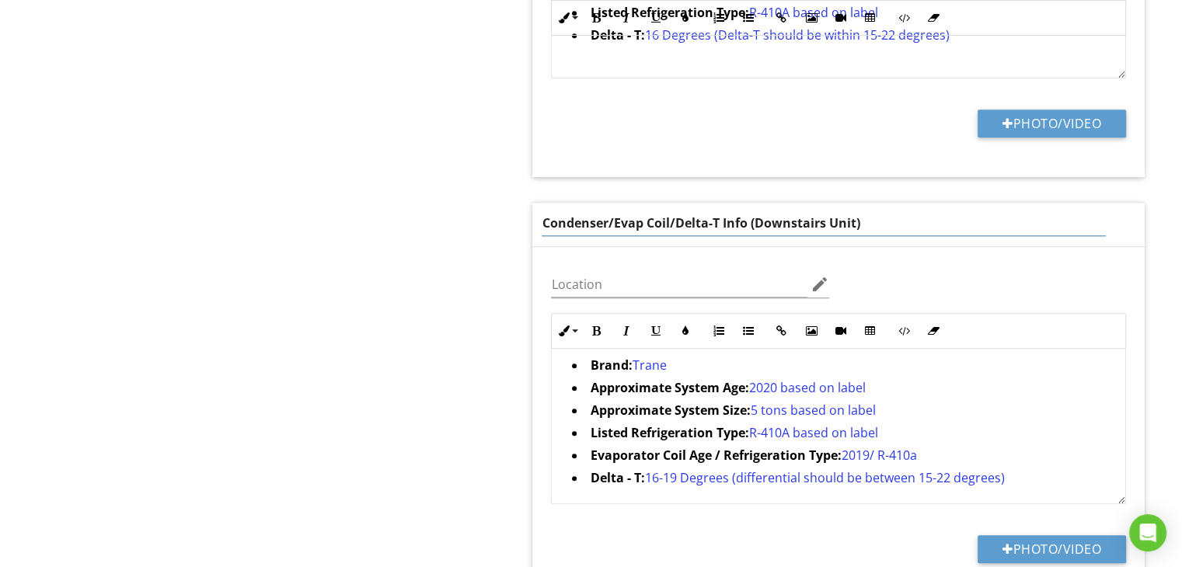
click at [674, 365] on div "Brand: Trane Approximate System Age: 2020 based on label Approximate System Siz…" at bounding box center [839, 424] width 574 height 160
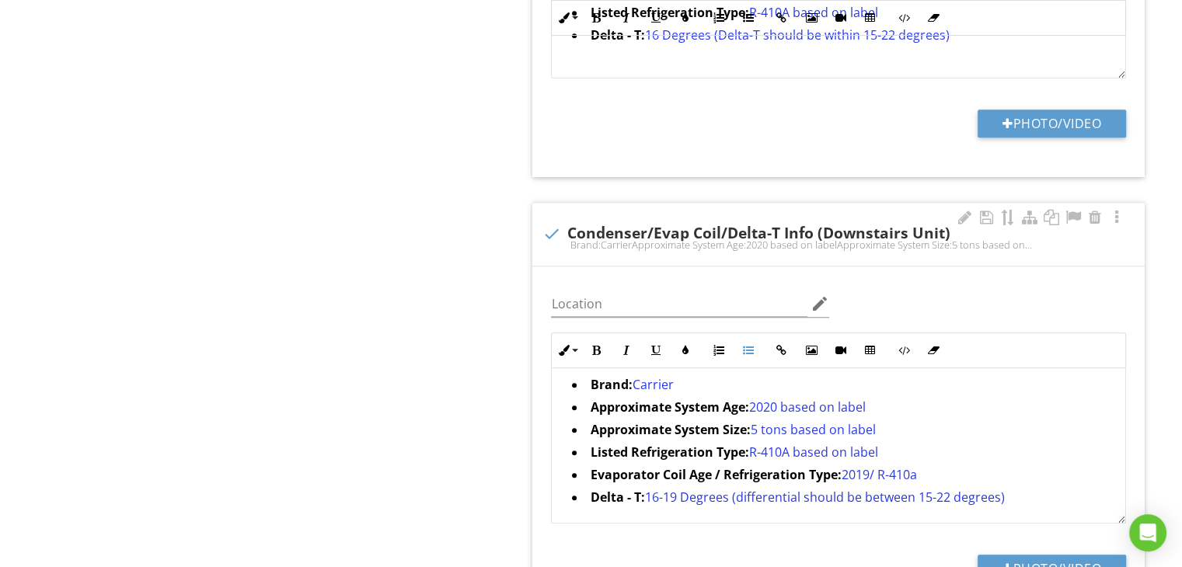
click at [779, 405] on span "2020 based on label" at bounding box center [806, 407] width 117 height 17
click at [870, 468] on span "2019/ R-410a" at bounding box center [878, 474] width 75 height 17
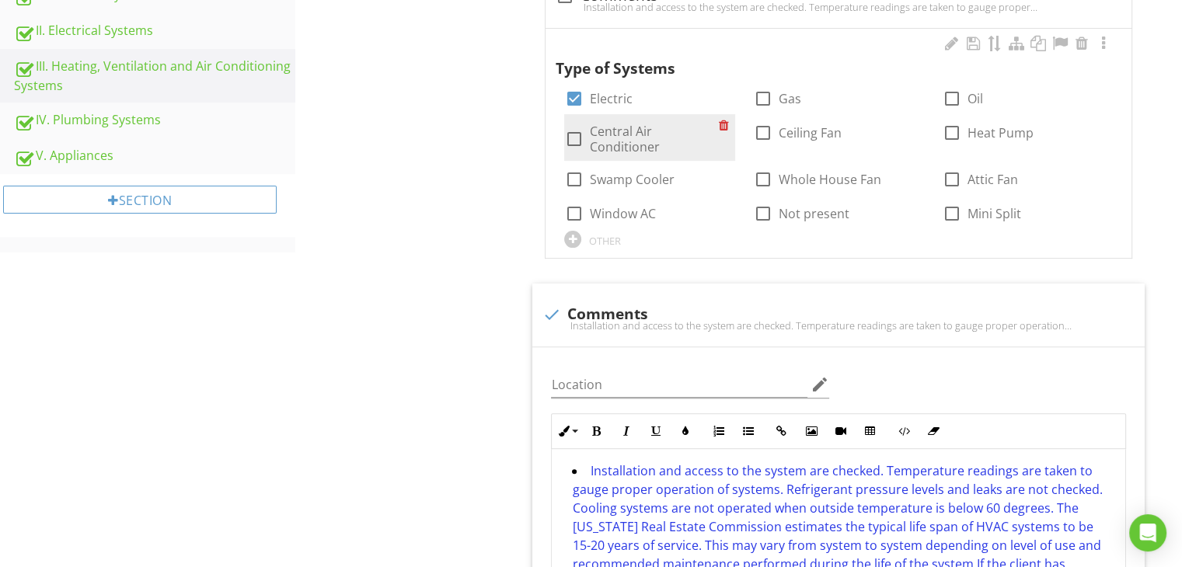
scroll to position [0, 0]
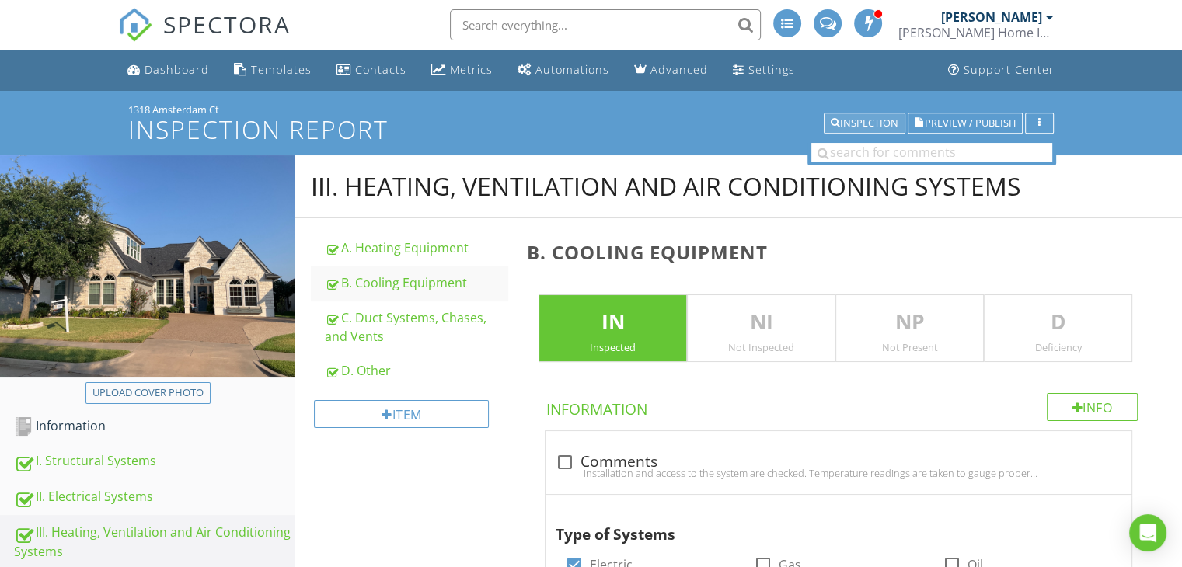
click at [859, 122] on div "Inspection" at bounding box center [865, 123] width 68 height 11
